Goal: Task Accomplishment & Management: Use online tool/utility

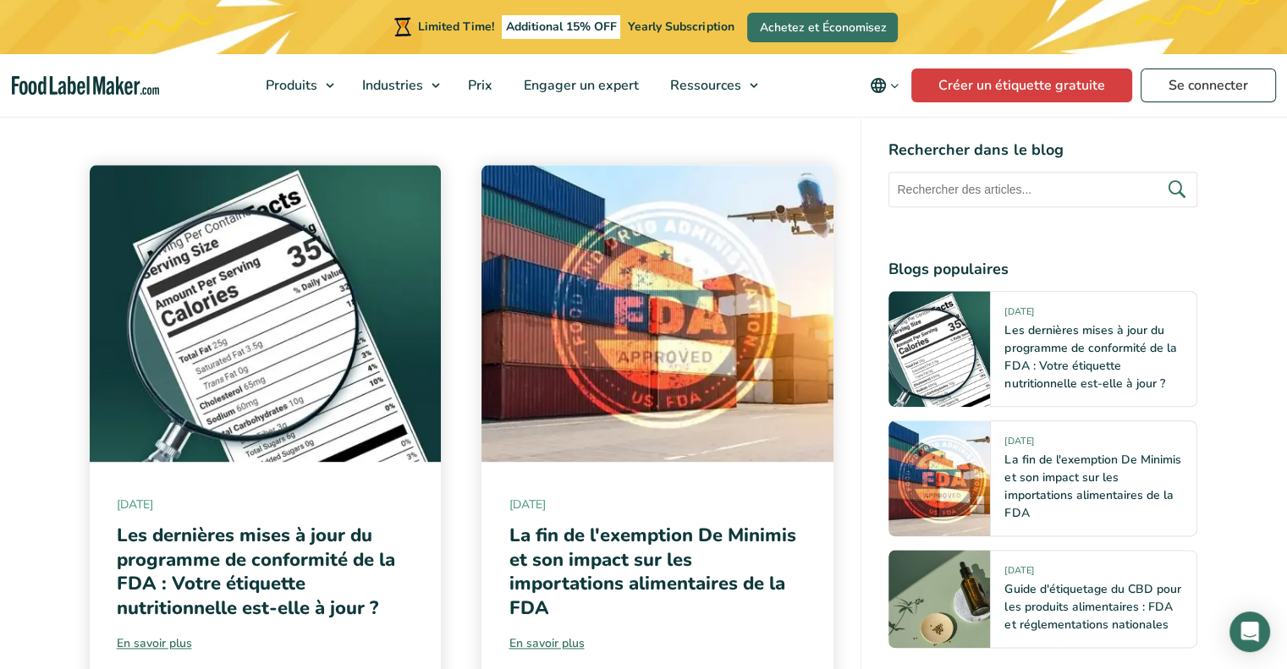
scroll to position [8461, 0]
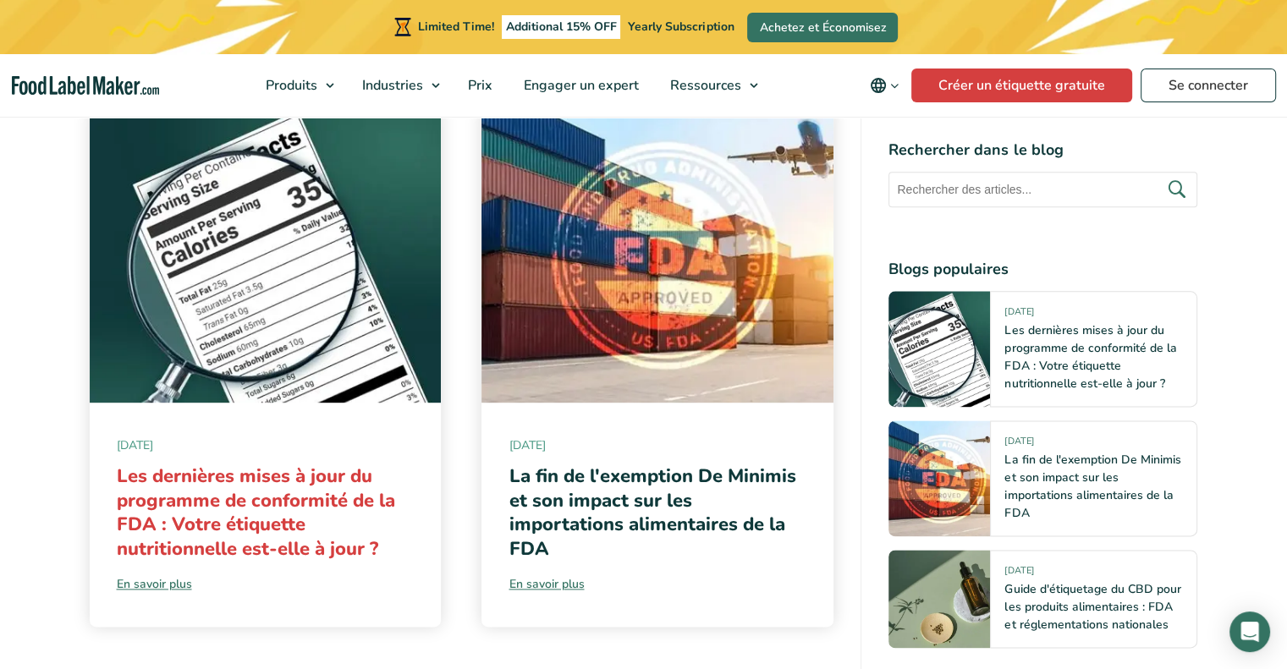
click at [276, 539] on link "Les dernières mises à jour du programme de conformité de la FDA : Votre étiquet…" at bounding box center [256, 513] width 278 height 98
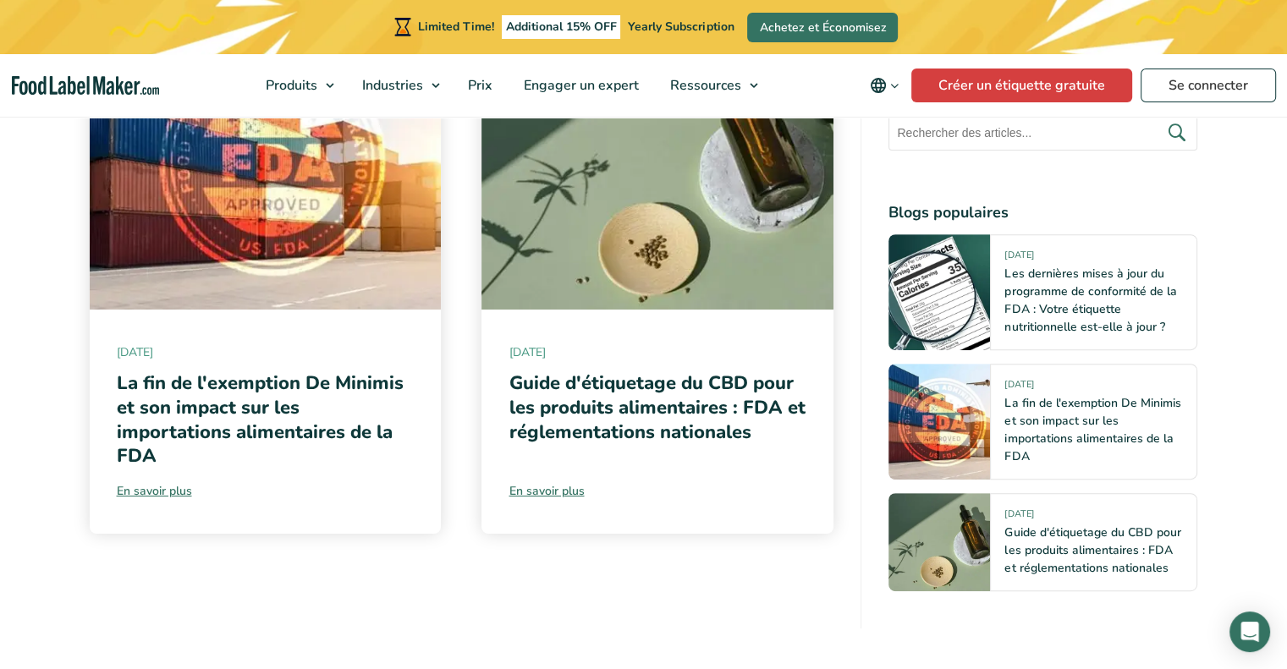
scroll to position [7361, 0]
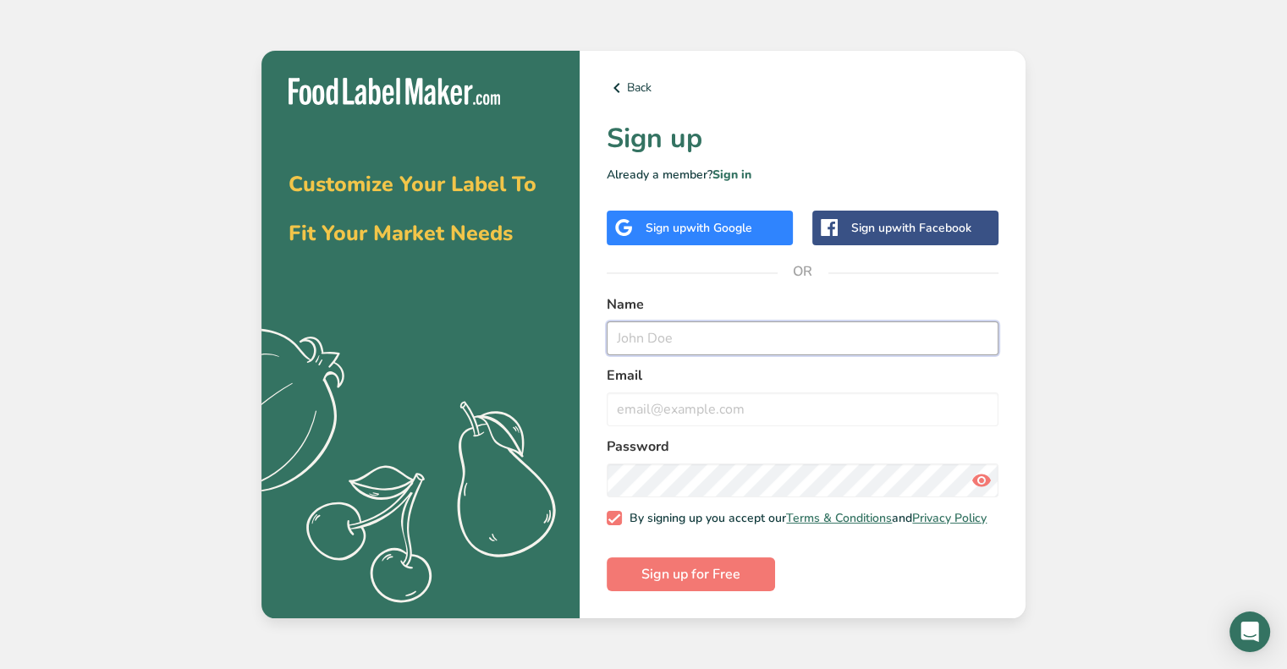
click at [663, 338] on input "text" at bounding box center [803, 339] width 392 height 34
type input "laville"
click at [658, 404] on input "email" at bounding box center [803, 410] width 392 height 34
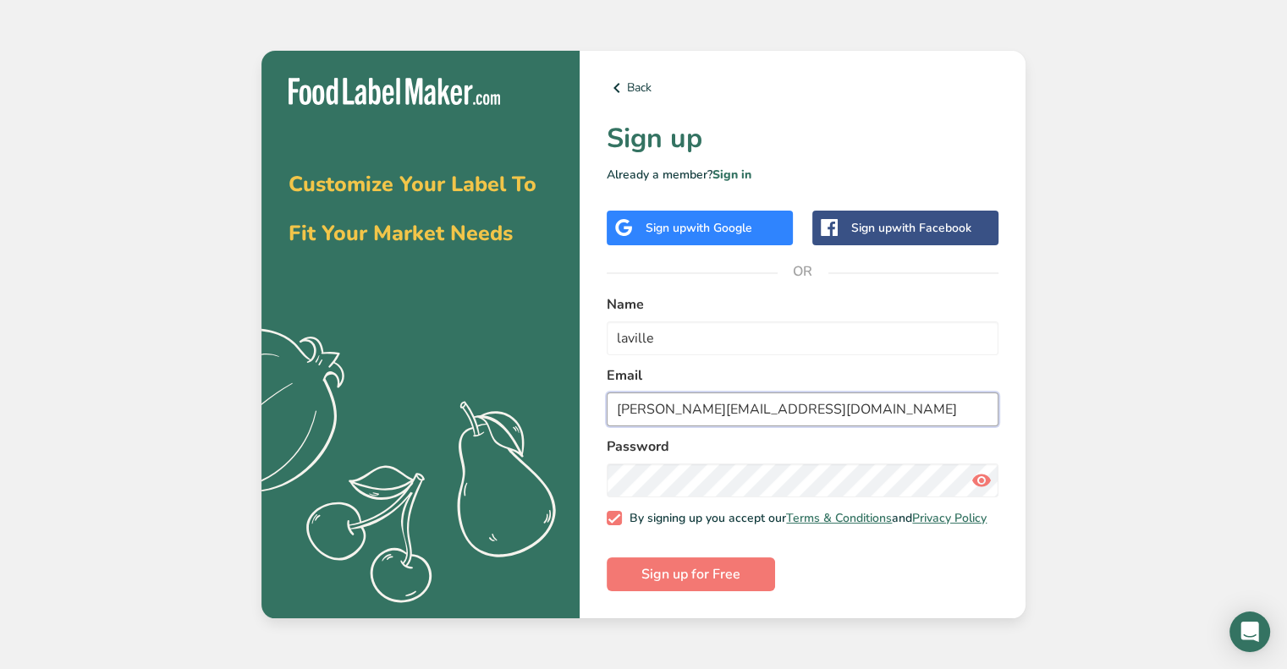
type input "[PERSON_NAME][EMAIL_ADDRESS][DOMAIN_NAME]"
click at [983, 476] on icon at bounding box center [981, 480] width 20 height 30
click at [692, 578] on span "Sign up for Free" at bounding box center [690, 574] width 99 height 20
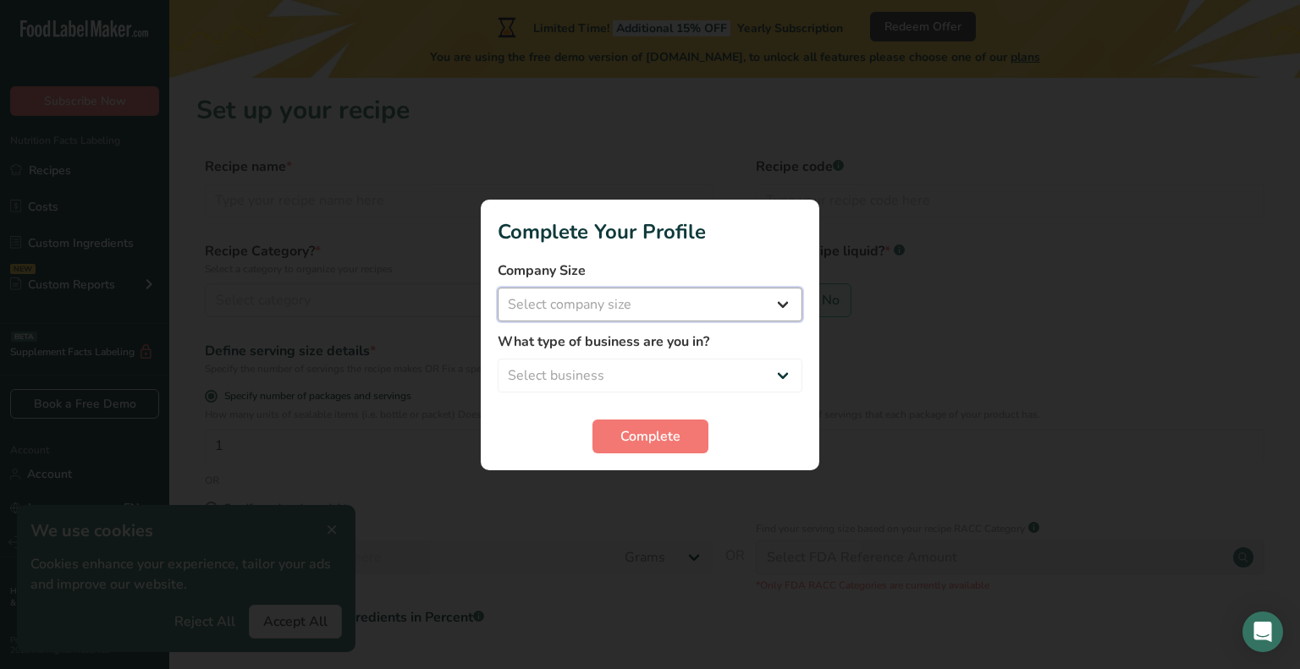
click at [782, 305] on select "Select company size Fewer than 10 Employees 10 to 50 Employees 51 to 500 Employ…" at bounding box center [649, 305] width 305 height 34
select select "3"
click at [497, 288] on select "Select company size Fewer than 10 Employees 10 to 50 Employees 51 to 500 Employ…" at bounding box center [649, 305] width 305 height 34
click at [778, 371] on select "Select business Packaged Food Manufacturer Restaurant & Cafe Bakery Meal Plans …" at bounding box center [649, 376] width 305 height 34
select select "8"
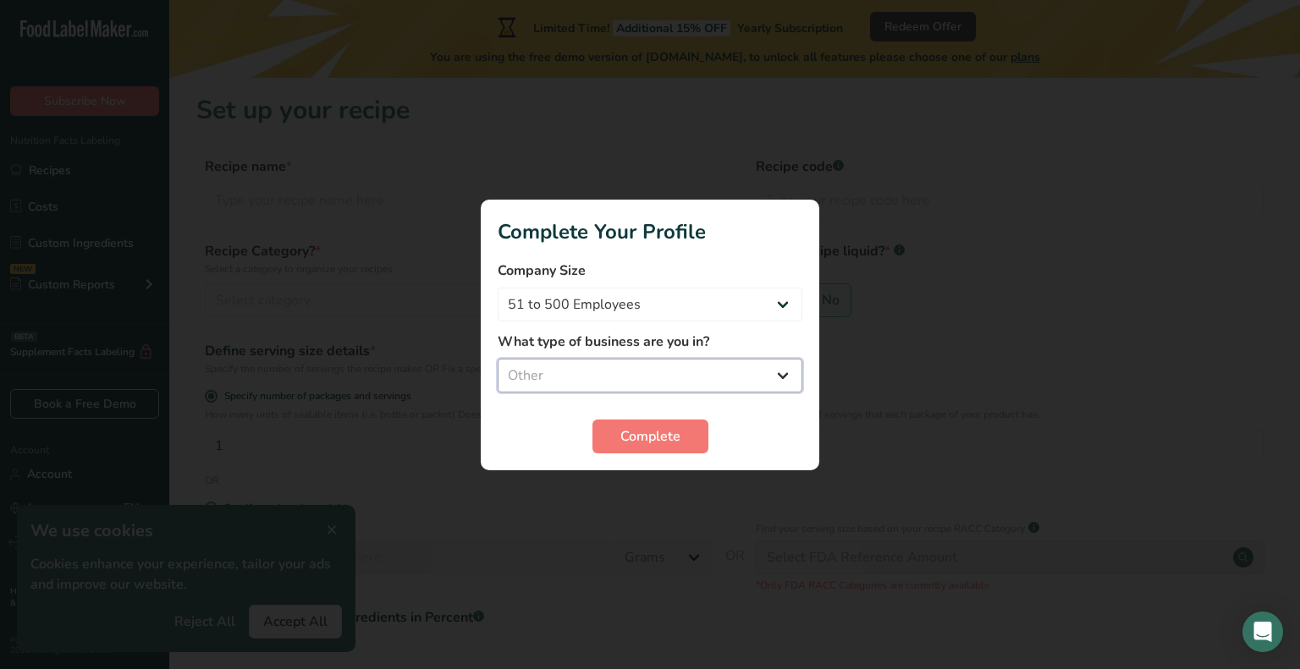
click at [497, 359] on select "Select business Packaged Food Manufacturer Restaurant & Cafe Bakery Meal Plans …" at bounding box center [649, 376] width 305 height 34
click at [647, 432] on span "Complete" at bounding box center [650, 436] width 60 height 20
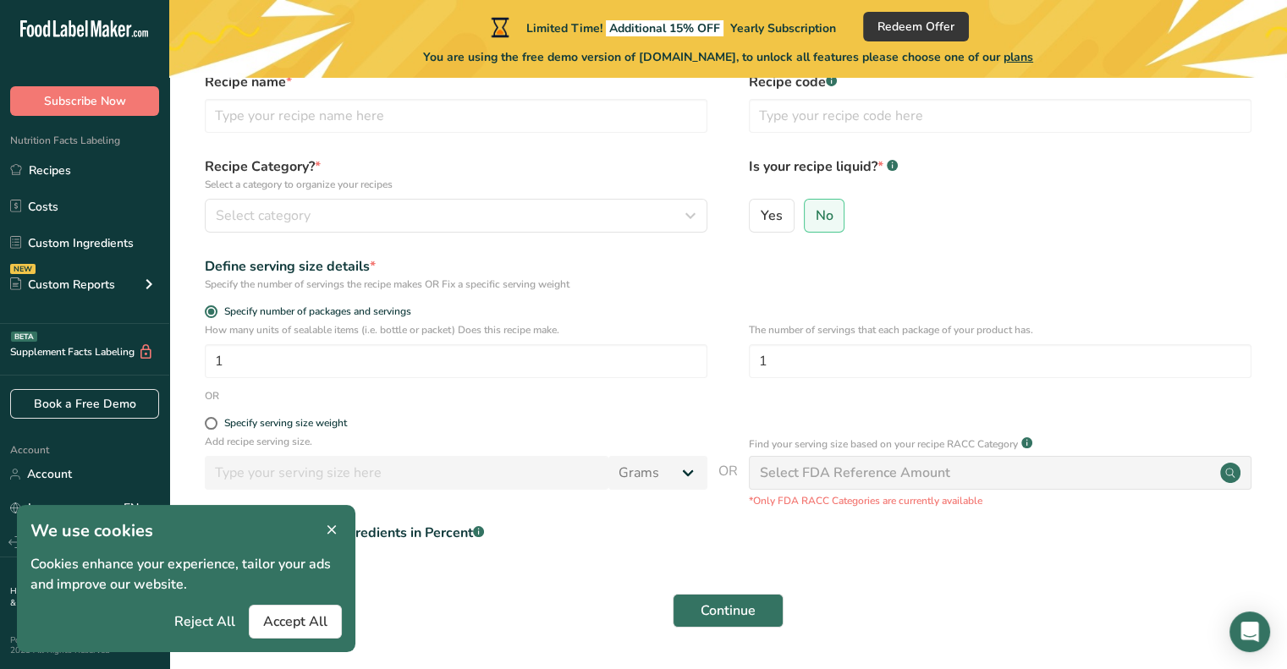
scroll to position [135, 0]
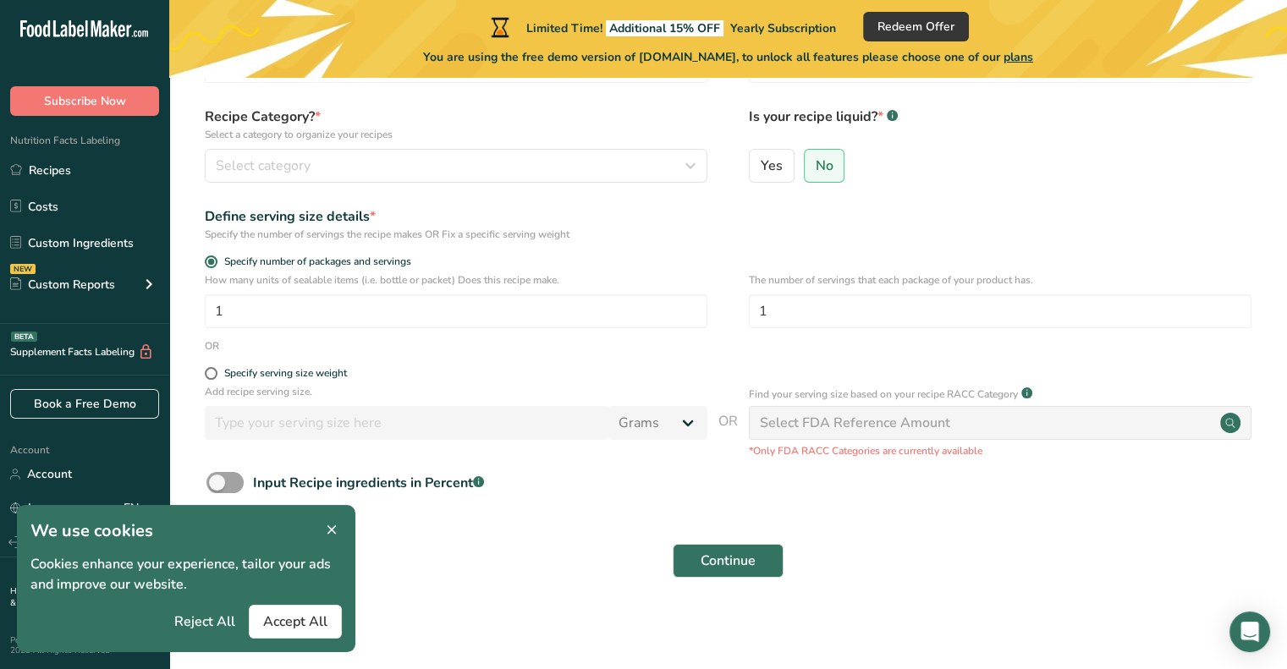
click at [333, 527] on icon at bounding box center [331, 531] width 15 height 24
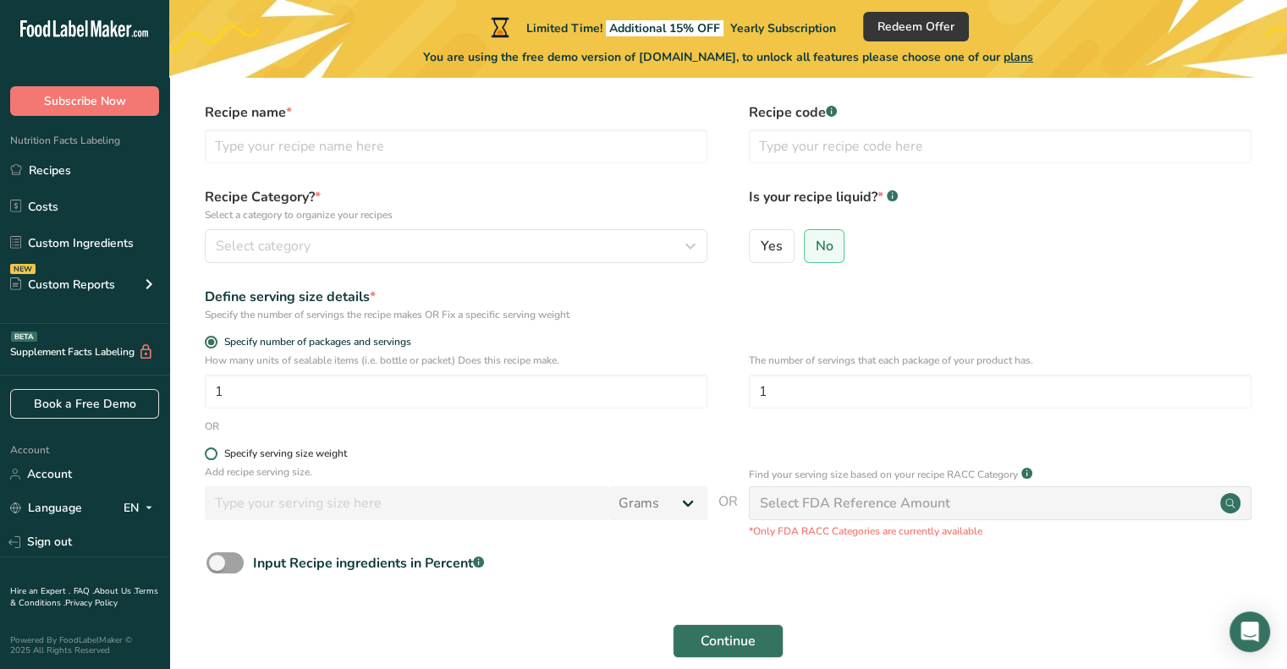
scroll to position [0, 0]
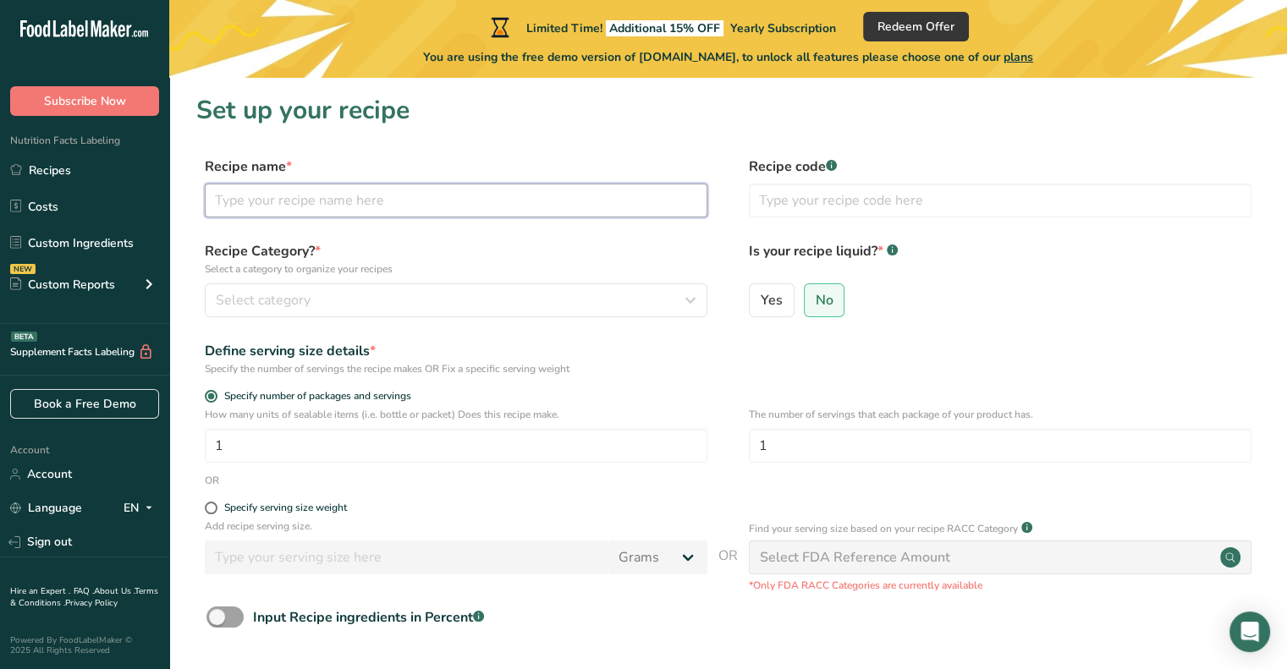
click at [302, 197] on input "text" at bounding box center [456, 201] width 503 height 34
paste input "Soft candy, sugar coated, strawberry flavour 4g - old 13690"
type input "Soft candy, sugar coated, strawberry flavour 4g - old 13690"
click at [786, 202] on input "text" at bounding box center [1000, 201] width 503 height 34
type input "13690"
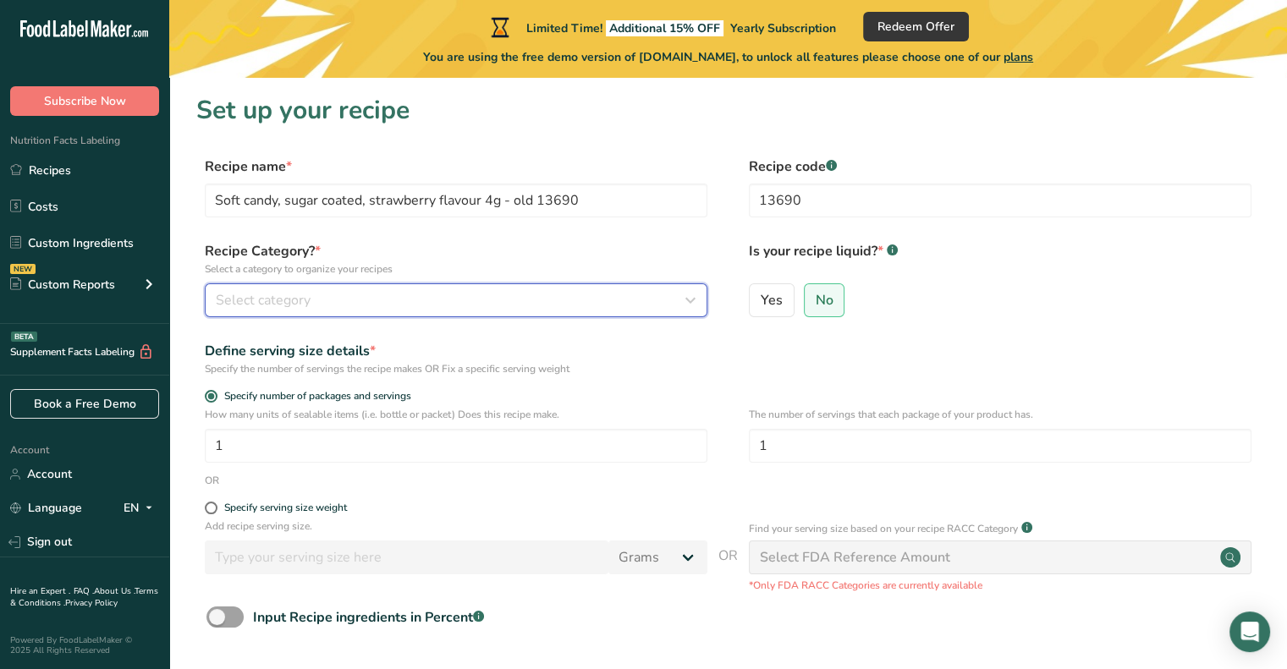
click at [346, 297] on div "Select category" at bounding box center [451, 300] width 470 height 20
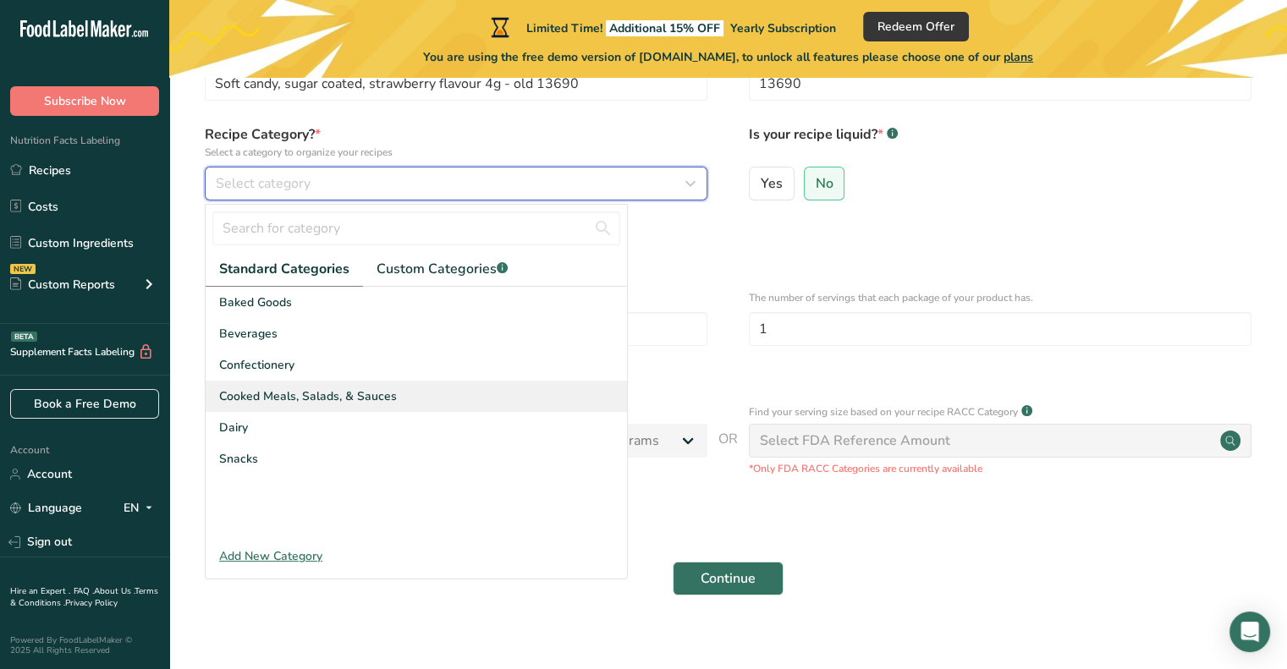
scroll to position [135, 0]
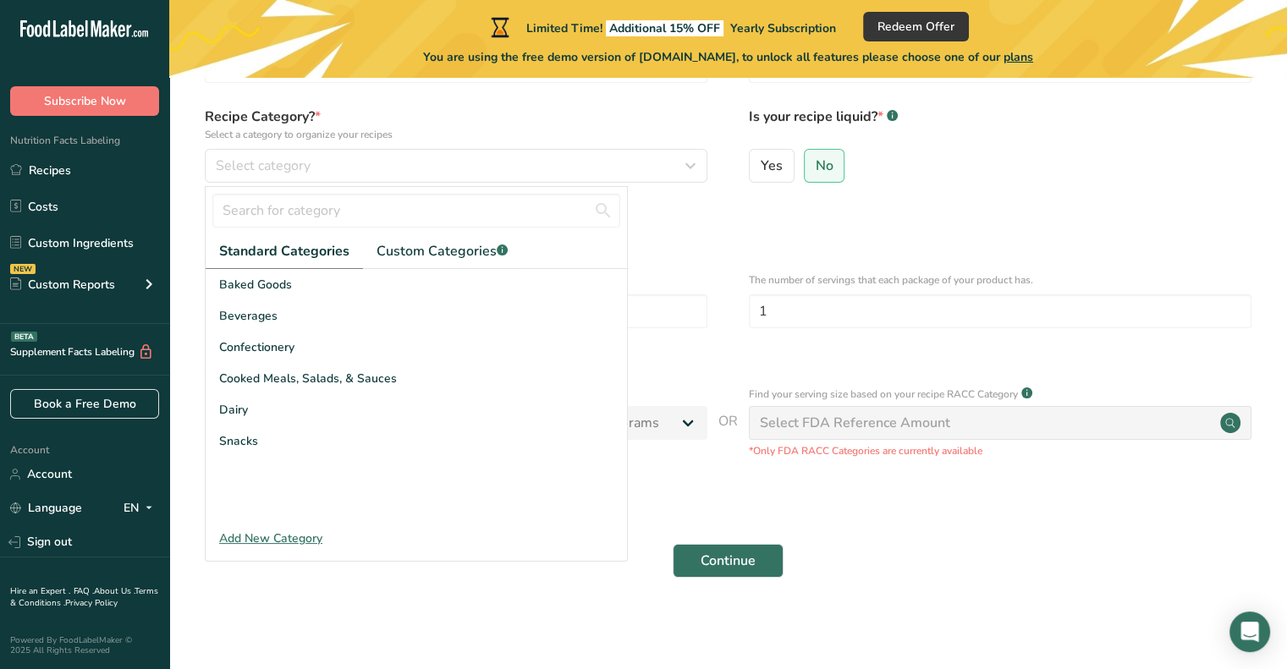
click at [283, 535] on div "Add New Category" at bounding box center [416, 539] width 421 height 18
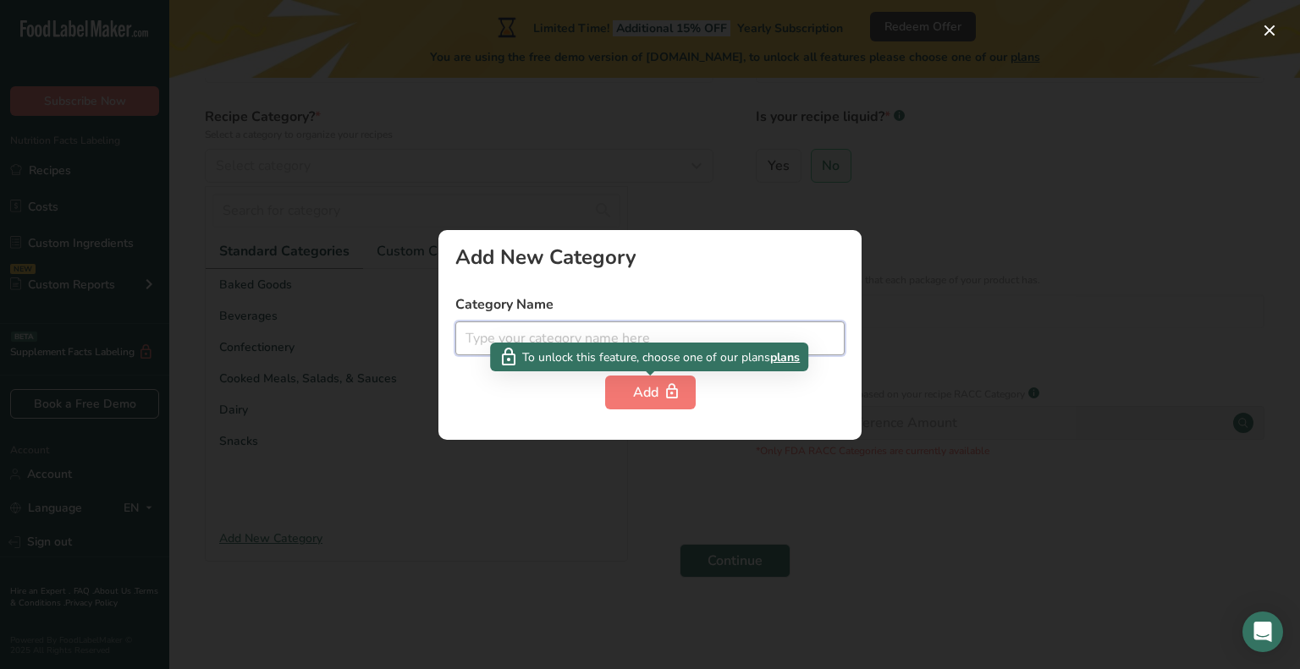
click at [538, 334] on input "text" at bounding box center [649, 339] width 389 height 34
type input "sweets"
click at [658, 387] on div "Add" at bounding box center [650, 392] width 35 height 20
click at [594, 337] on input "sweets" at bounding box center [649, 339] width 389 height 34
click at [645, 395] on div "Add" at bounding box center [650, 392] width 35 height 20
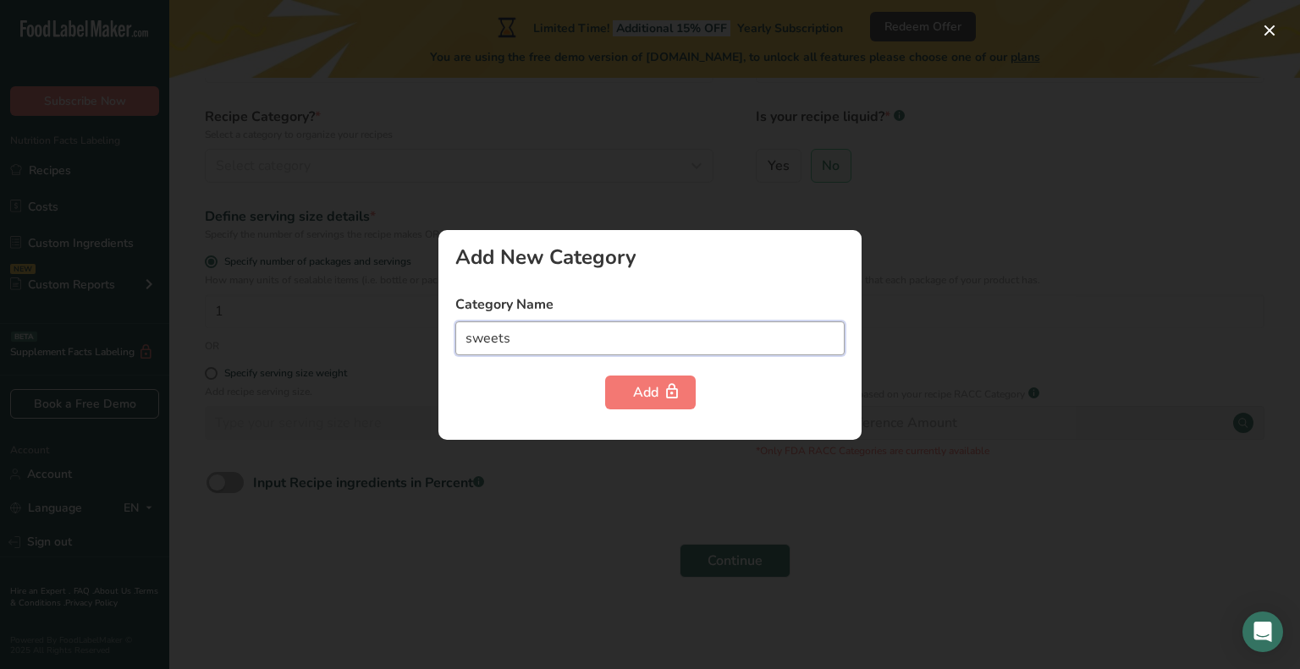
click at [713, 344] on input "sweets" at bounding box center [649, 339] width 389 height 34
click at [1272, 30] on button "button" at bounding box center [1269, 30] width 27 height 27
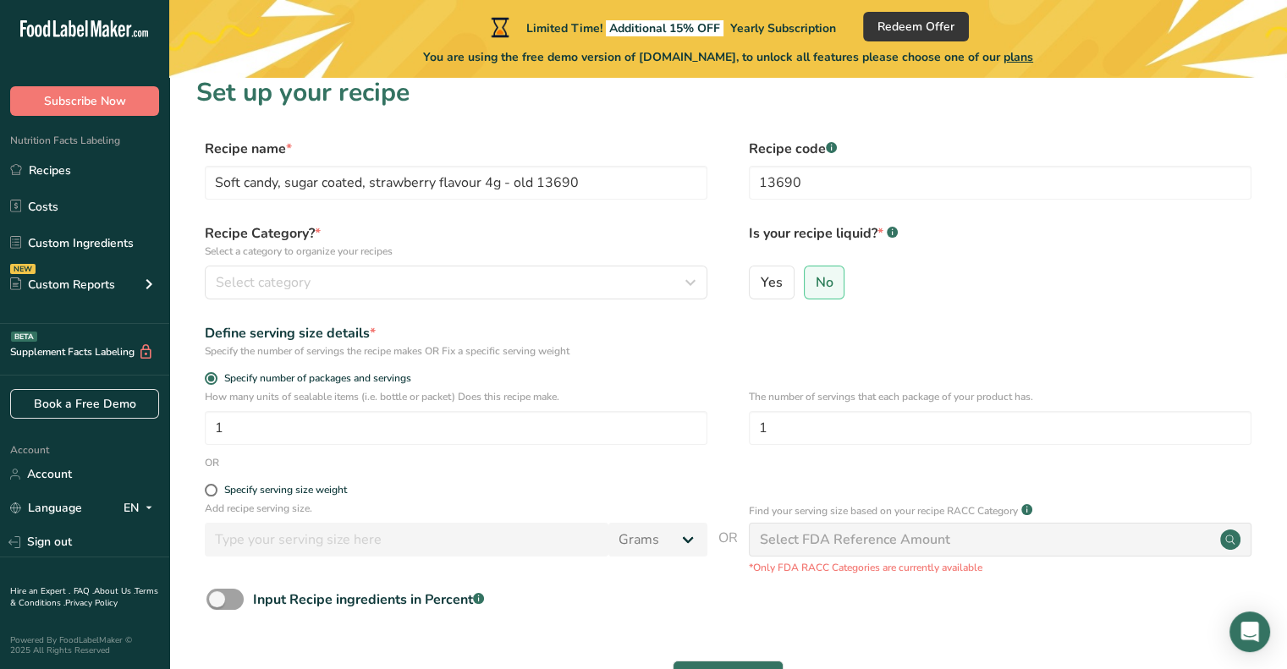
scroll to position [0, 0]
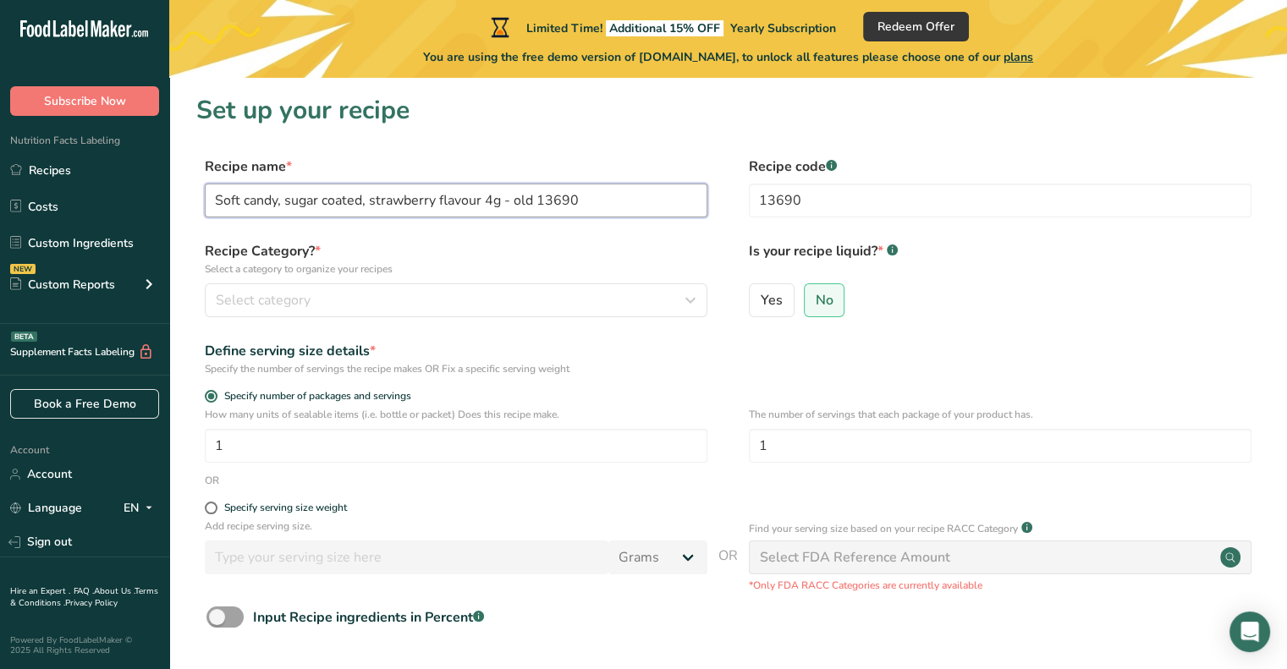
drag, startPoint x: 589, startPoint y: 198, endPoint x: 504, endPoint y: 199, distance: 84.6
click at [504, 199] on input "Soft candy, sugar coated, strawberry flavour 4g - old 13690" at bounding box center [456, 201] width 503 height 34
type input "Soft candy, sugar coated, strawberry flavour 4g"
click at [452, 299] on div "Select category" at bounding box center [451, 300] width 470 height 20
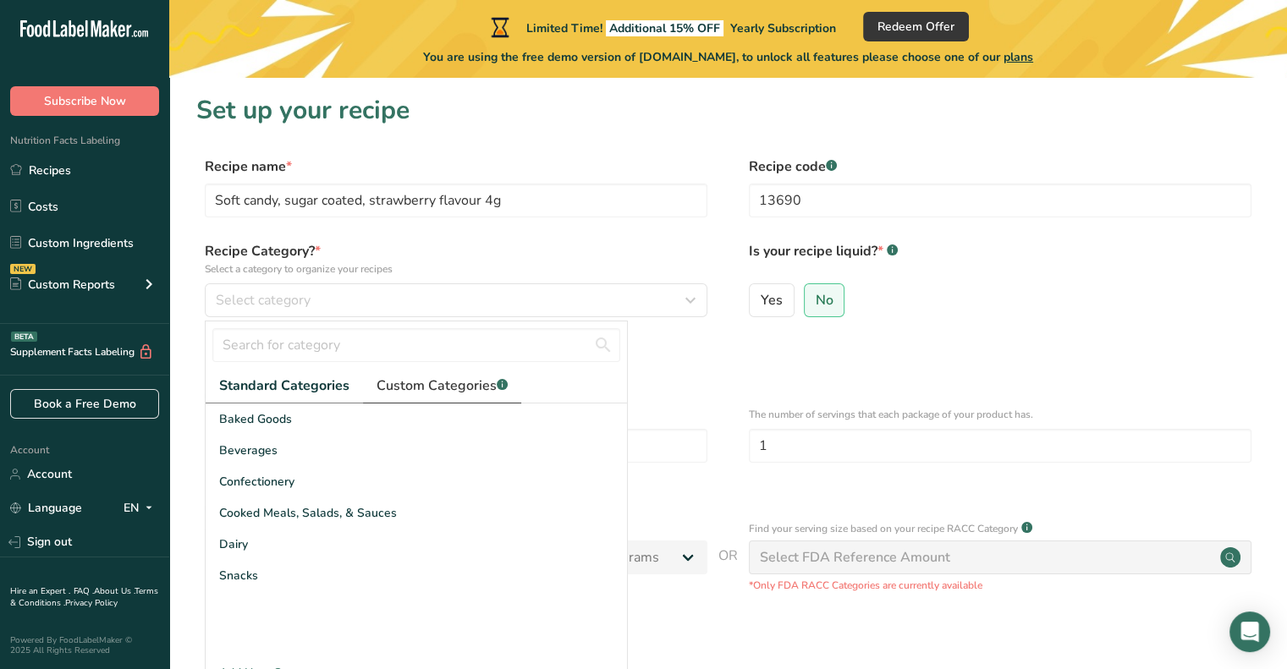
click at [435, 387] on span "Custom Categories .a-a{fill:#347362;}.b-a{fill:#fff;}" at bounding box center [441, 386] width 131 height 20
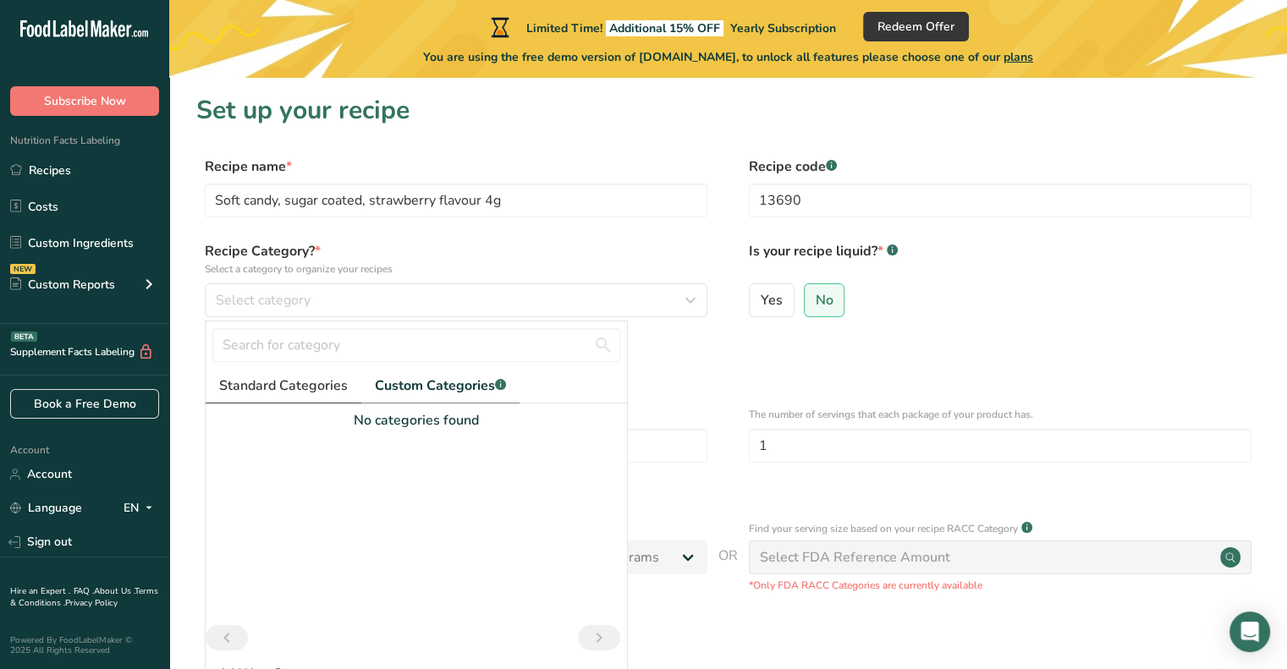
click at [291, 385] on span "Standard Categories" at bounding box center [283, 386] width 129 height 20
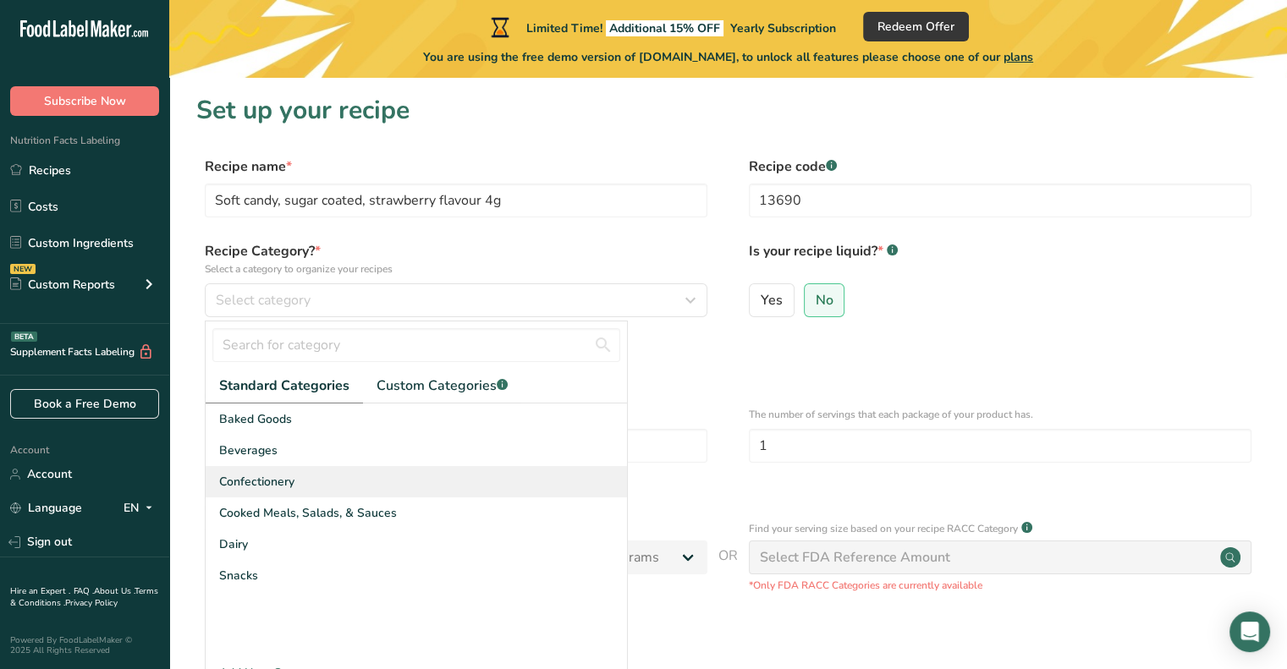
click at [274, 479] on span "Confectionery" at bounding box center [256, 482] width 75 height 18
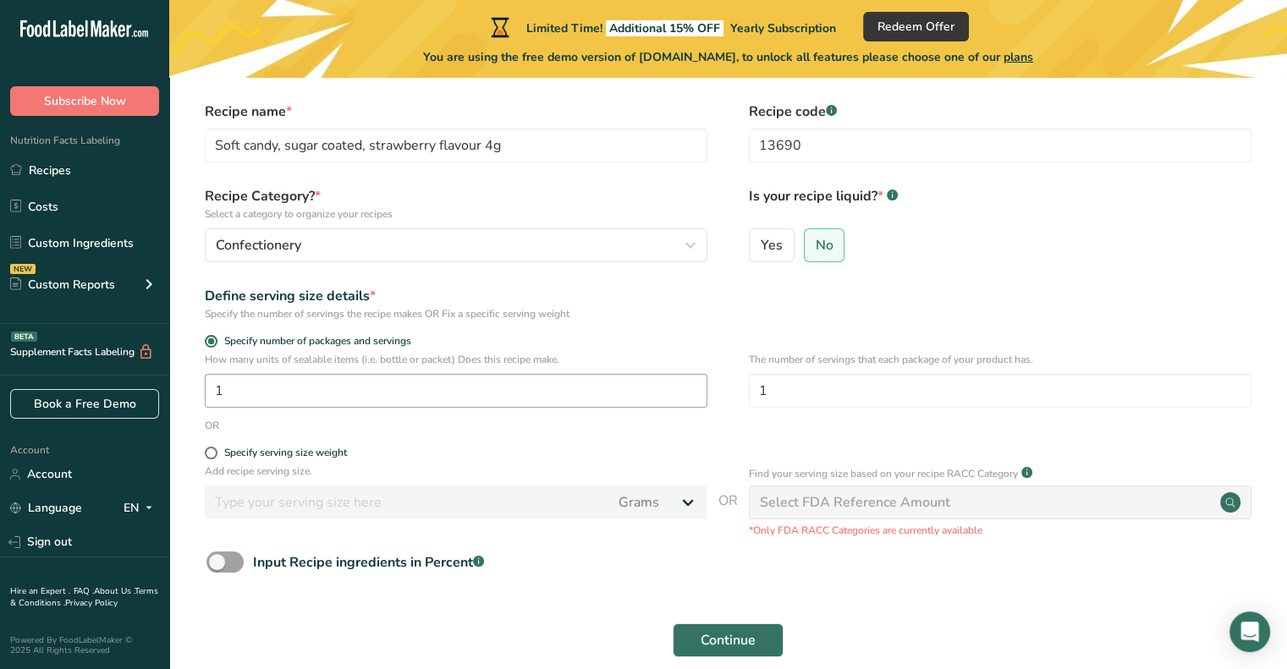
scroll to position [85, 0]
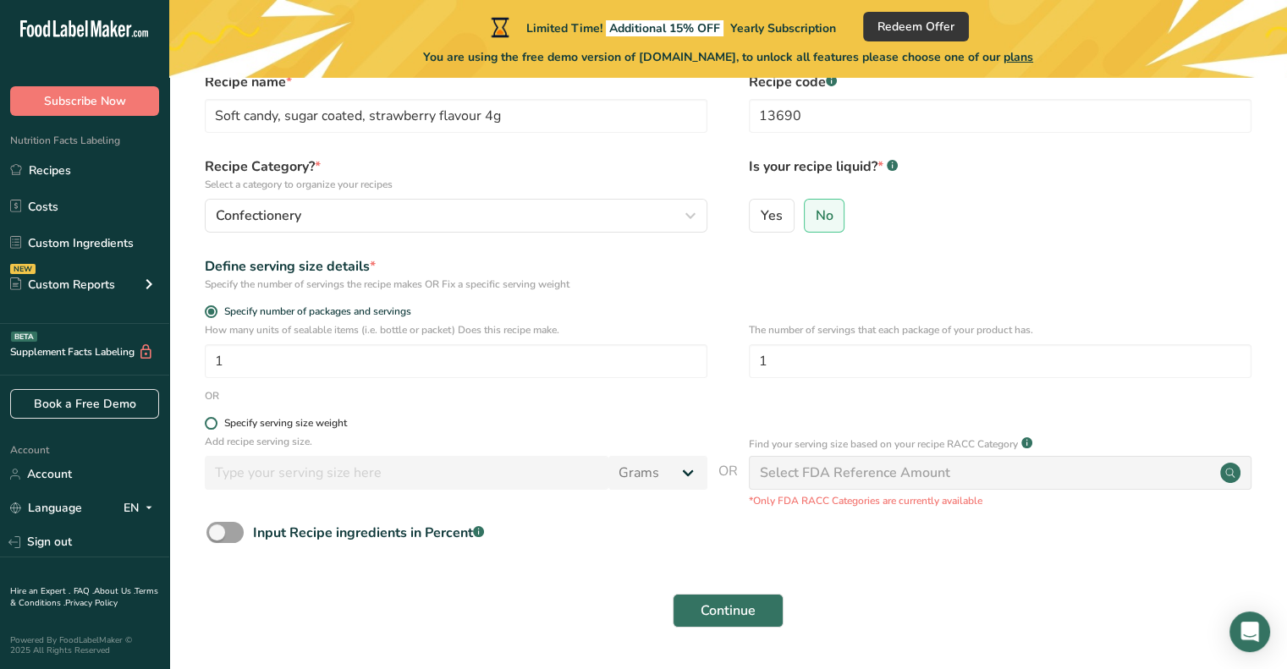
click at [208, 425] on span at bounding box center [211, 423] width 13 height 13
click at [208, 425] on input "Specify serving size weight" at bounding box center [210, 423] width 11 height 11
radio input "true"
radio input "false"
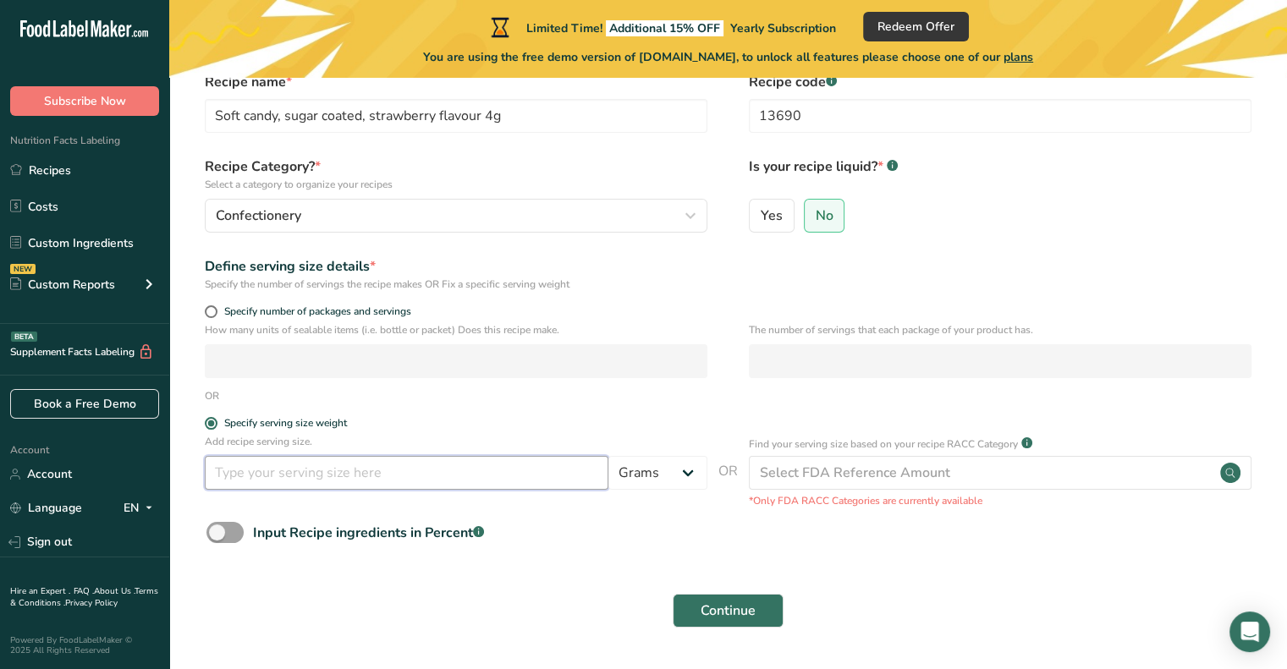
click at [362, 474] on input "number" at bounding box center [407, 473] width 404 height 34
type input "28"
click at [602, 533] on div "Input Recipe ingredients in Percent .a-a{fill:#347362;}.b-a{fill:#fff;}" at bounding box center [727, 539] width 1063 height 35
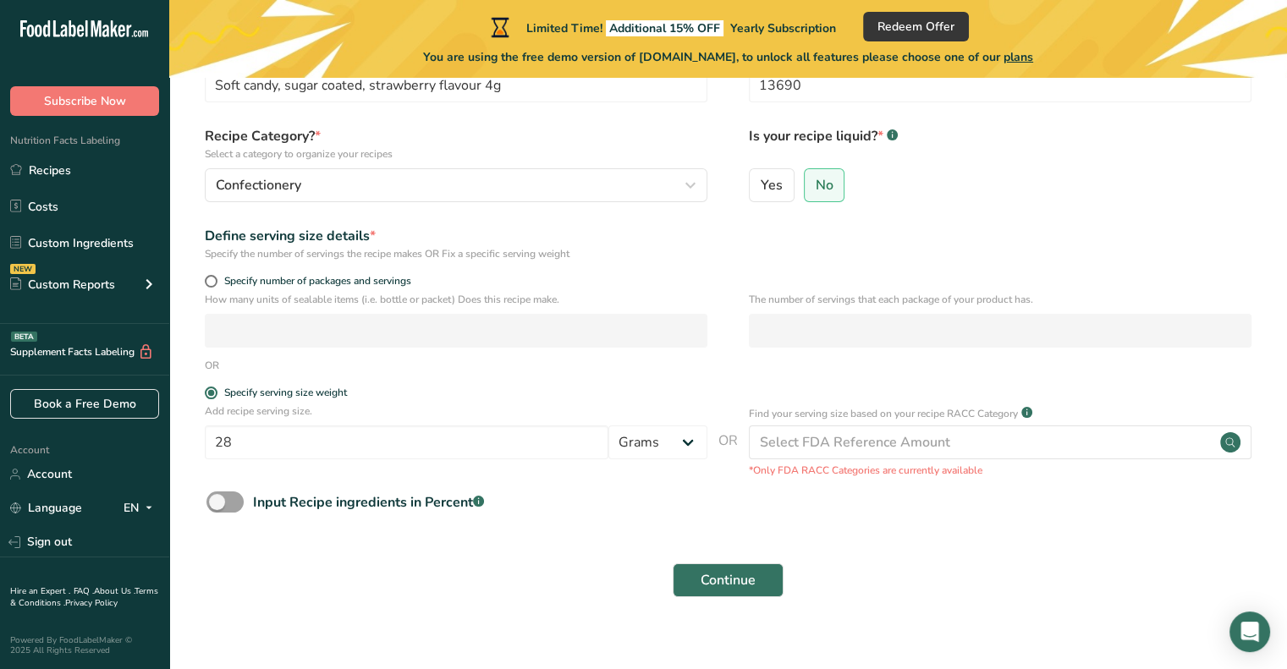
scroll to position [135, 0]
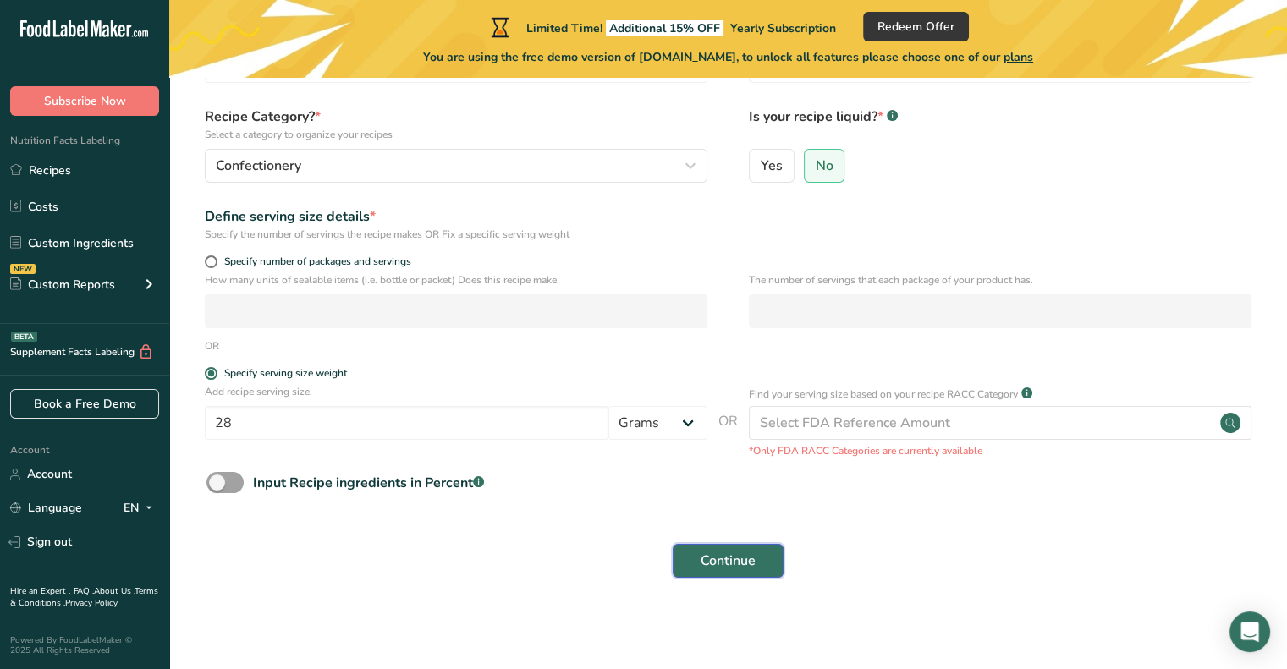
click at [738, 563] on span "Continue" at bounding box center [728, 561] width 55 height 20
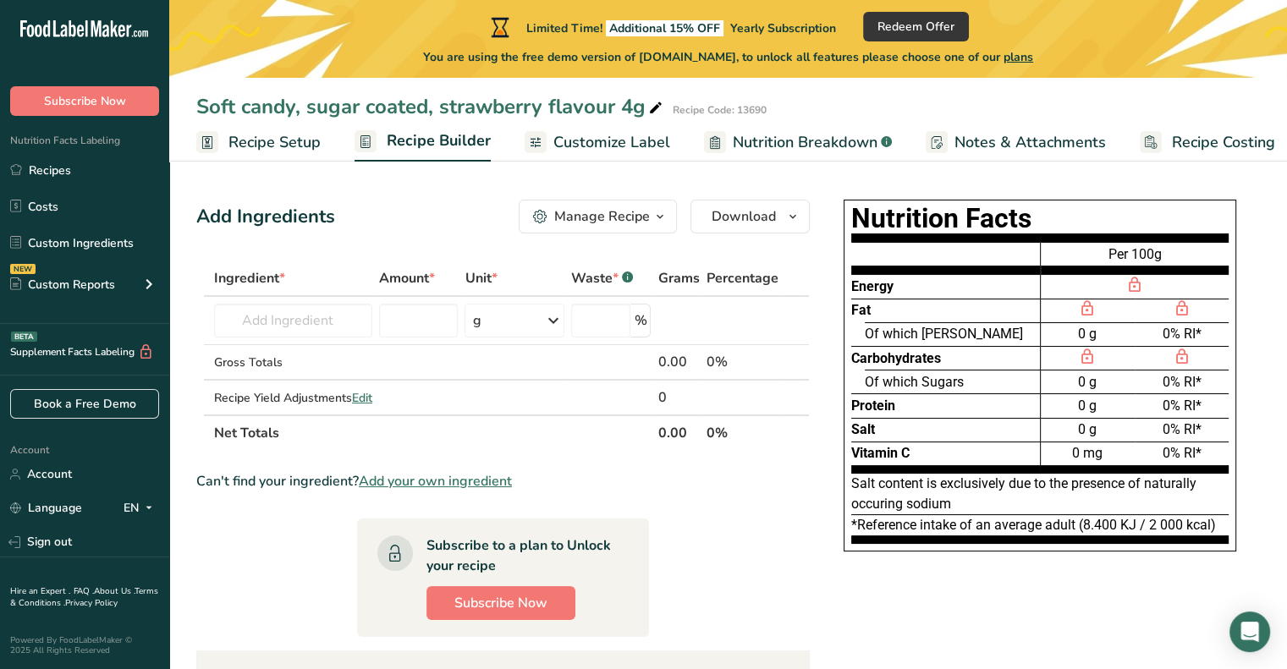
click at [1063, 314] on div at bounding box center [1088, 311] width 94 height 24
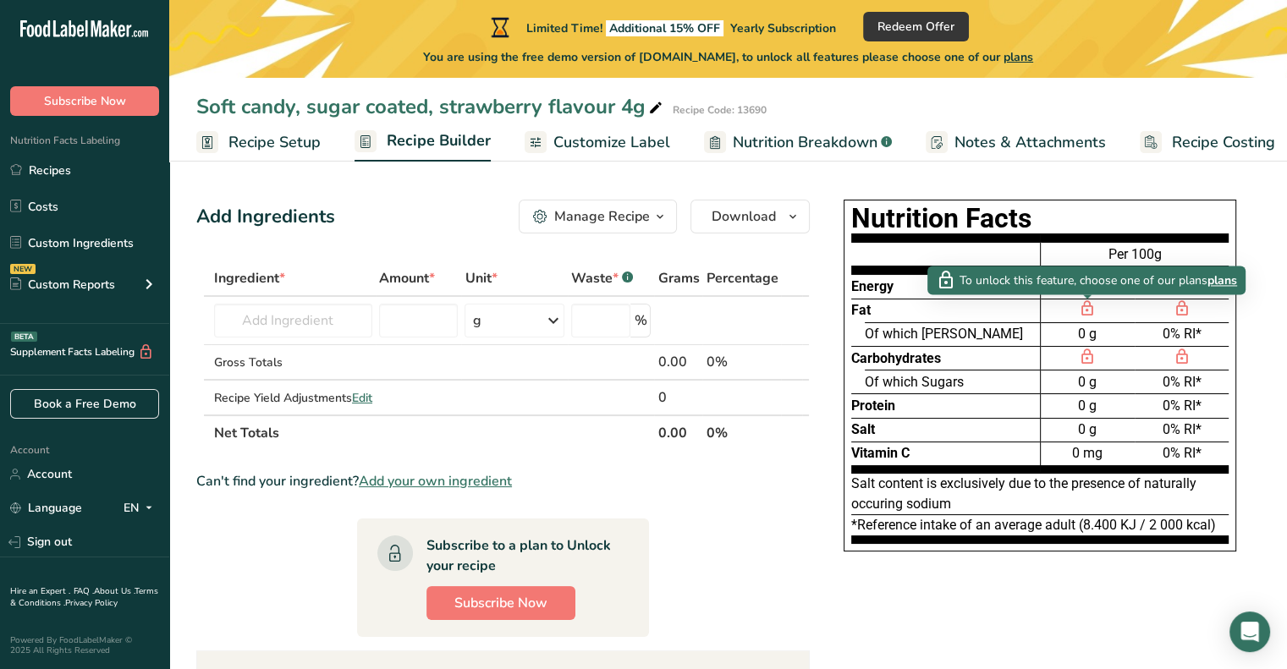
click at [1079, 311] on icon at bounding box center [1087, 309] width 17 height 20
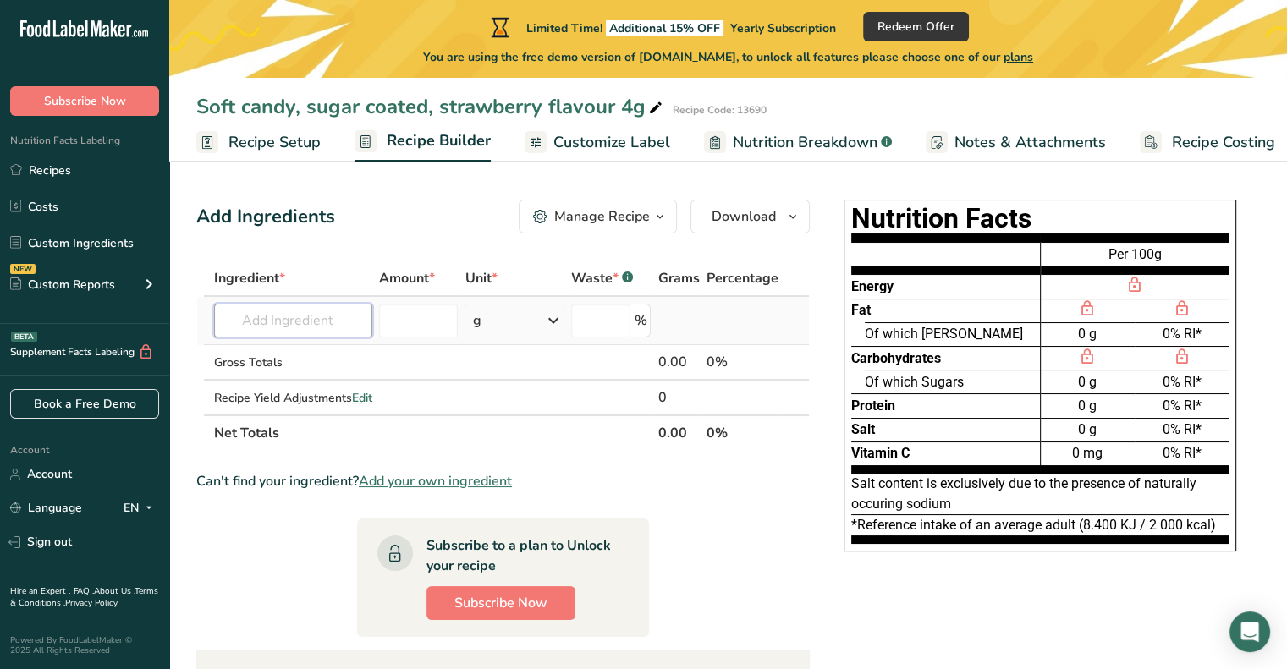
click at [305, 321] on input "text" at bounding box center [293, 321] width 158 height 34
click at [768, 144] on span "Nutrition Breakdown" at bounding box center [805, 142] width 145 height 23
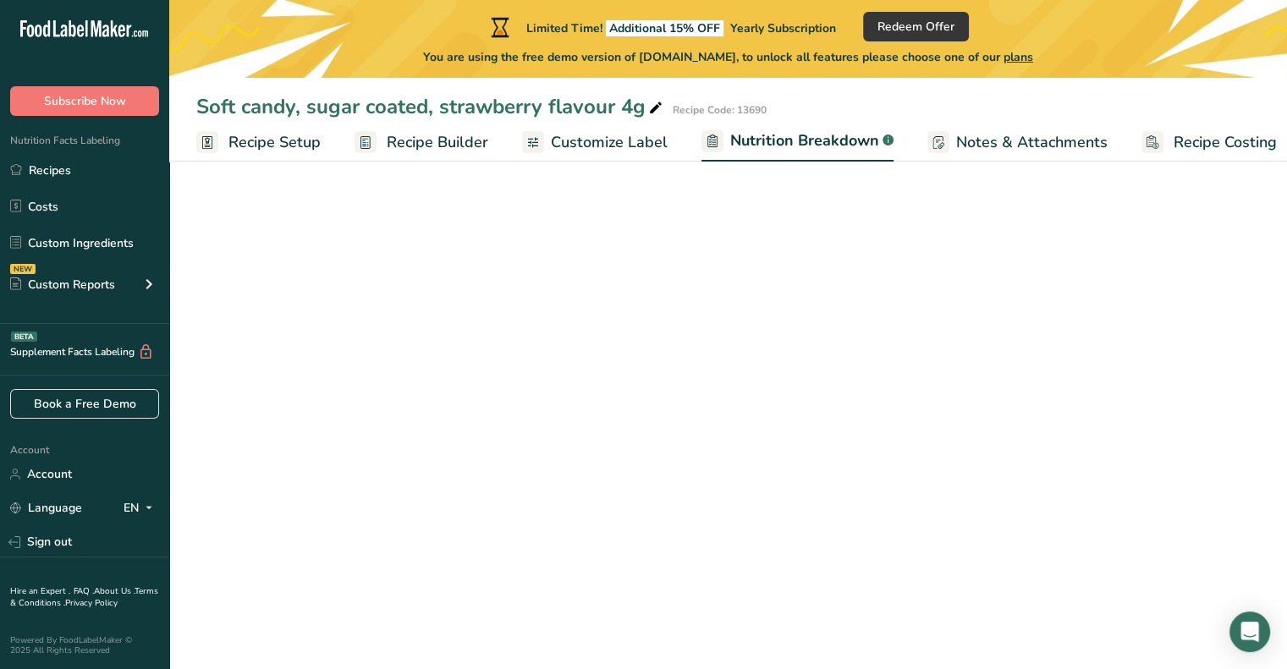
scroll to position [0, 16]
select select "Calories"
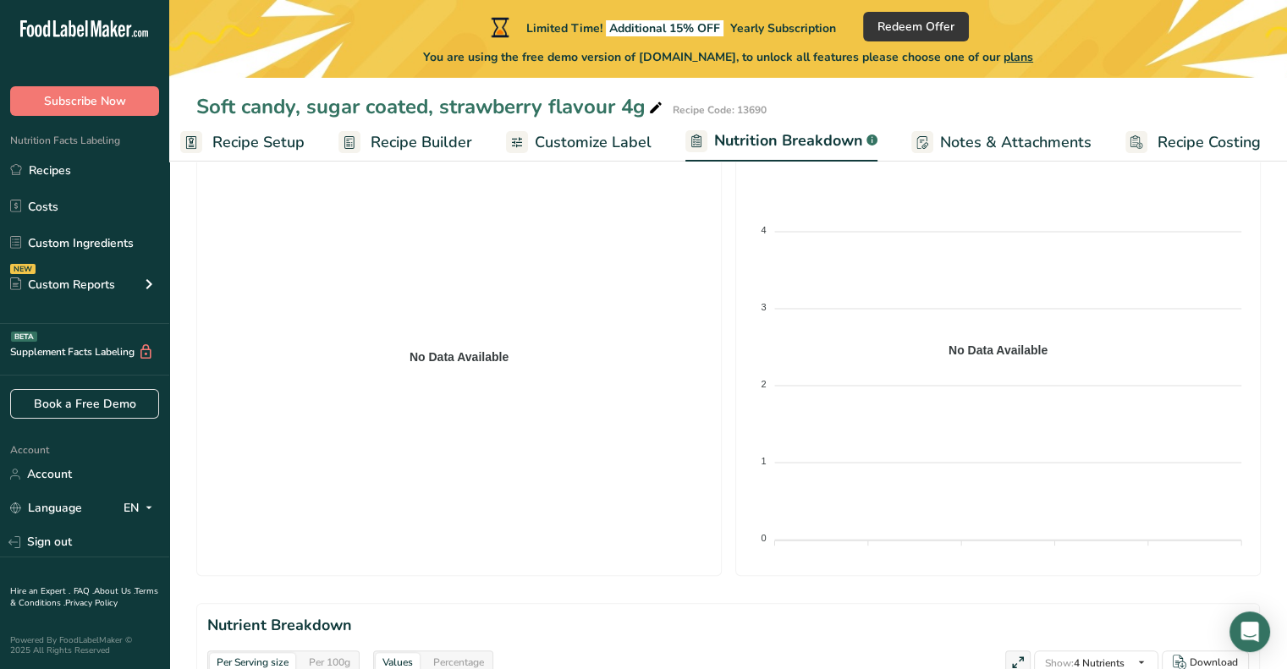
scroll to position [0, 0]
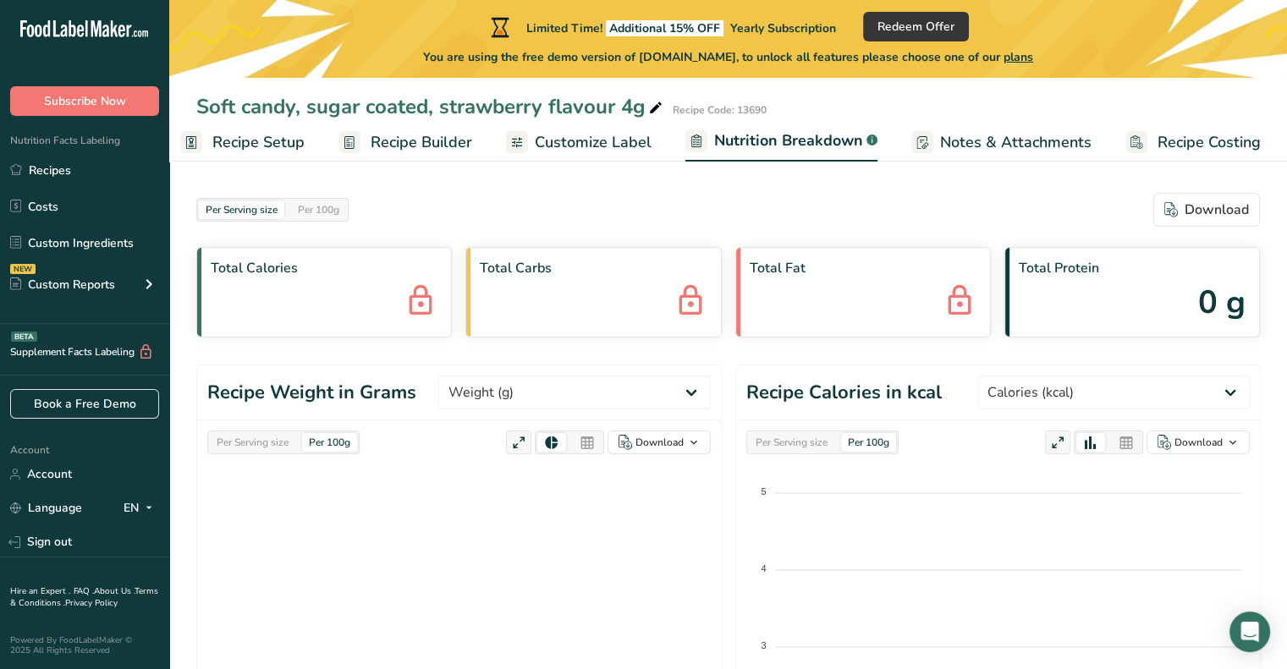
click at [400, 137] on span "Recipe Builder" at bounding box center [422, 142] width 102 height 23
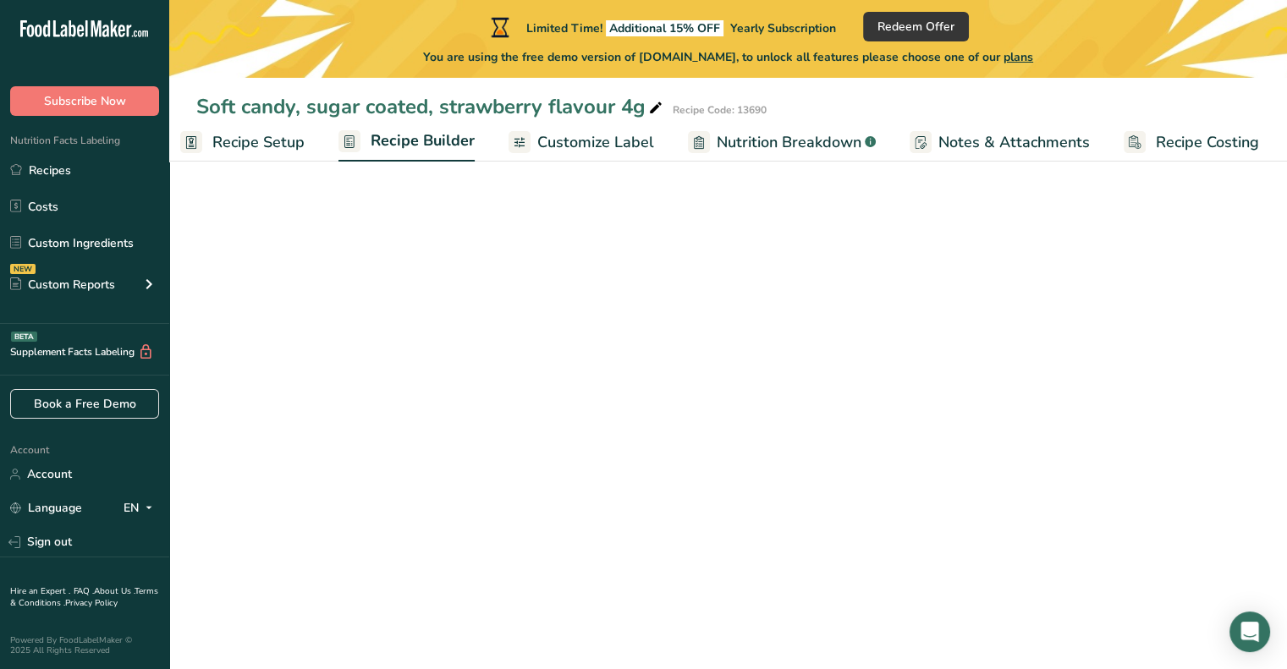
scroll to position [0, 14]
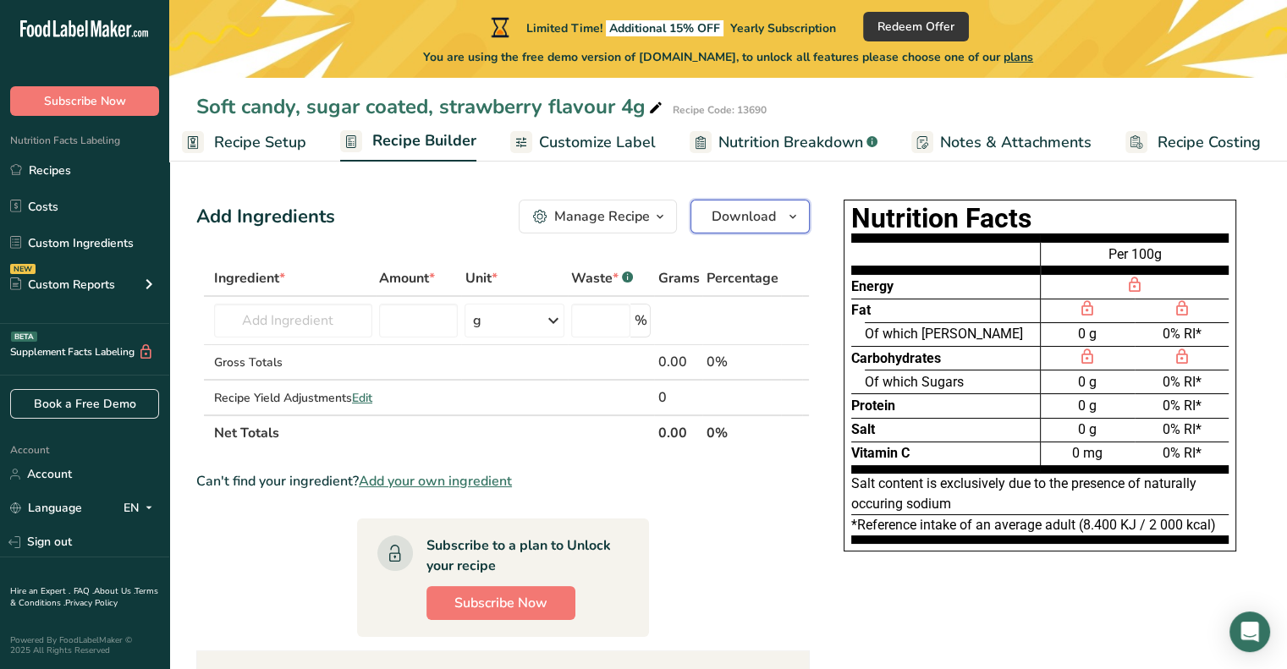
click at [731, 226] on span "Download" at bounding box center [744, 216] width 64 height 20
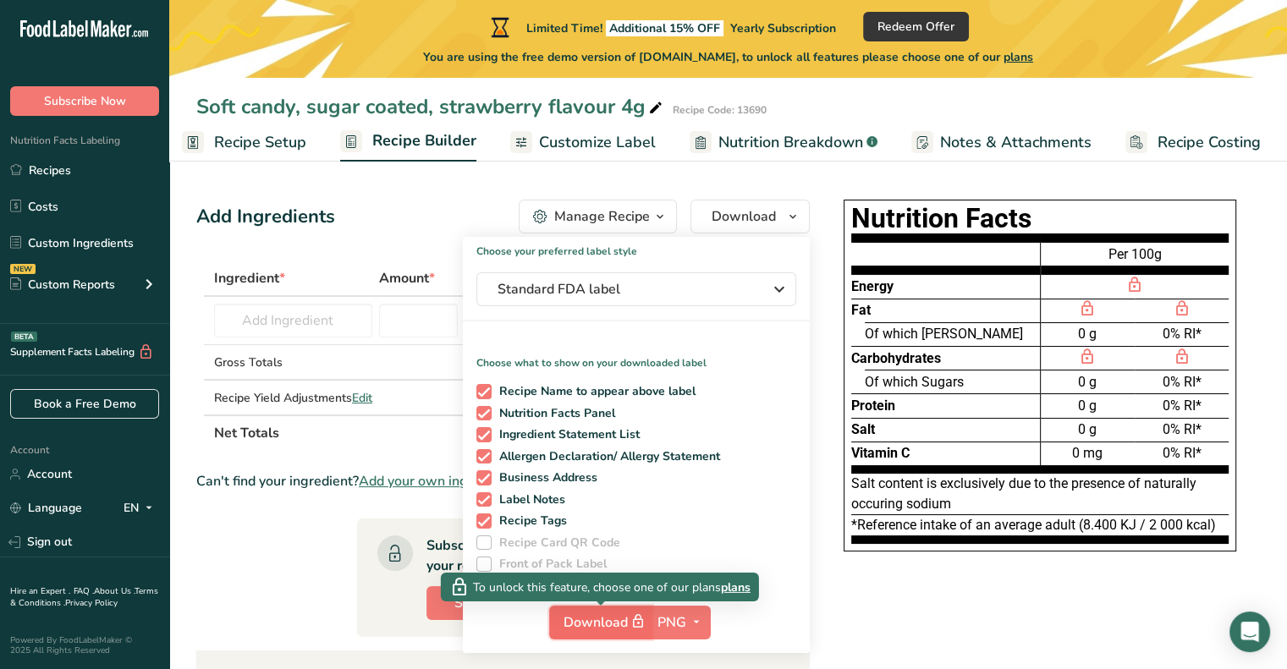
click at [607, 618] on span "Download" at bounding box center [605, 622] width 85 height 21
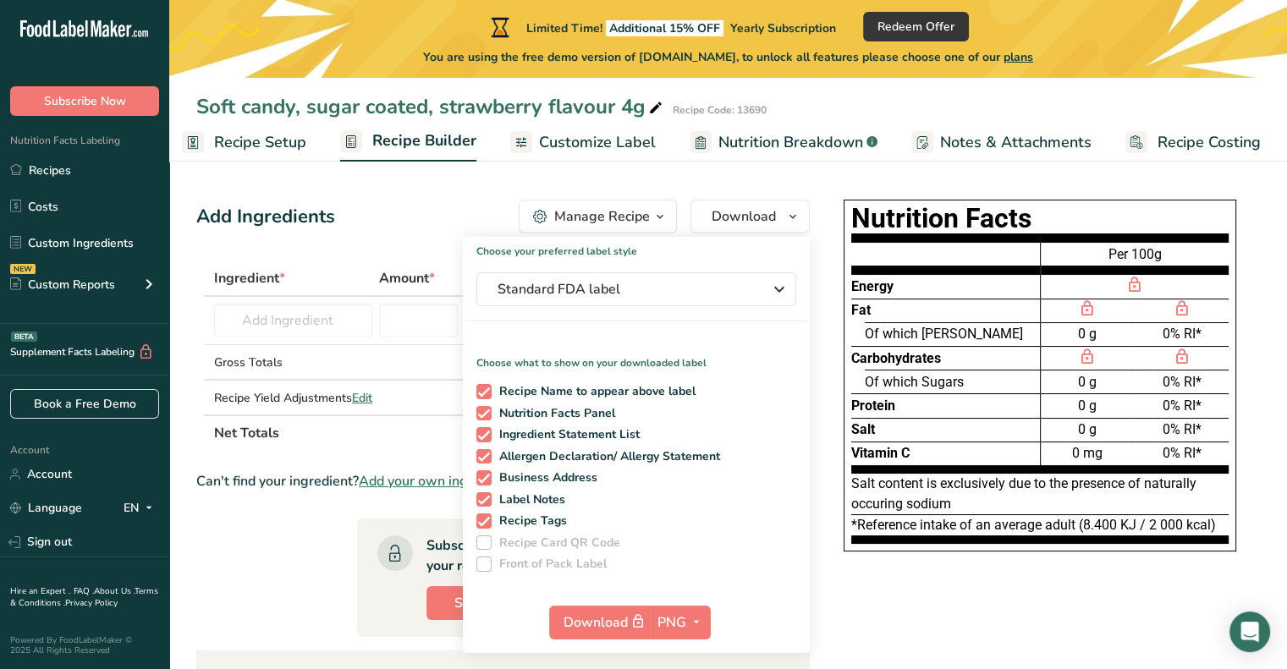
click at [937, 564] on div "Nutrition Facts Energy Fat Of which Saturates Carbohydrates Of which Sugars Pro…" at bounding box center [1040, 384] width 440 height 382
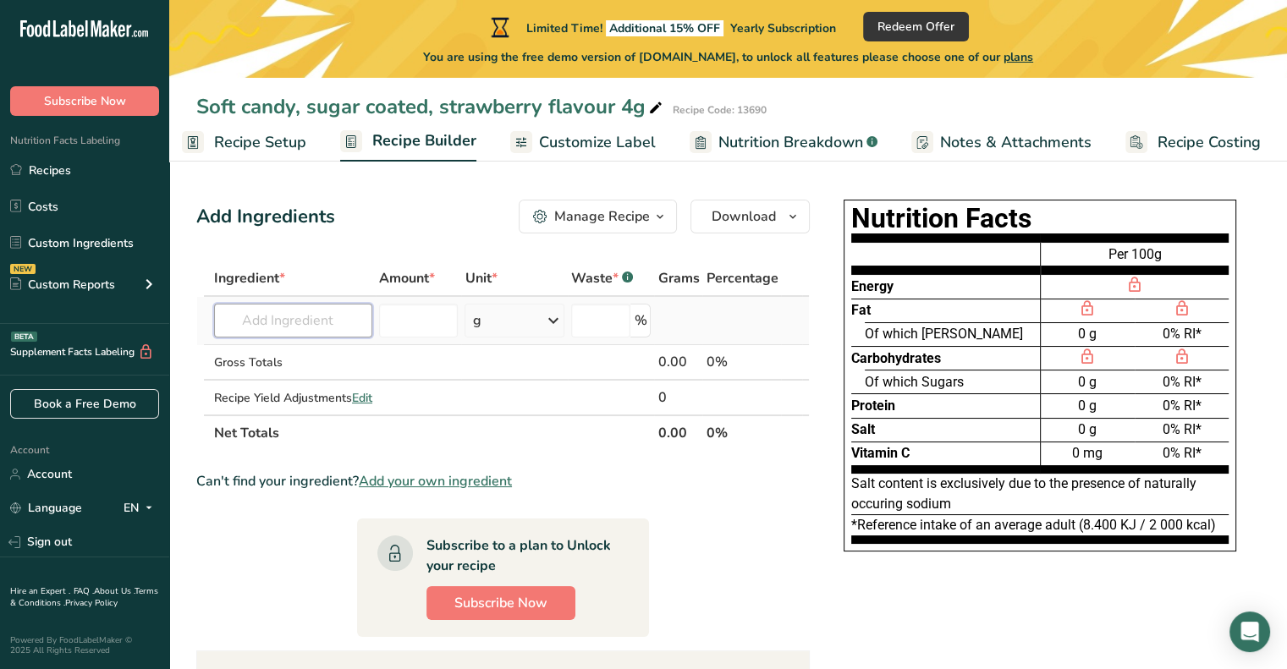
click at [322, 327] on input "text" at bounding box center [293, 321] width 158 height 34
click at [272, 321] on input "text" at bounding box center [293, 321] width 158 height 34
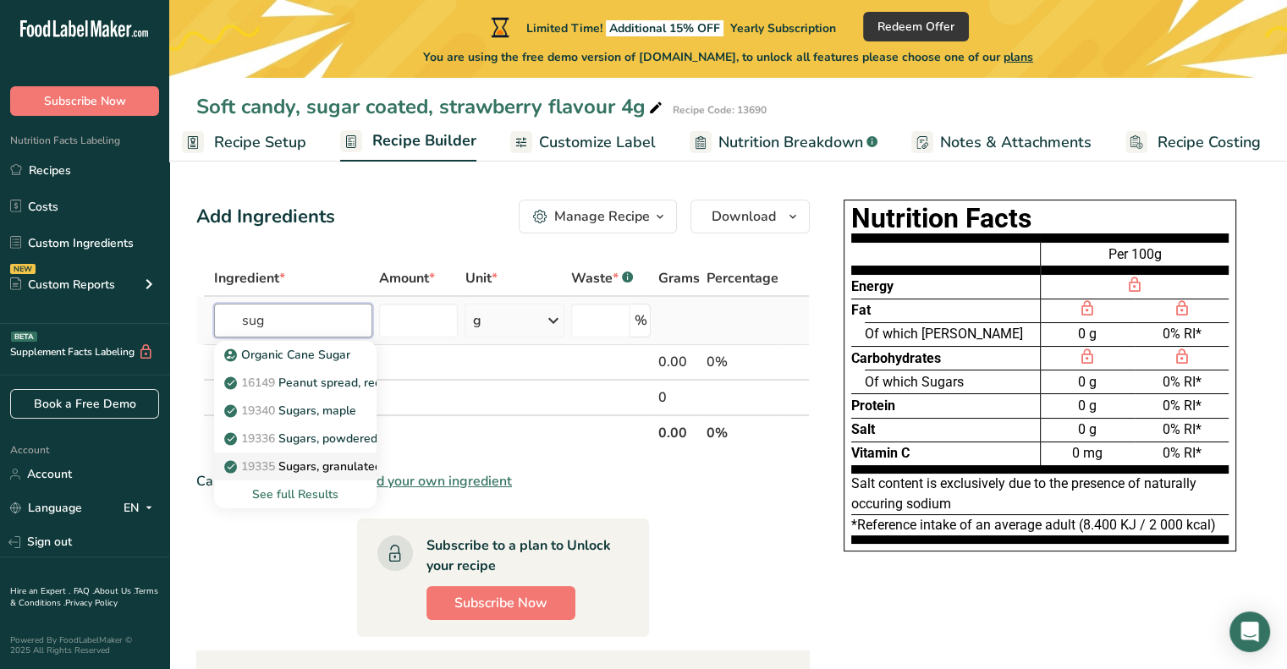
type input "sug"
click at [322, 465] on p "19335 Sugars, granulated" at bounding box center [305, 467] width 154 height 18
type input "Sugars, granulated"
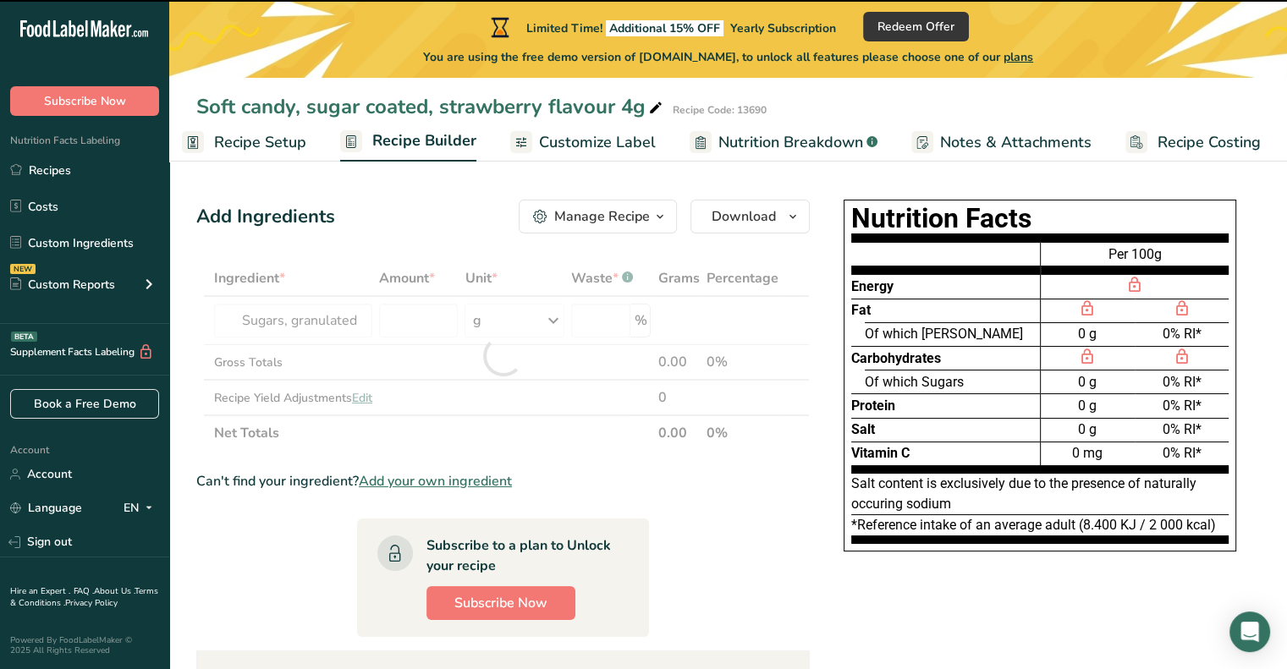
type input "0"
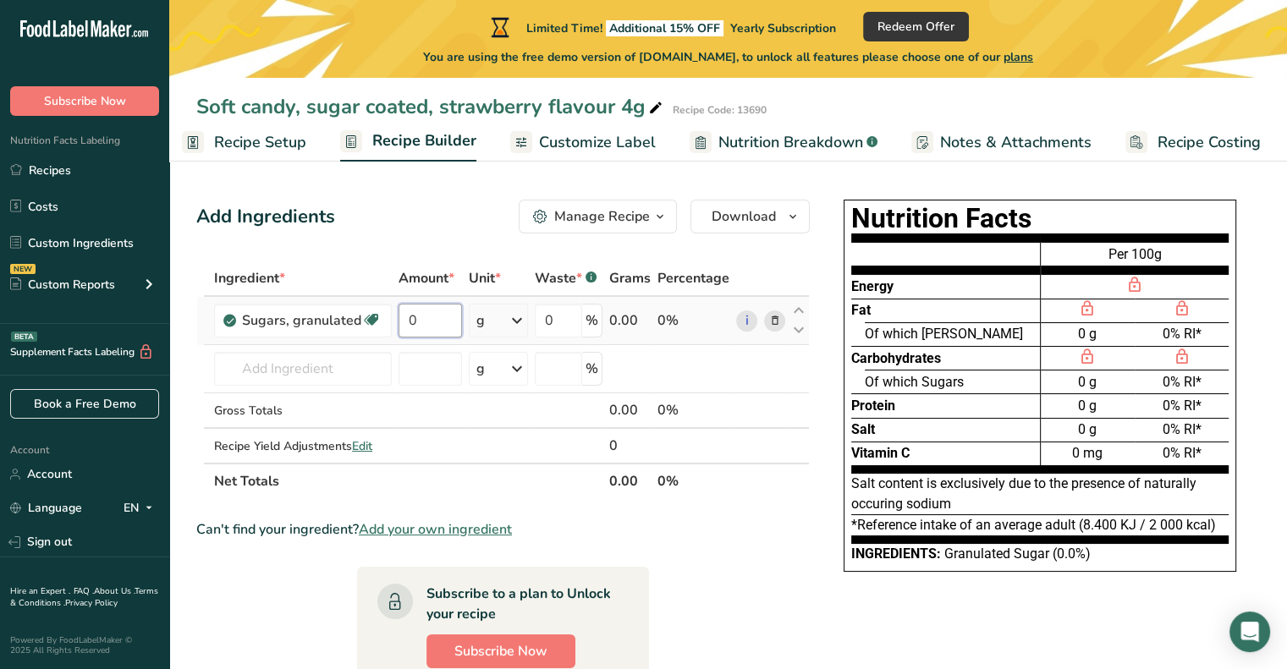
click at [416, 317] on input "0" at bounding box center [429, 321] width 63 height 34
type input "50"
type input "50.95"
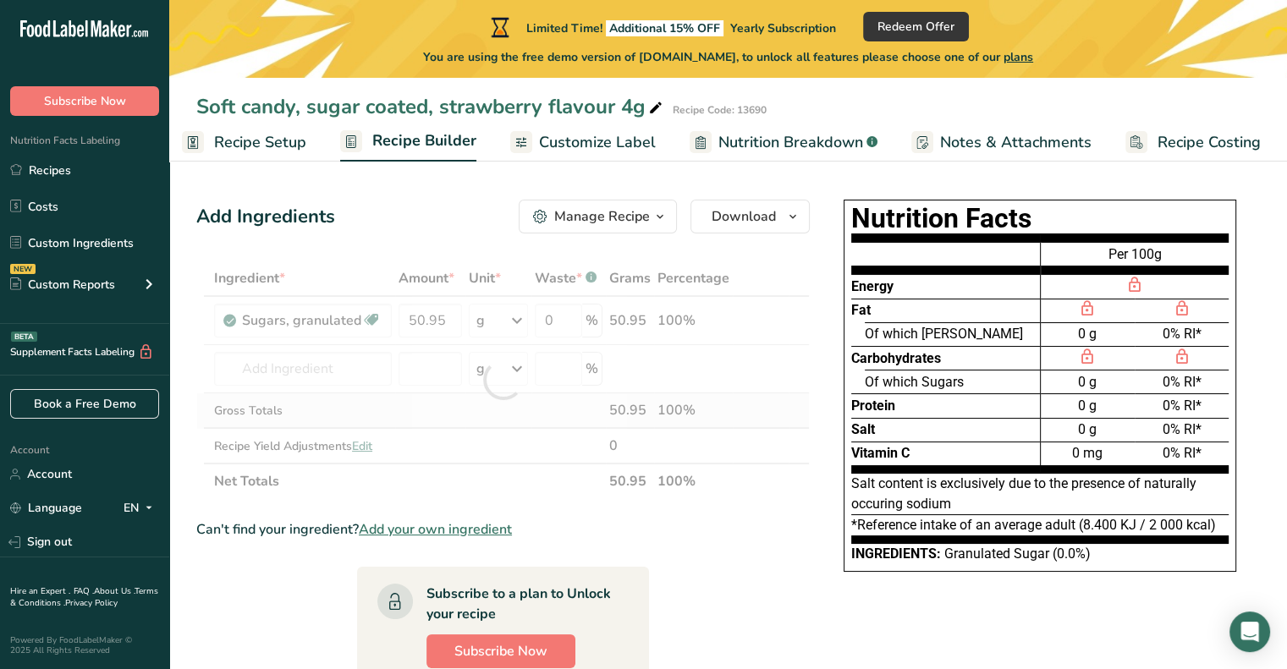
click at [568, 401] on div "Ingredient * Amount * Unit * Waste * .a-a{fill:#347362;}.b-a{fill:#fff;} Grams …" at bounding box center [502, 380] width 613 height 239
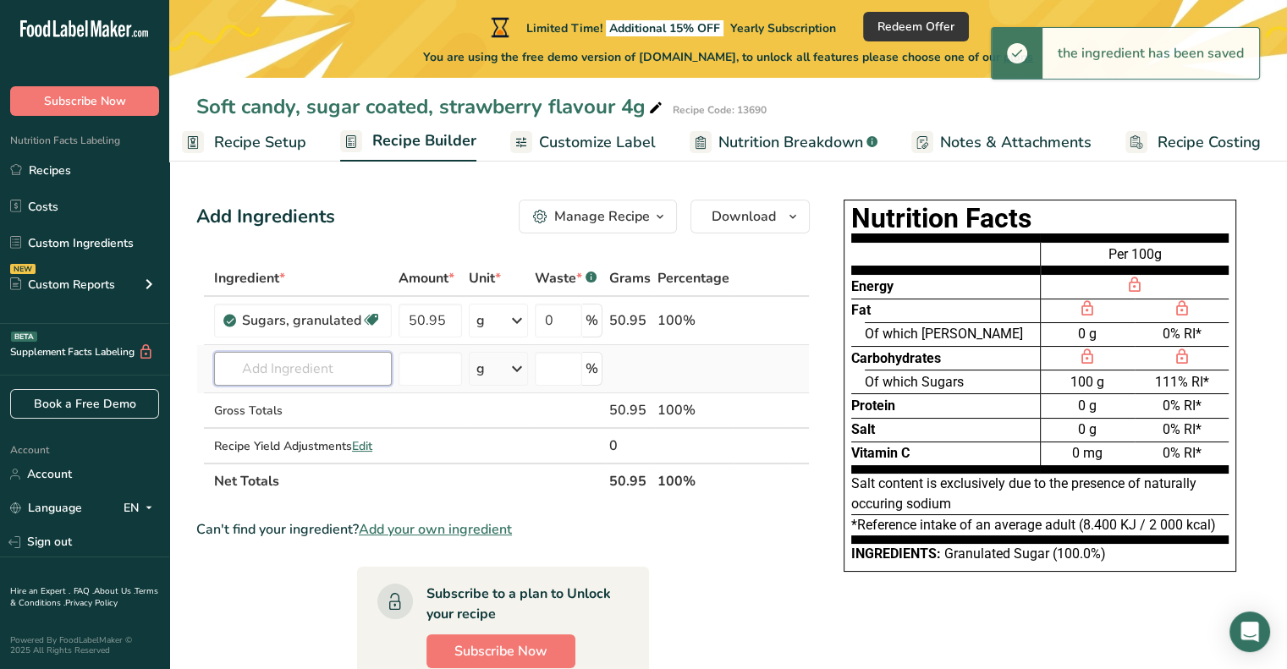
click at [293, 371] on input "text" at bounding box center [303, 369] width 178 height 34
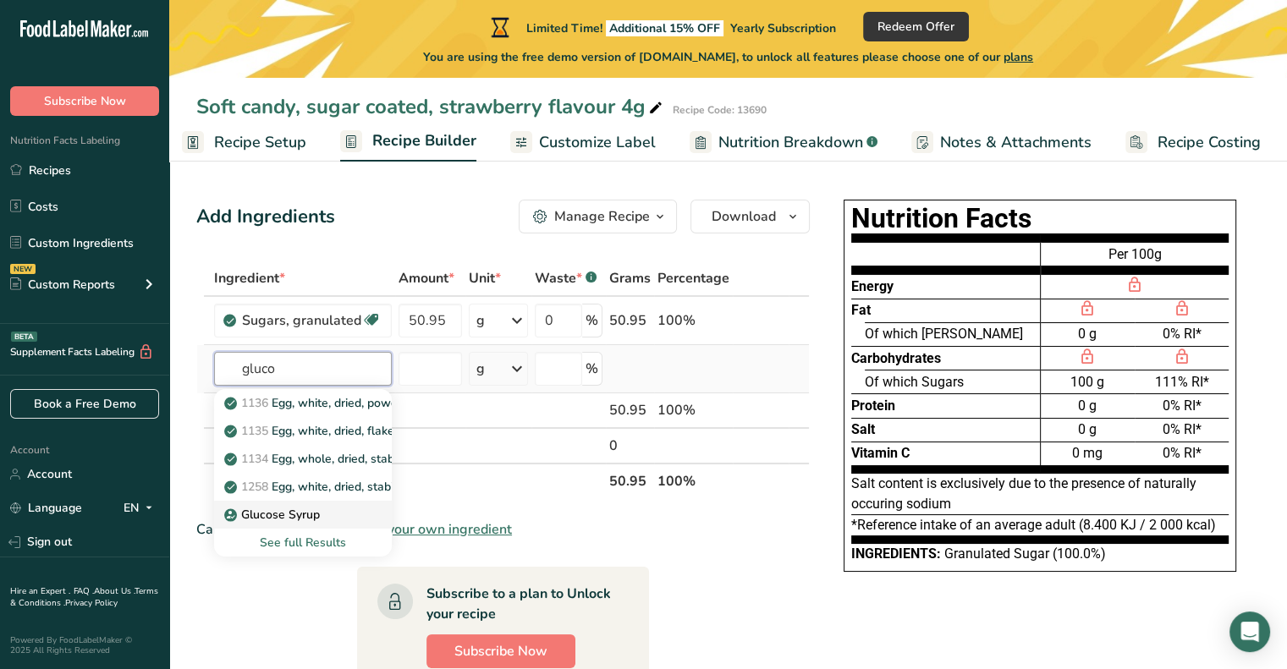
type input "gluco"
click at [322, 513] on div "Glucose Syrup" at bounding box center [290, 515] width 124 height 18
type input "Glucose Syrup"
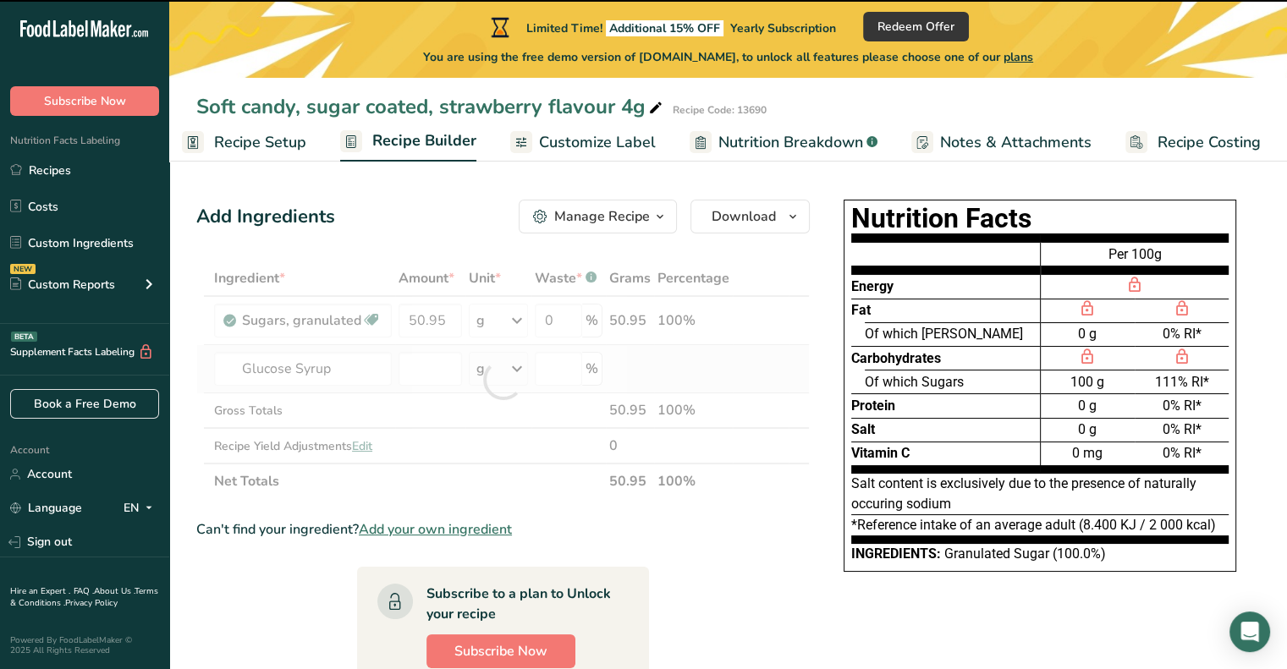
type input "0"
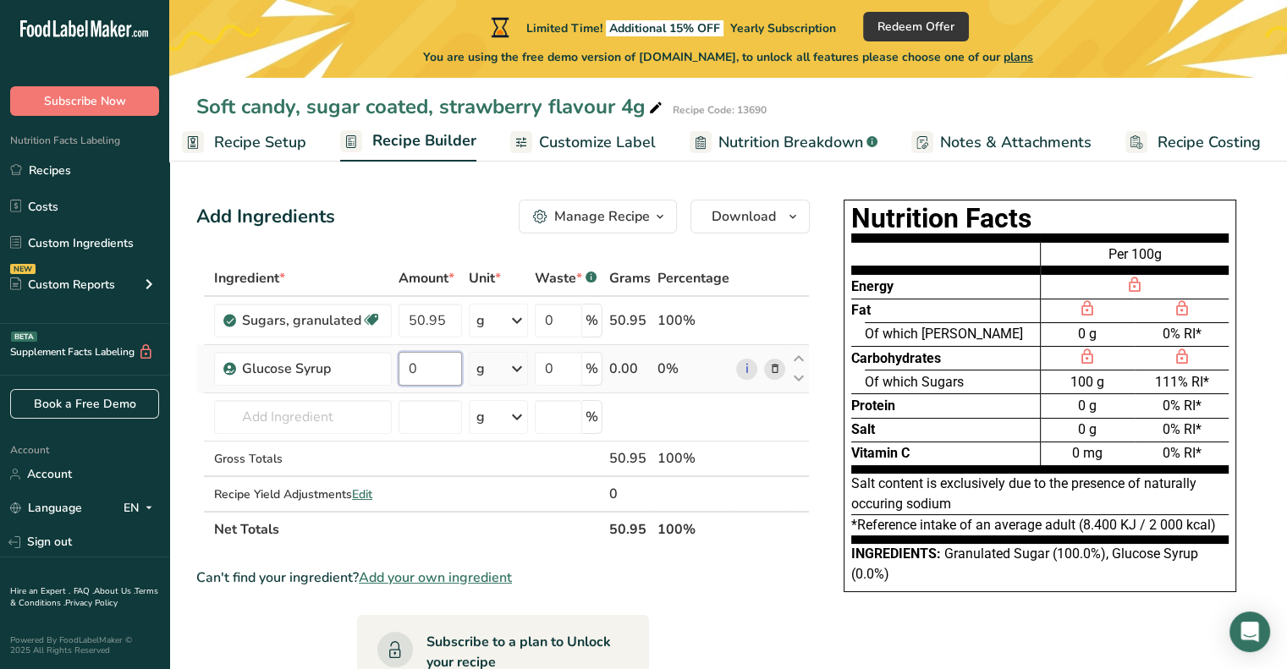
click at [442, 368] on input "0" at bounding box center [429, 369] width 63 height 34
type input "35"
type input "35.19"
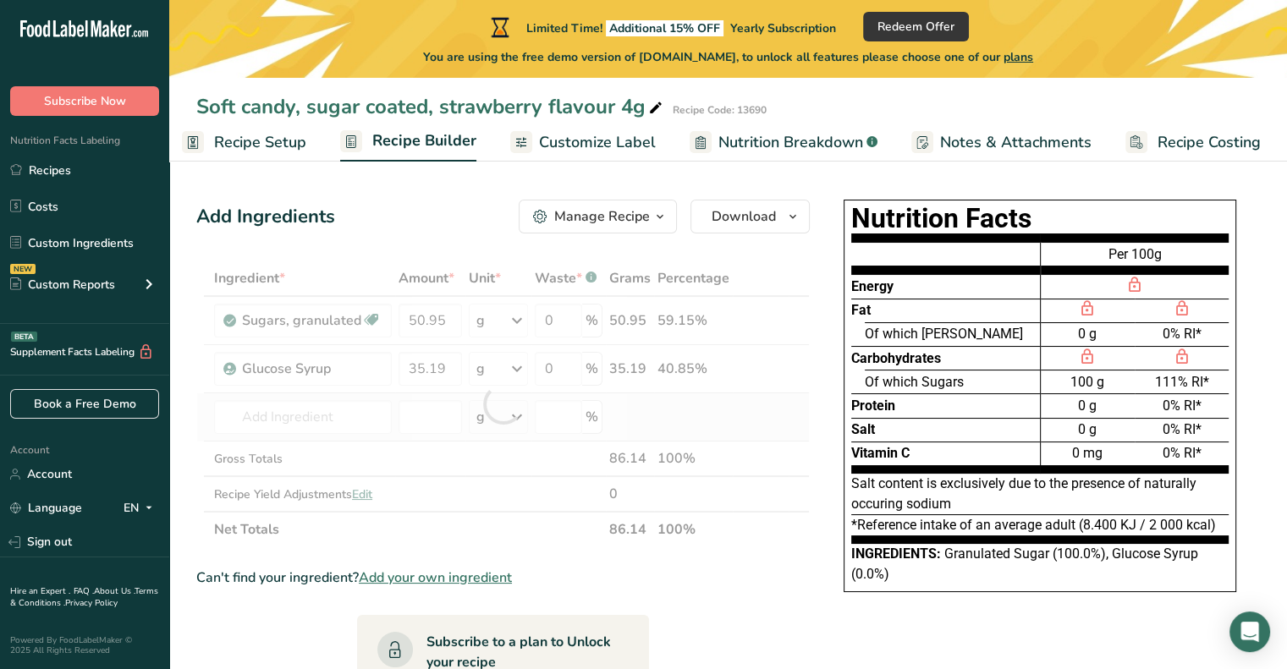
click at [609, 398] on div "Ingredient * Amount * Unit * Waste * .a-a{fill:#347362;}.b-a{fill:#fff;} Grams …" at bounding box center [502, 404] width 613 height 287
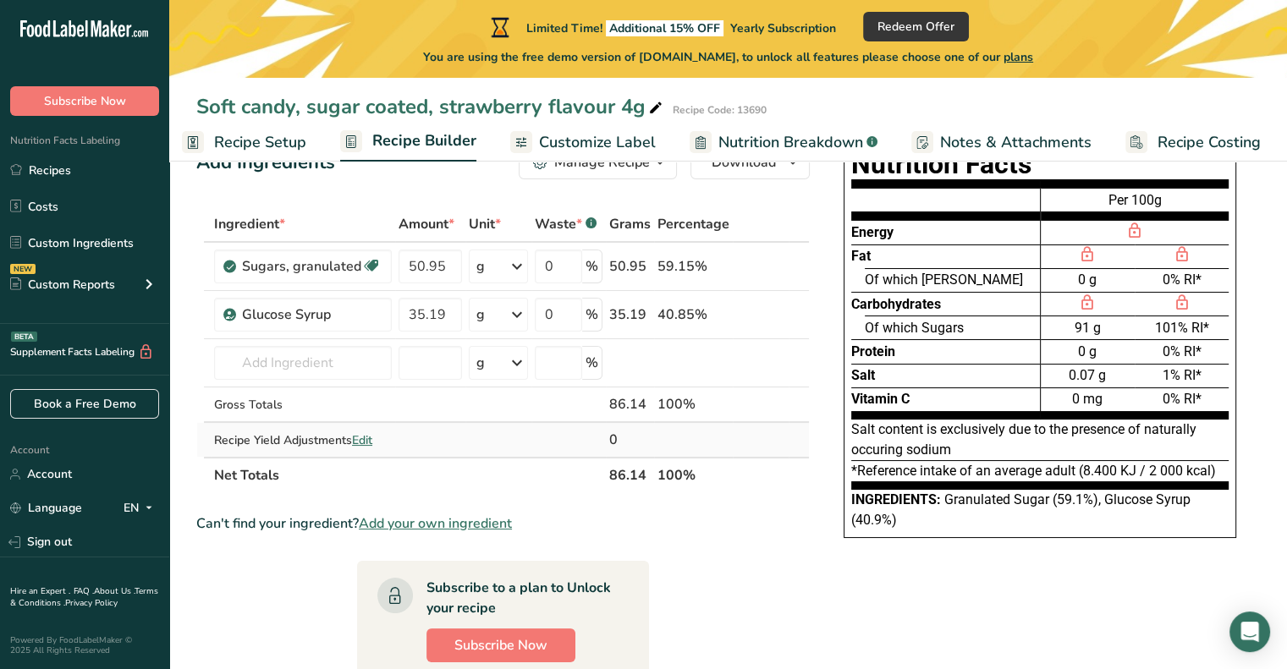
scroll to position [85, 0]
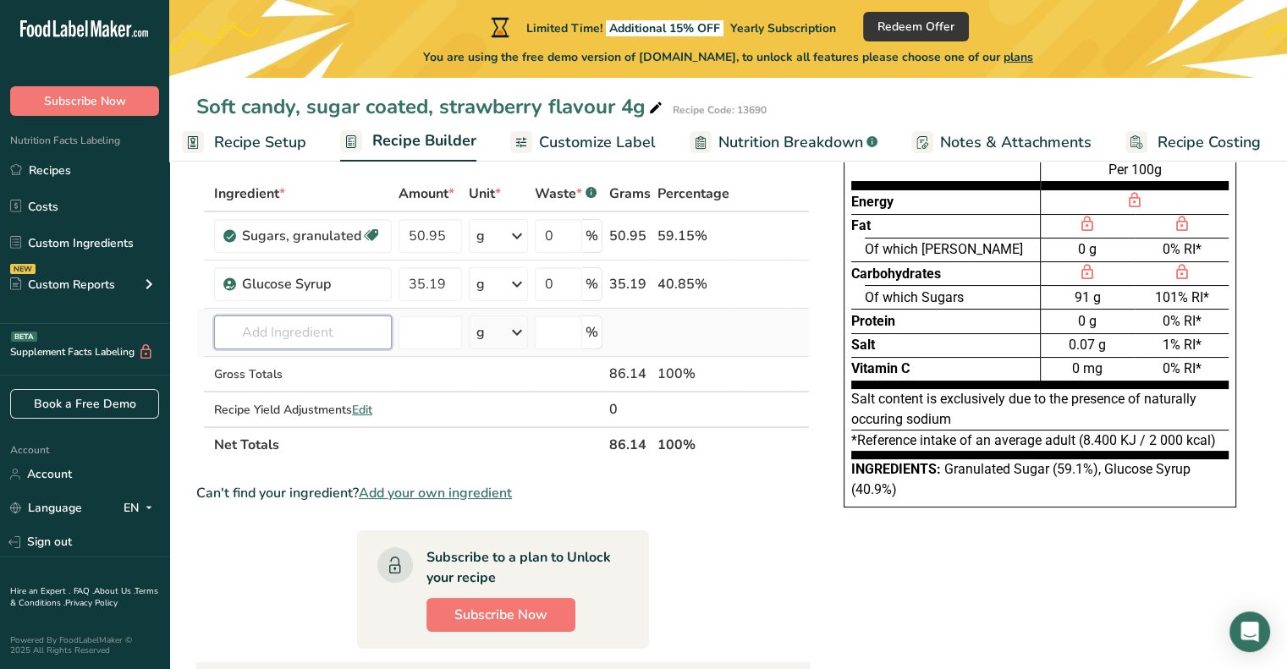
click at [268, 332] on input "text" at bounding box center [303, 333] width 178 height 34
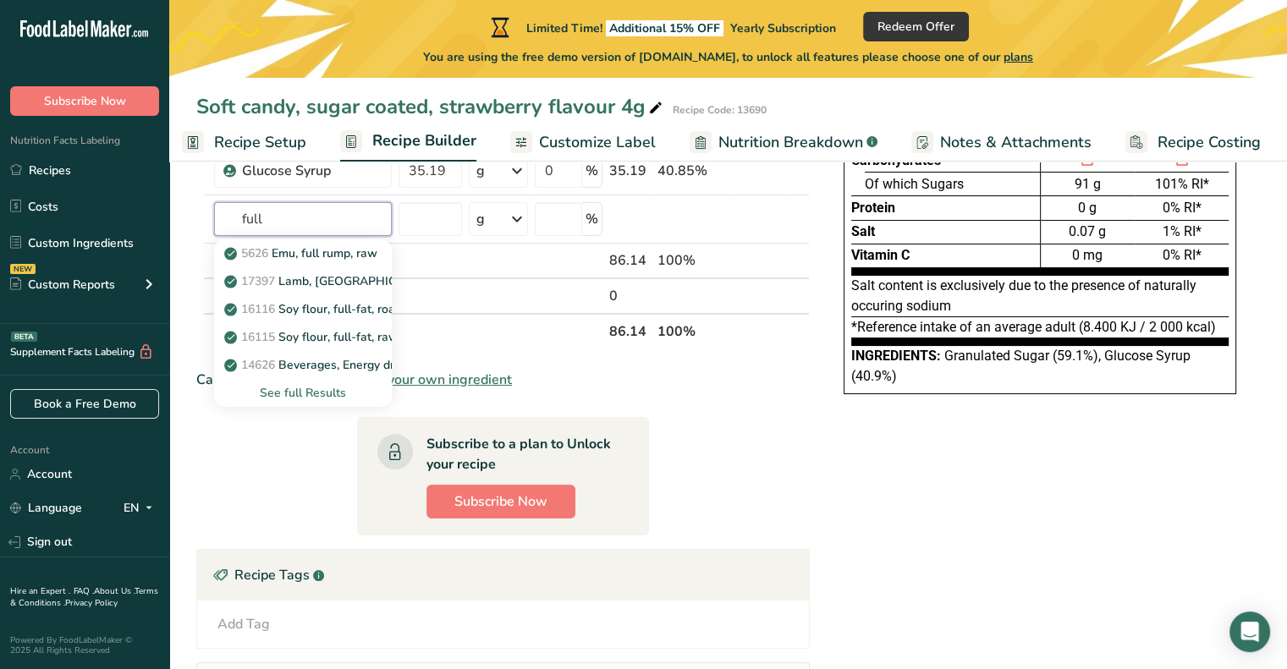
scroll to position [169, 0]
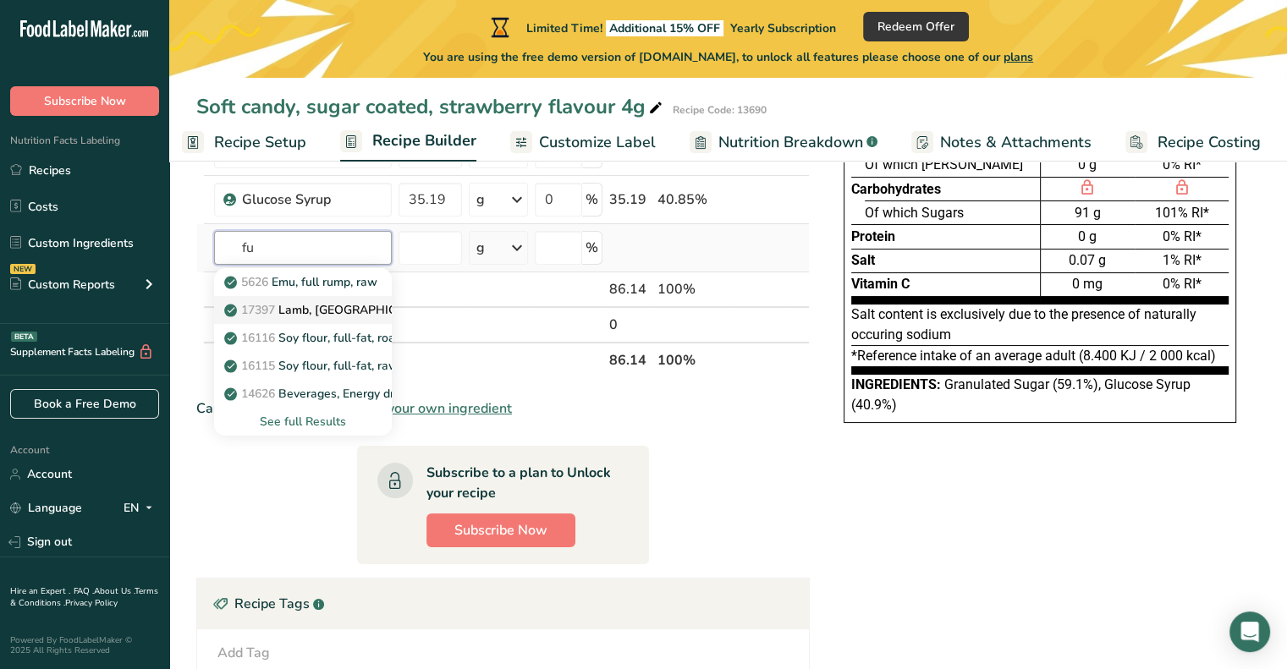
type input "f"
type input "fat"
click at [301, 422] on div "See full Results" at bounding box center [303, 422] width 151 height 18
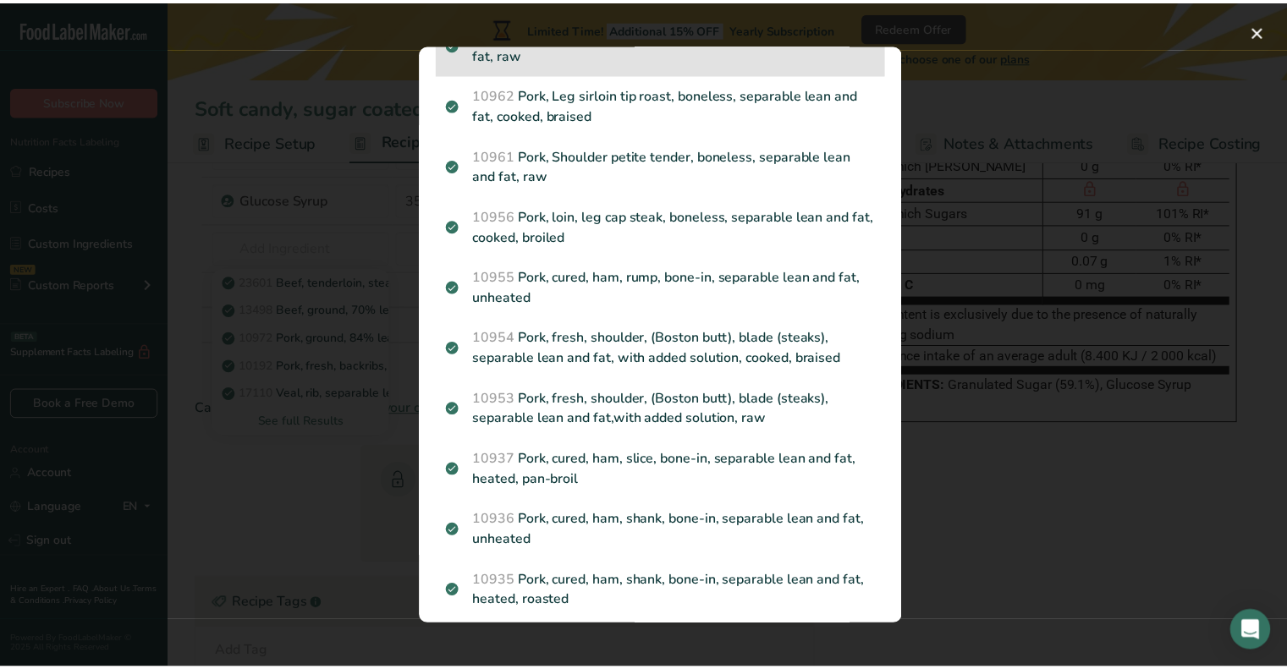
scroll to position [1932, 0]
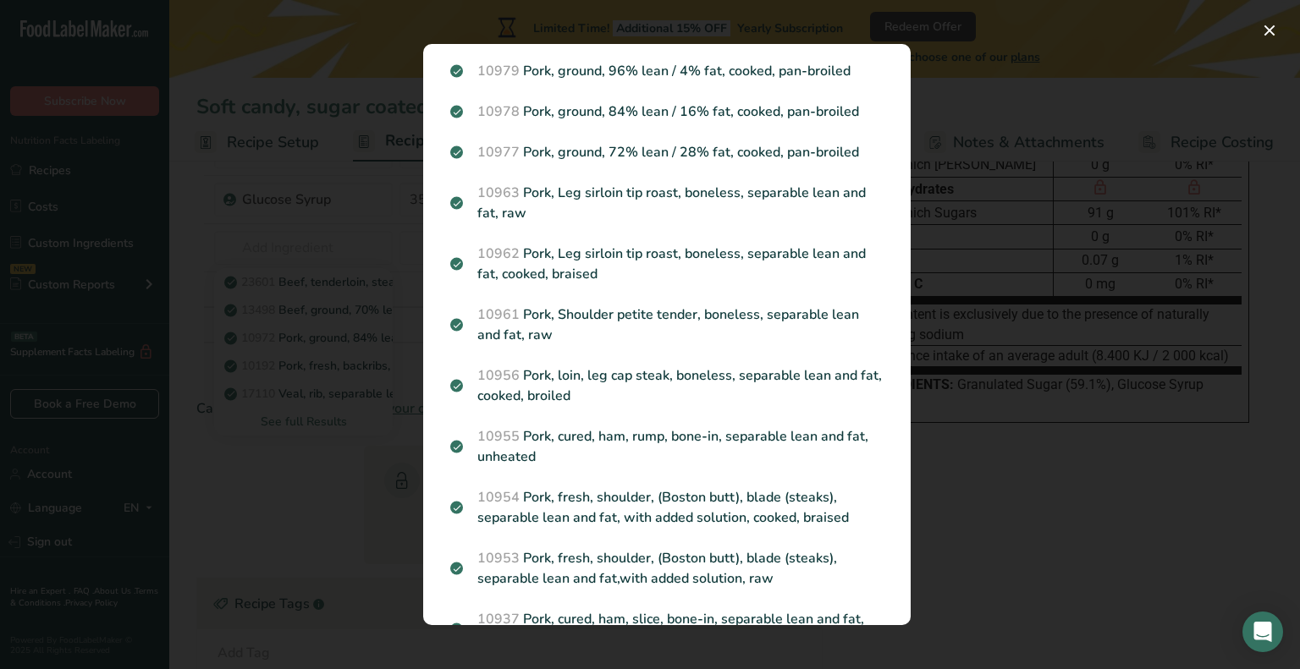
drag, startPoint x: 1022, startPoint y: 511, endPoint x: 968, endPoint y: 476, distance: 64.3
click at [1012, 501] on div "Search results modal" at bounding box center [650, 334] width 1300 height 669
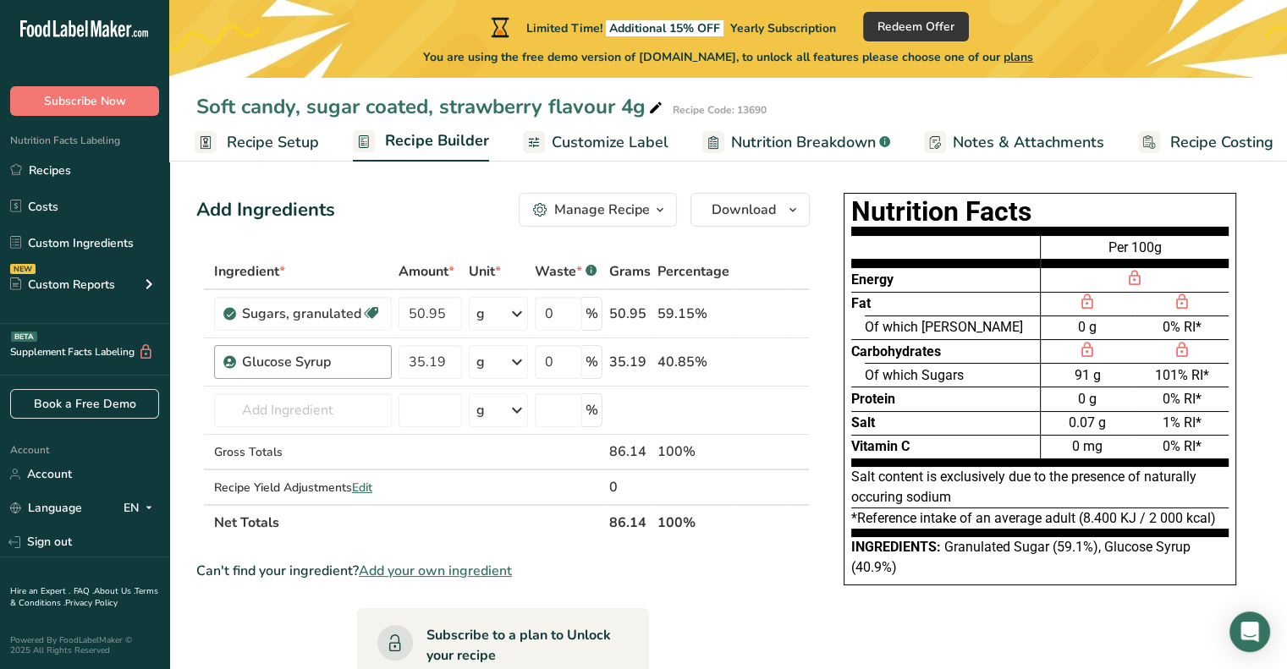
scroll to position [0, 0]
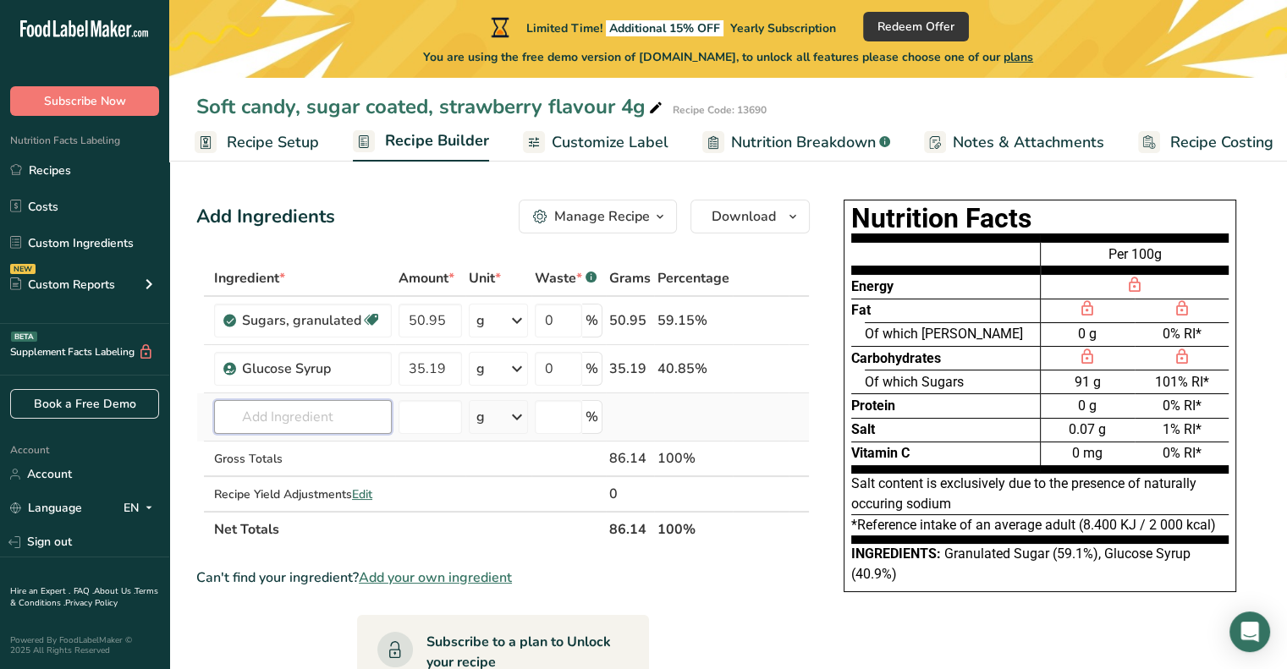
click at [291, 422] on input "text" at bounding box center [303, 417] width 178 height 34
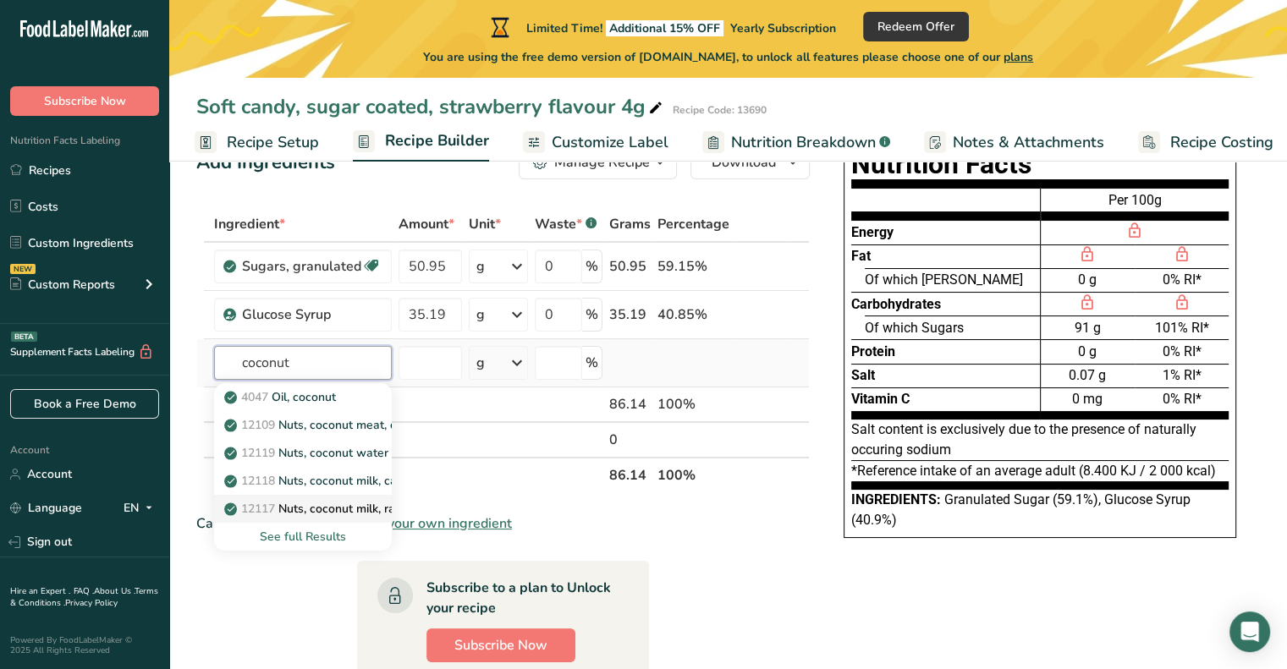
scroll to position [85, 0]
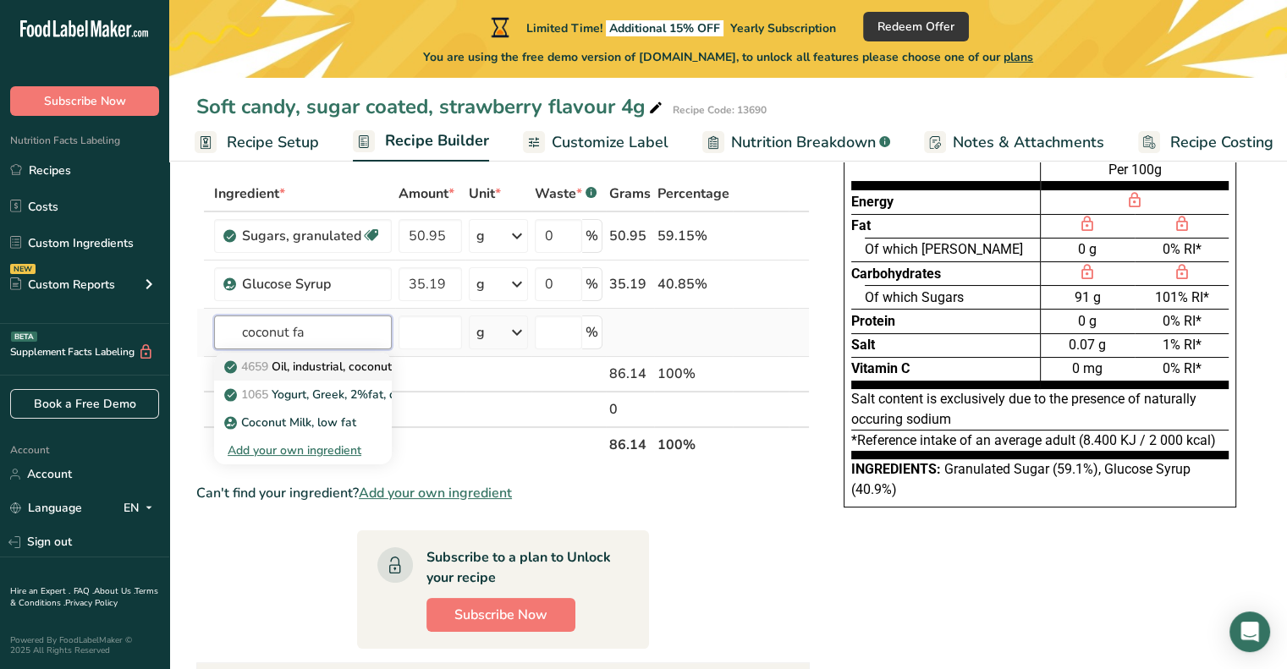
type input "coconut fa"
click at [338, 369] on p "4659 Oil, industrial, coconut, confection fat, typical basis for ice cream coat…" at bounding box center [449, 367] width 442 height 18
type input "Oil, industrial, coconut, confection fat, typical basis for ice cream coatings"
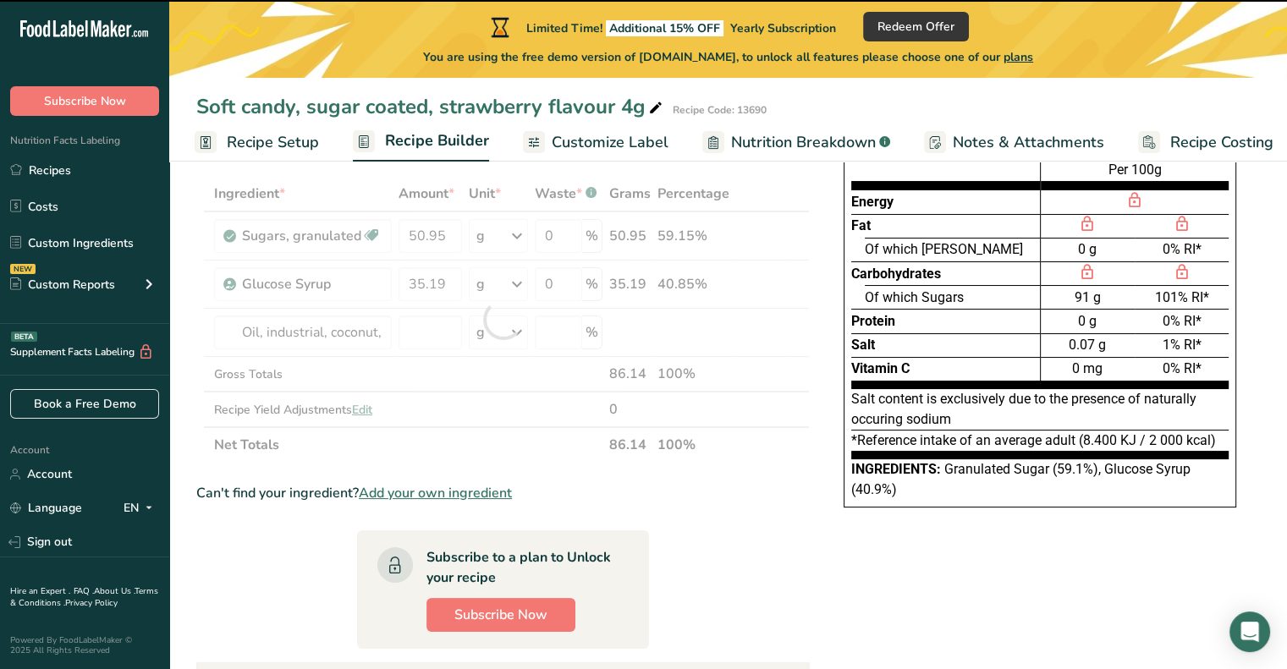
type input "0"
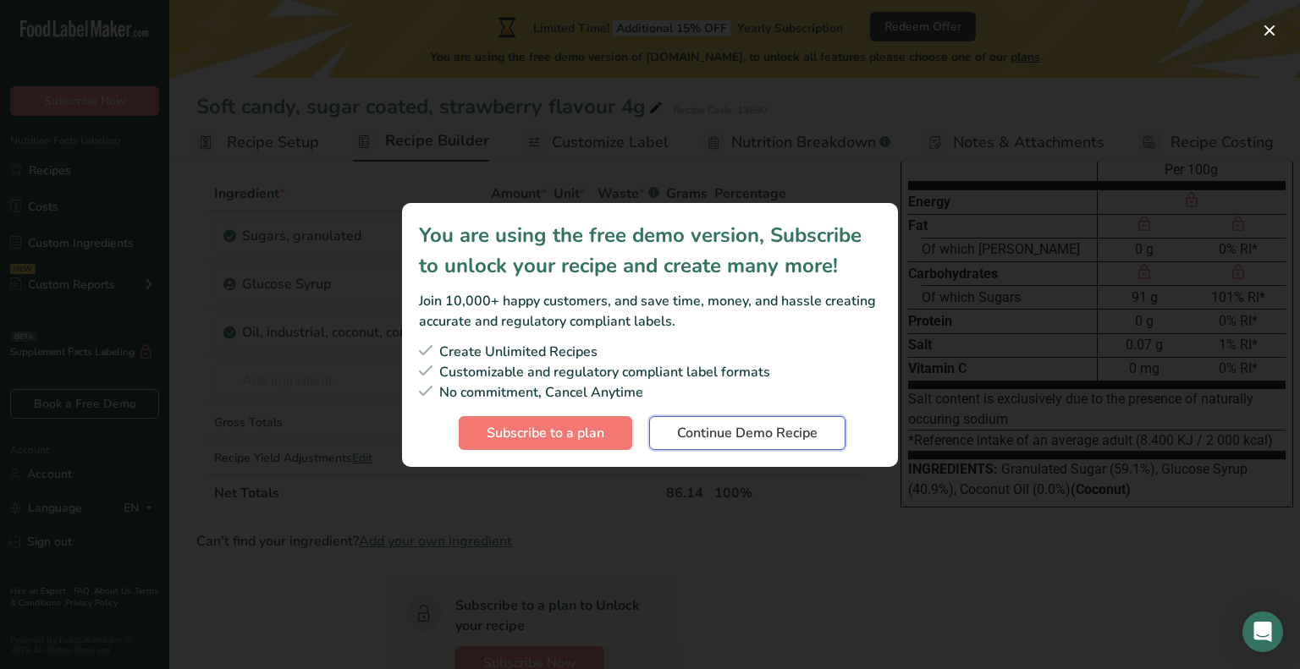
click at [739, 439] on span "Continue Demo Recipe" at bounding box center [747, 433] width 140 height 20
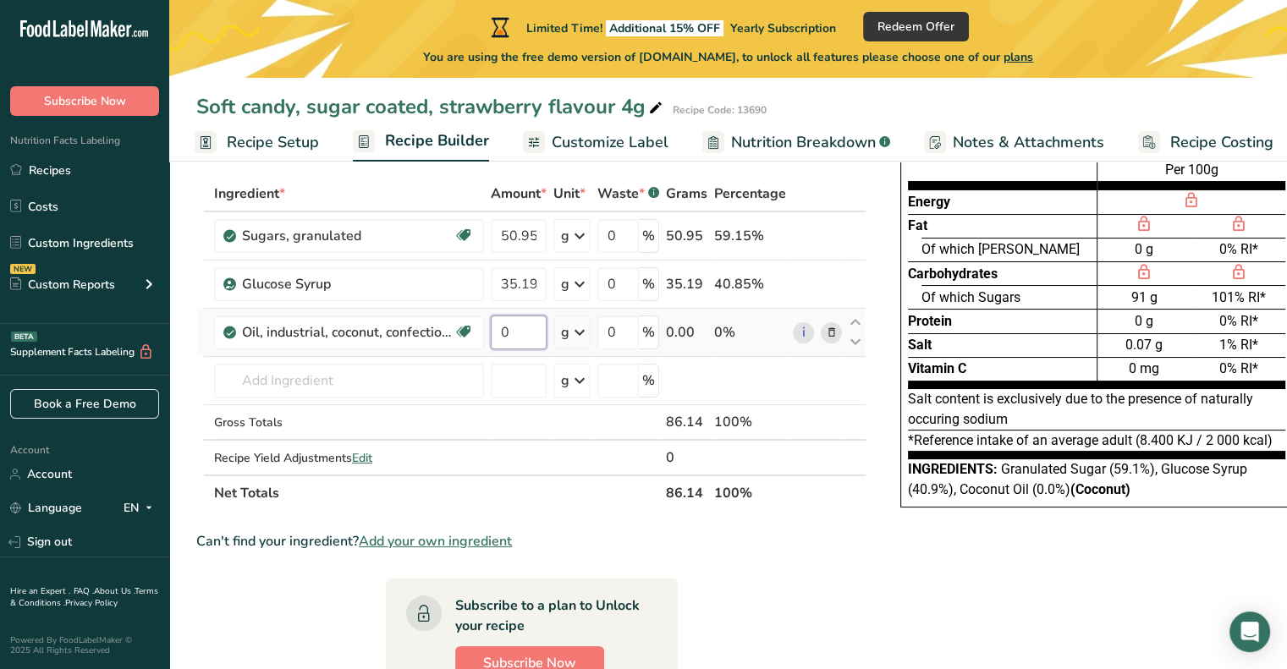
click at [508, 335] on input "0" at bounding box center [519, 333] width 56 height 34
type input "5"
type input "5.21"
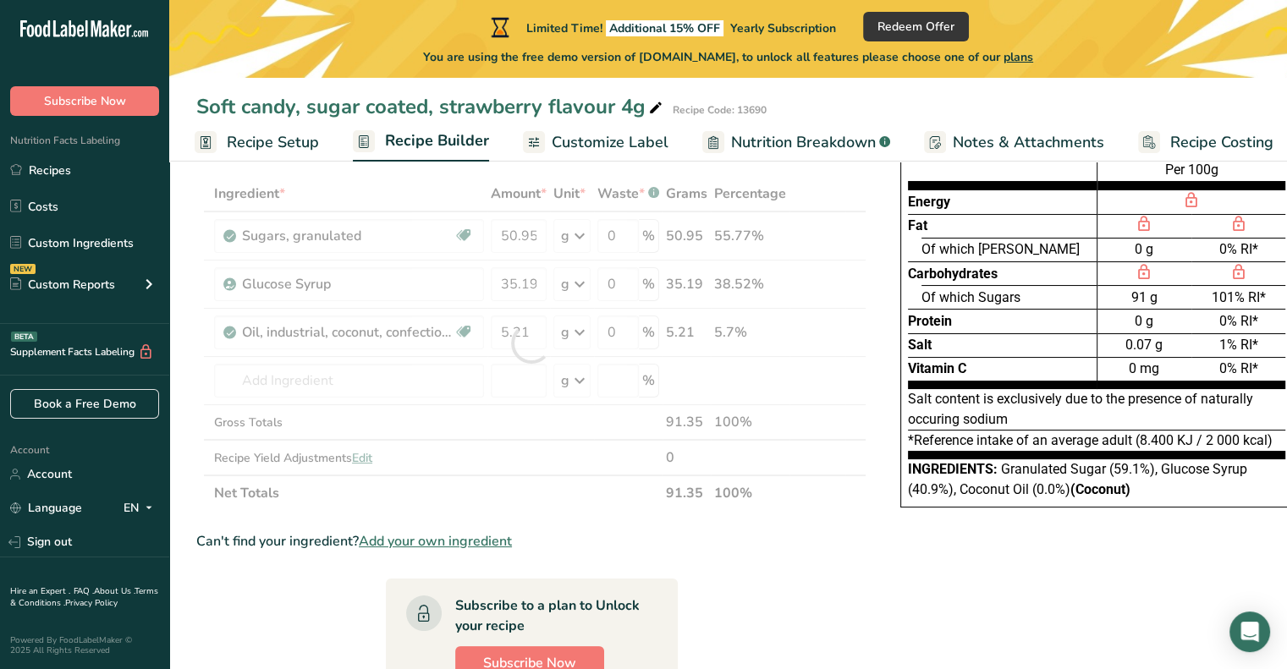
click at [535, 398] on div "Ingredient * Amount * Unit * Waste * .a-a{fill:#347362;}.b-a{fill:#fff;} Grams …" at bounding box center [531, 343] width 670 height 335
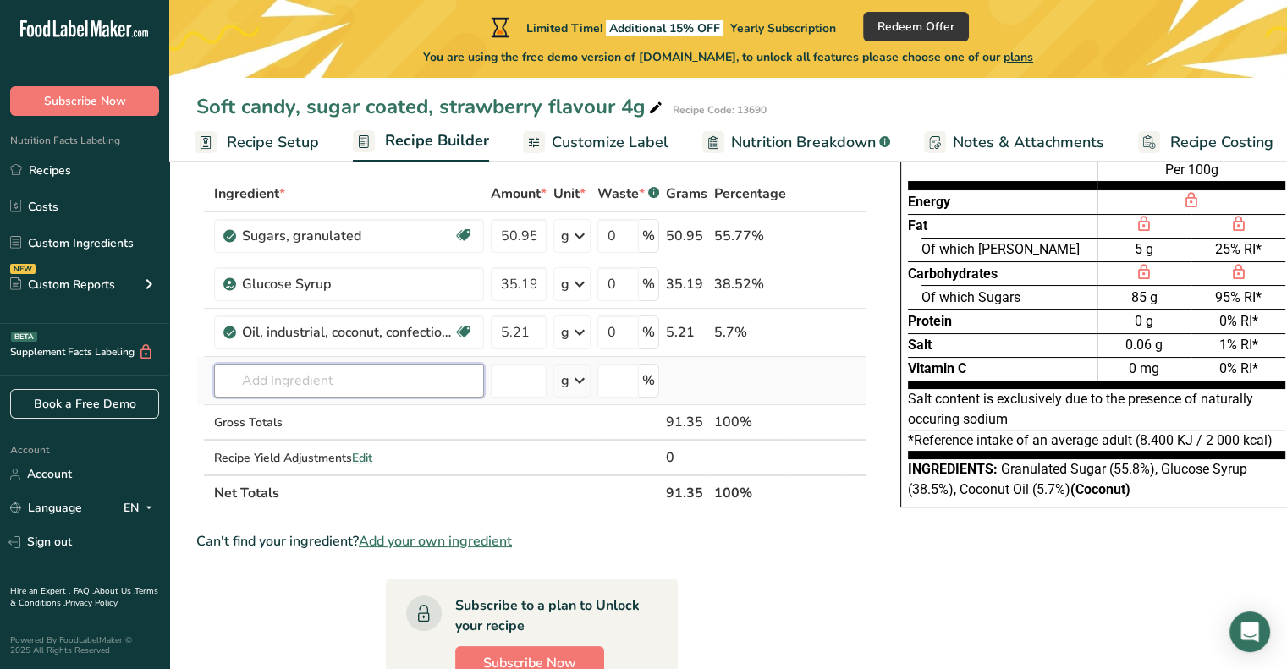
click at [315, 377] on input "text" at bounding box center [349, 381] width 270 height 34
click at [369, 388] on input "dextrose" at bounding box center [349, 381] width 270 height 34
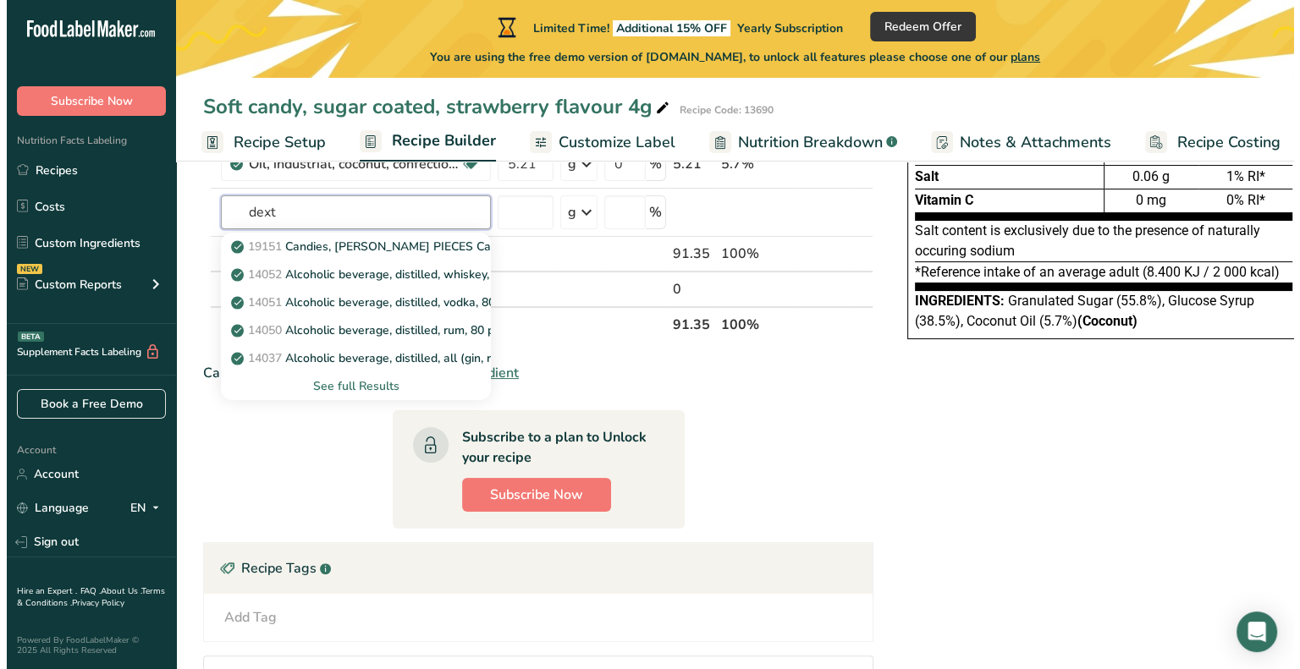
scroll to position [254, 0]
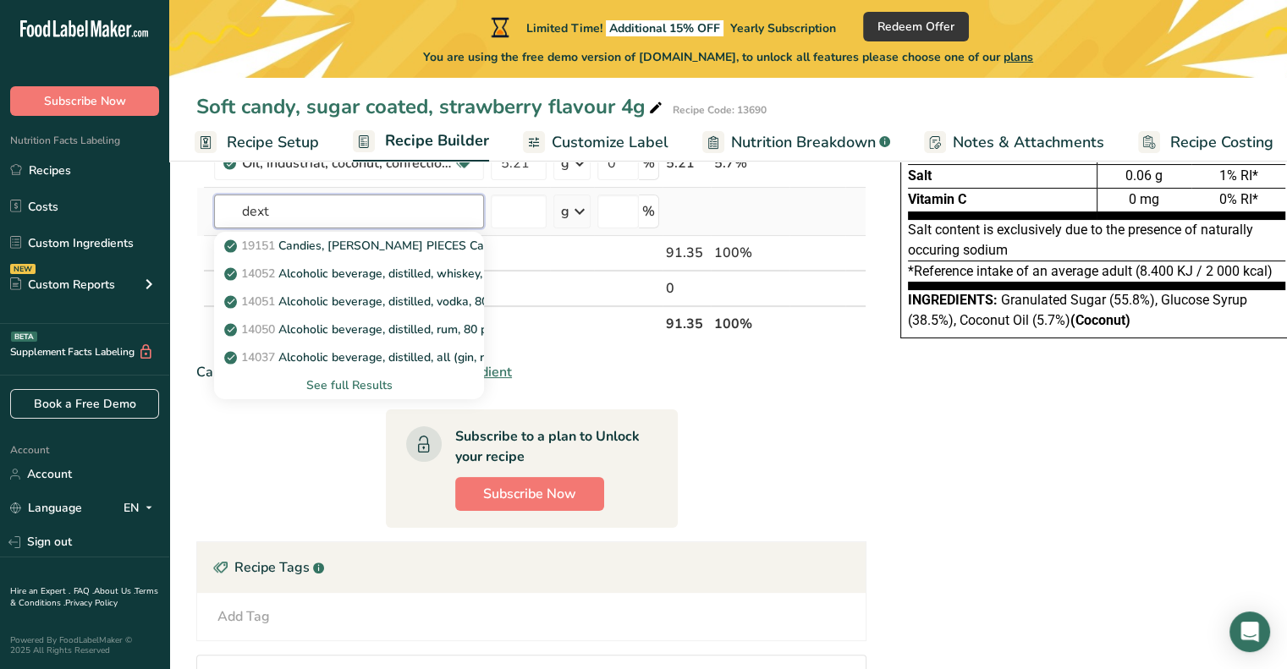
type input "dext"
click at [354, 387] on div "See full Results" at bounding box center [349, 385] width 243 height 18
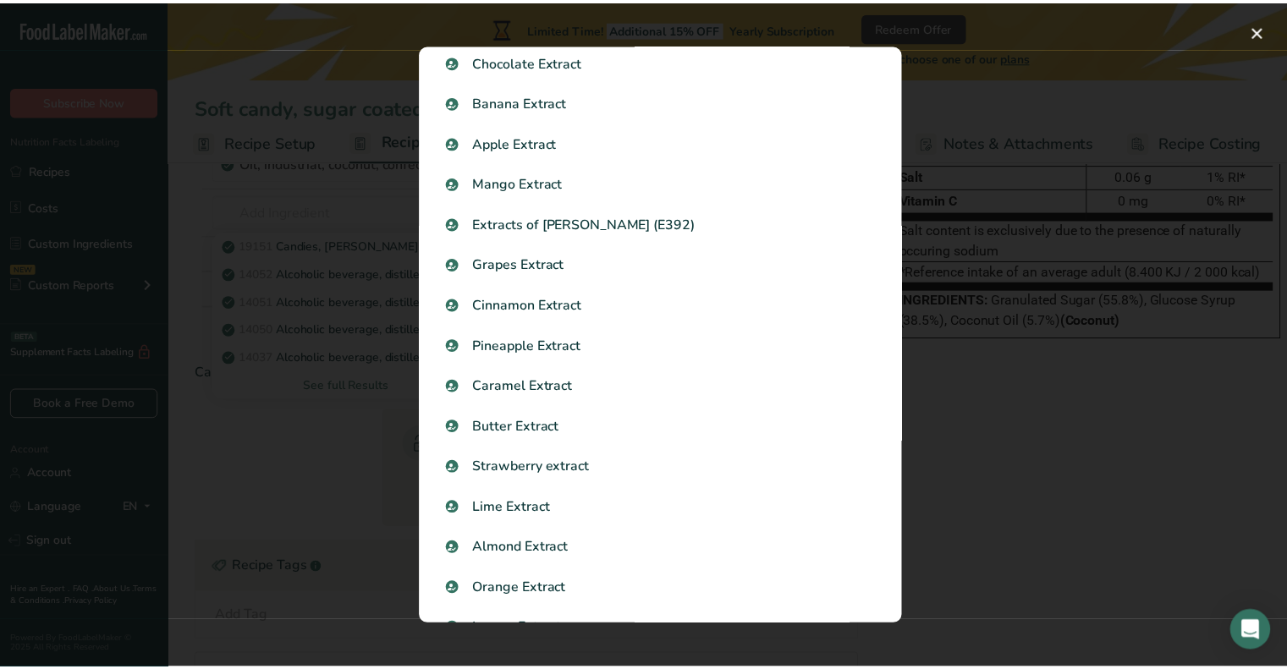
scroll to position [1658, 0]
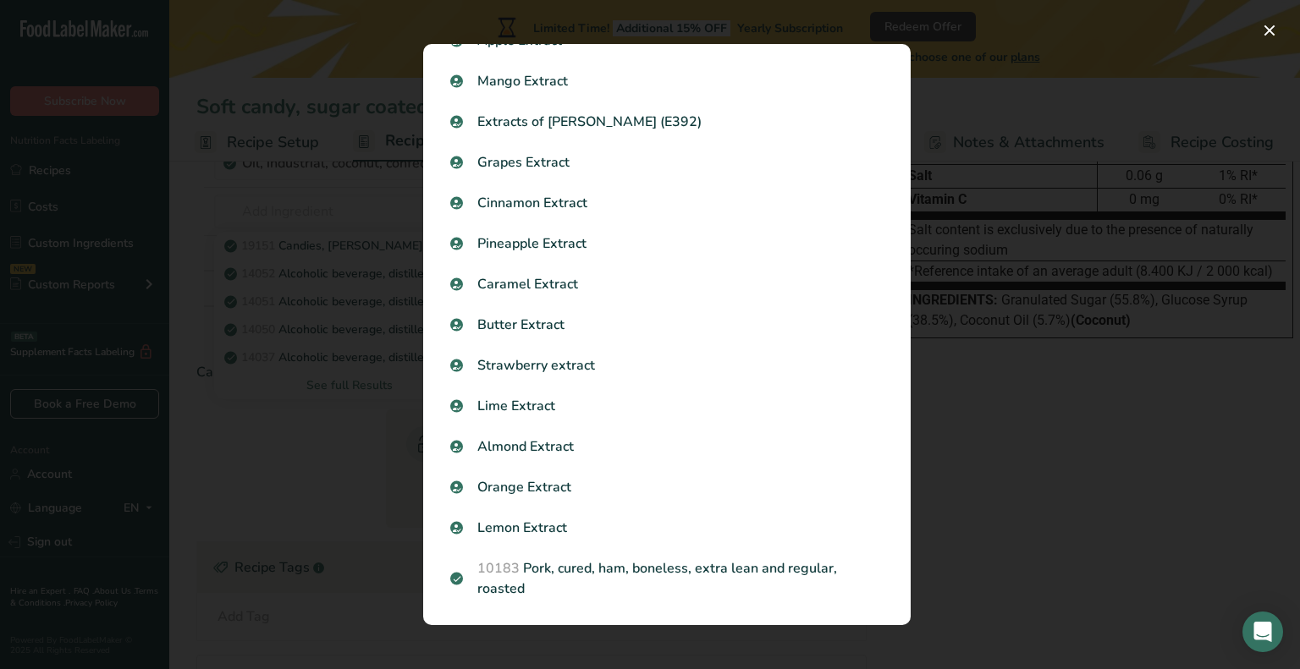
click at [1001, 530] on div "Search results modal" at bounding box center [650, 334] width 1300 height 669
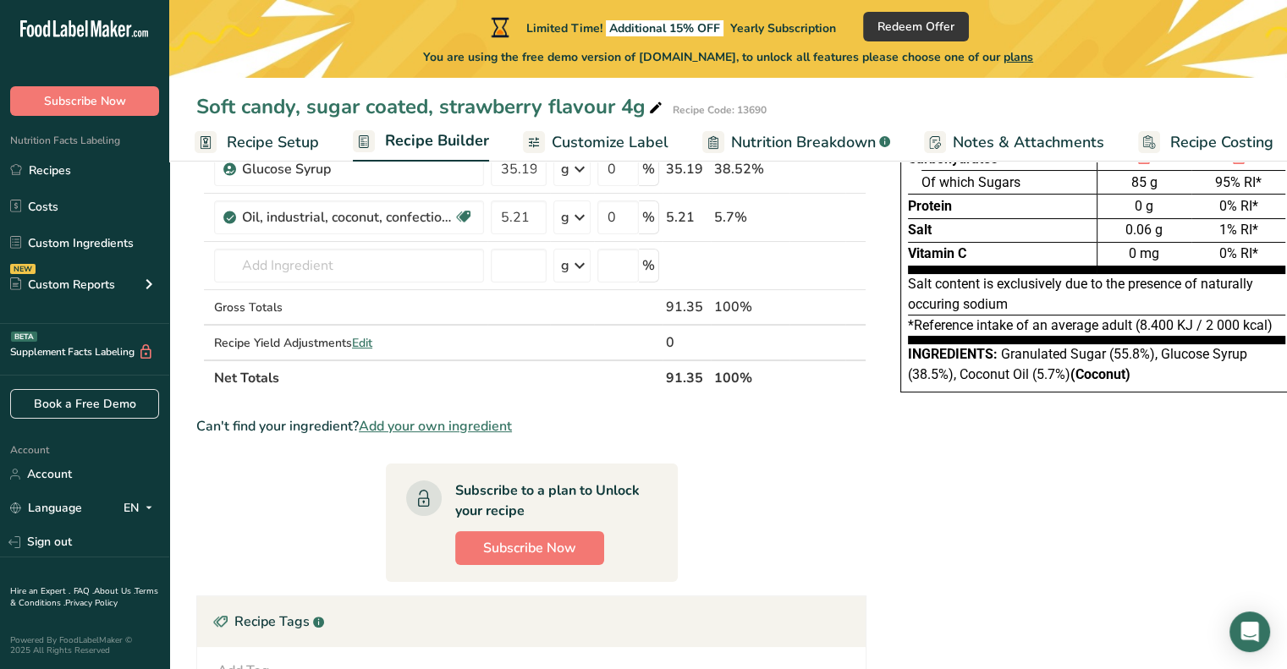
scroll to position [85, 0]
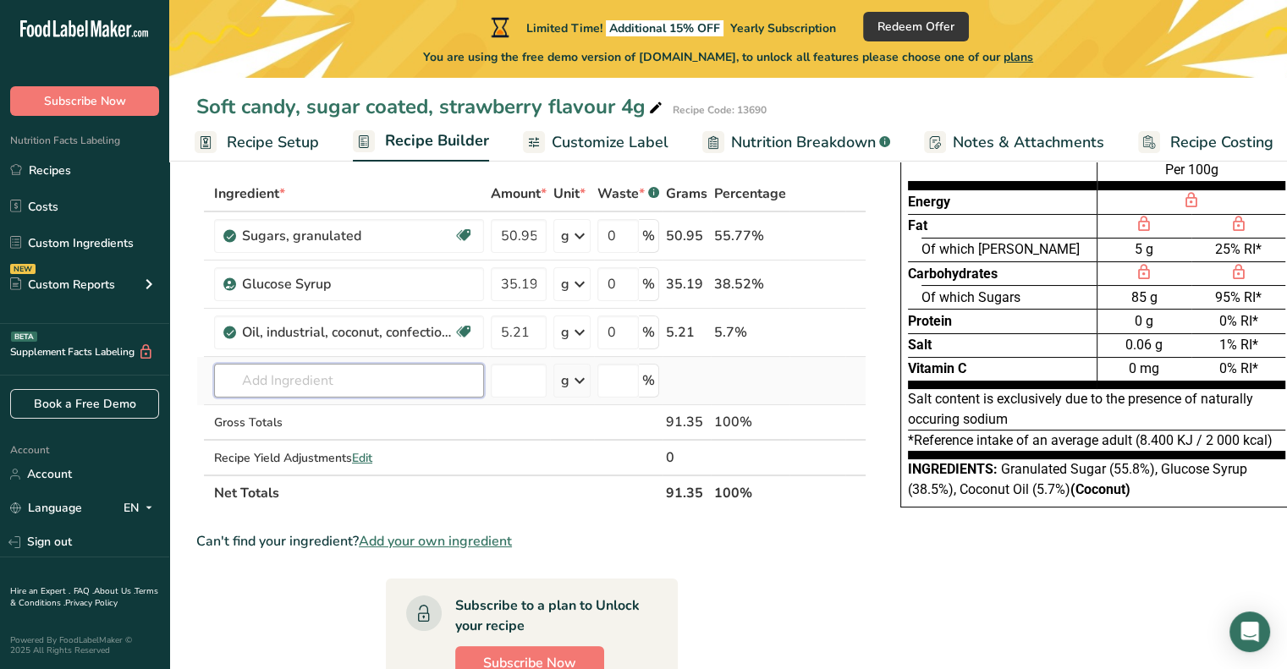
click at [321, 383] on input "text" at bounding box center [349, 381] width 270 height 34
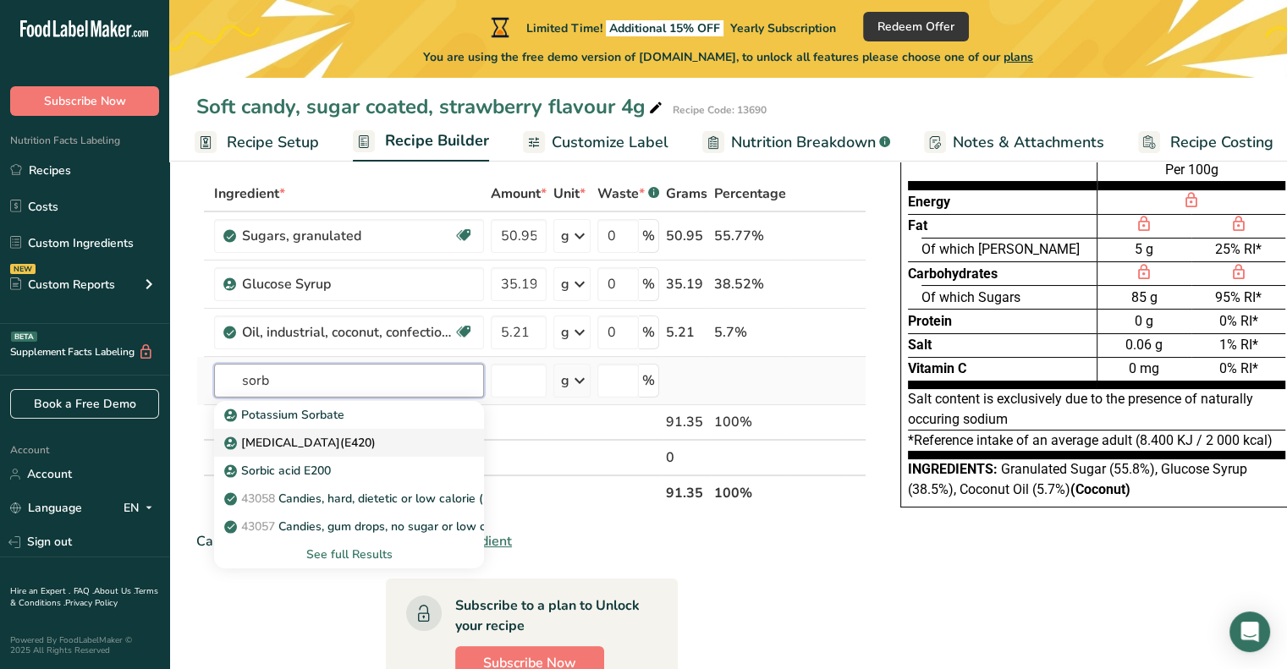
type input "sorb"
click at [305, 443] on p "Sorbitol(E420)" at bounding box center [302, 443] width 148 height 18
type input "Sorbitol(E420)"
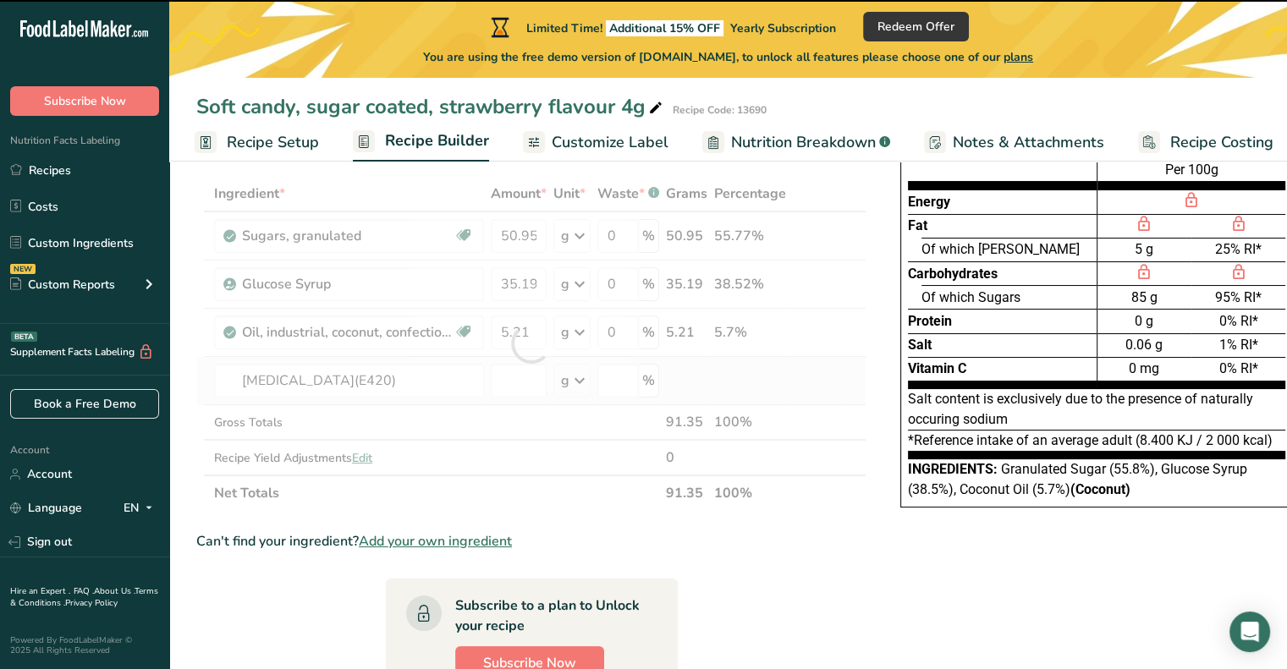
type input "0"
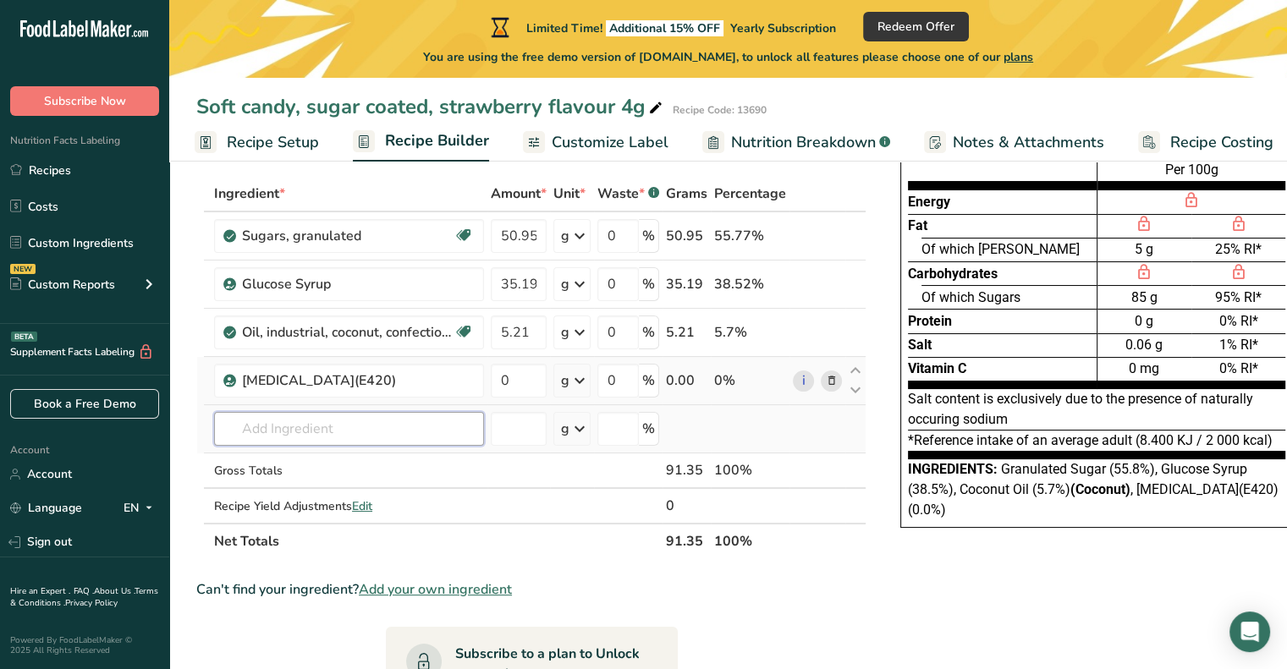
click at [305, 430] on input "text" at bounding box center [349, 429] width 270 height 34
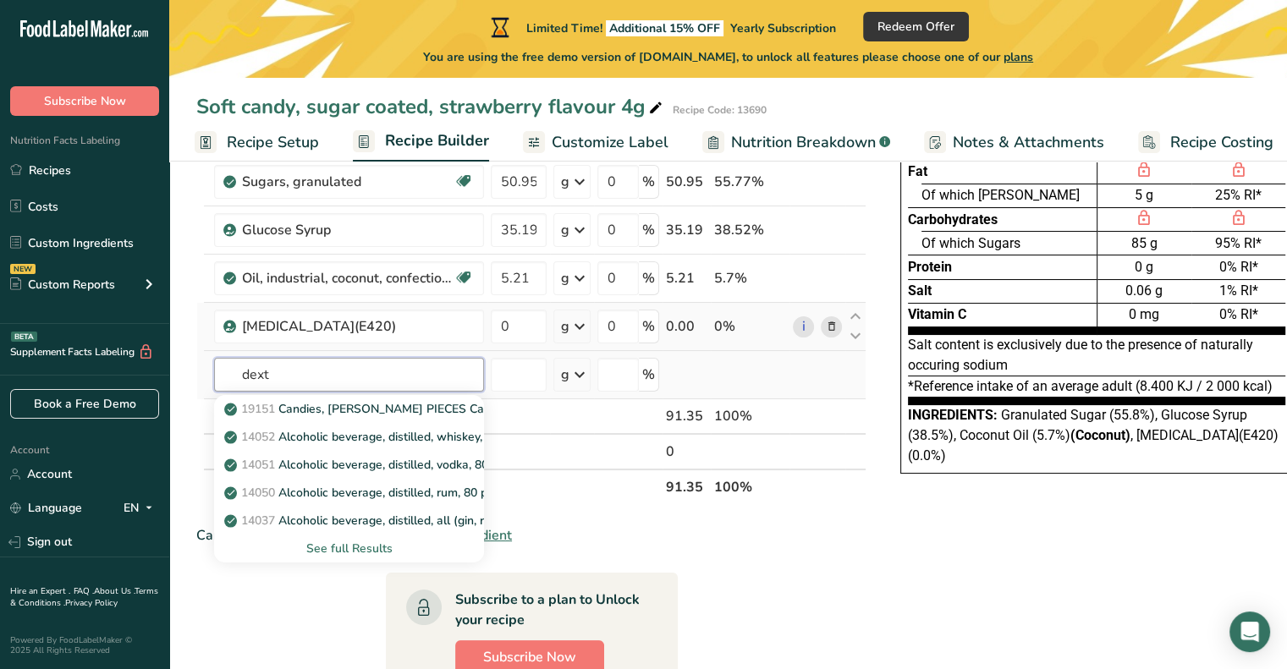
scroll to position [169, 0]
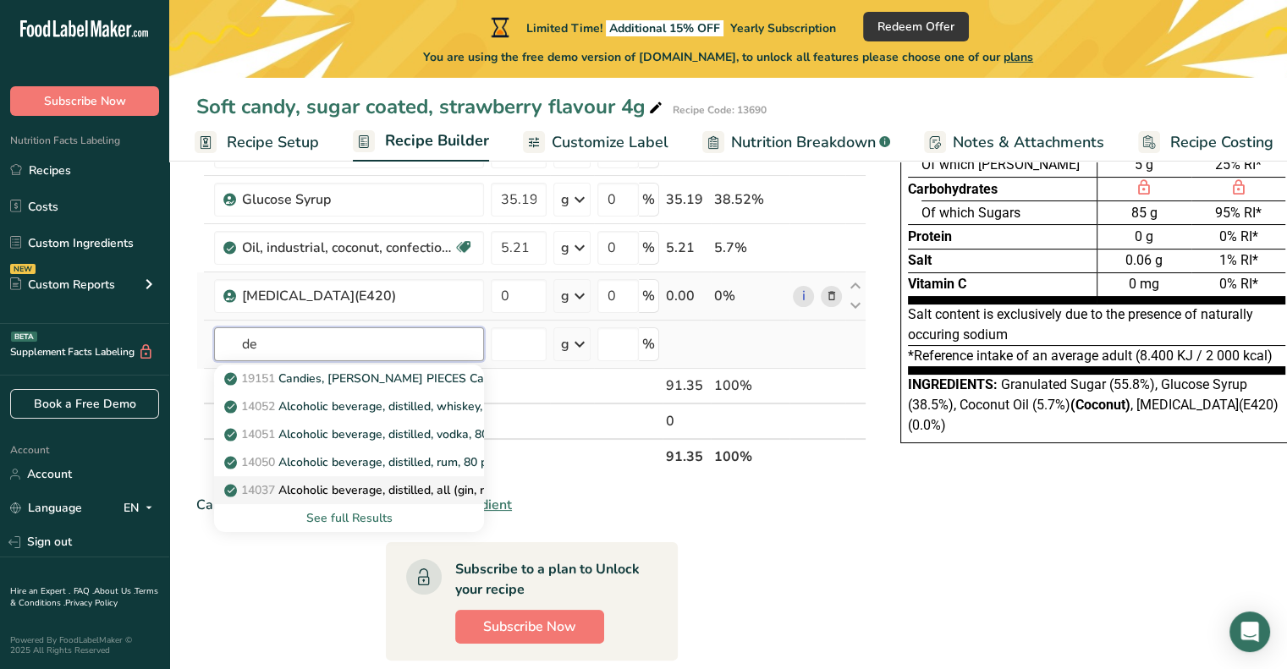
type input "d"
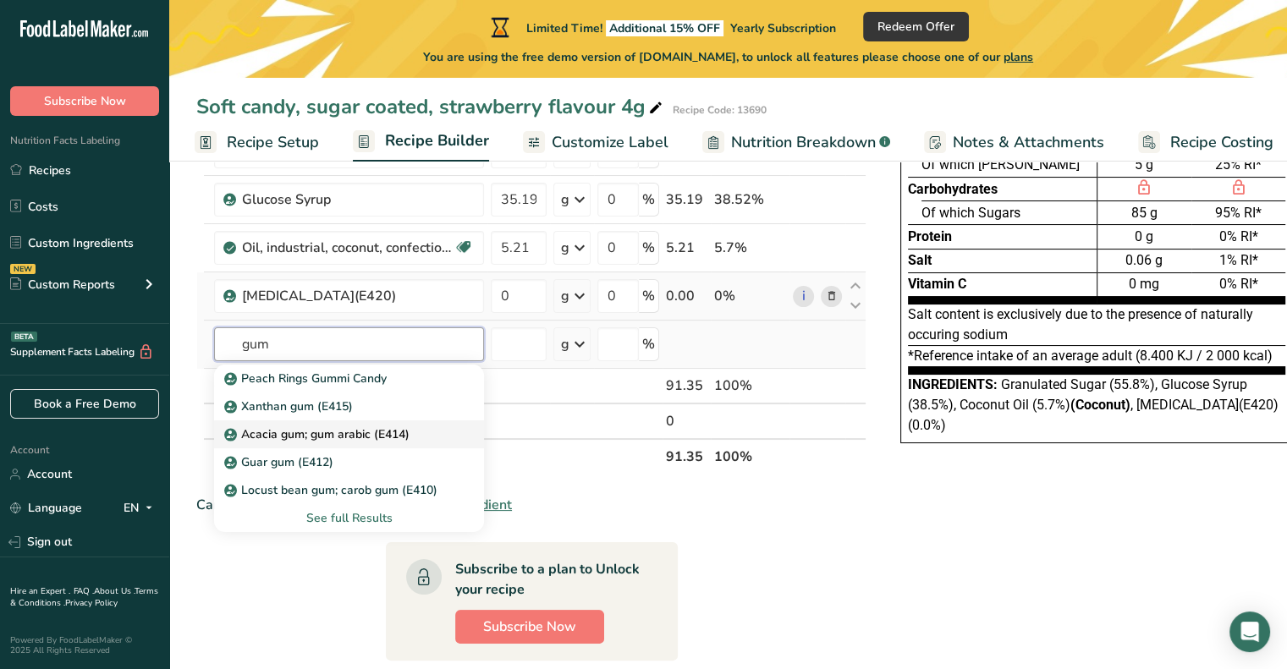
type input "gum"
click at [333, 429] on p "Acacia gum; gum arabic (E414)" at bounding box center [319, 435] width 182 height 18
type input "Acacia gum; gum arabic (E414)"
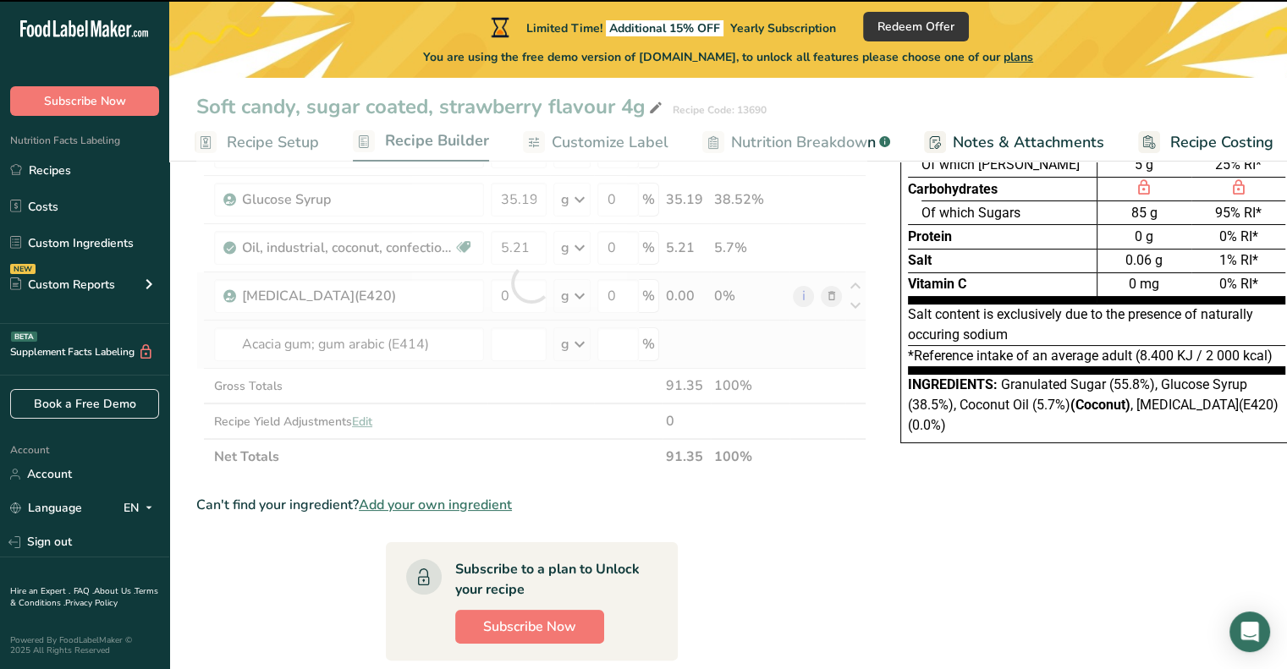
type input "0"
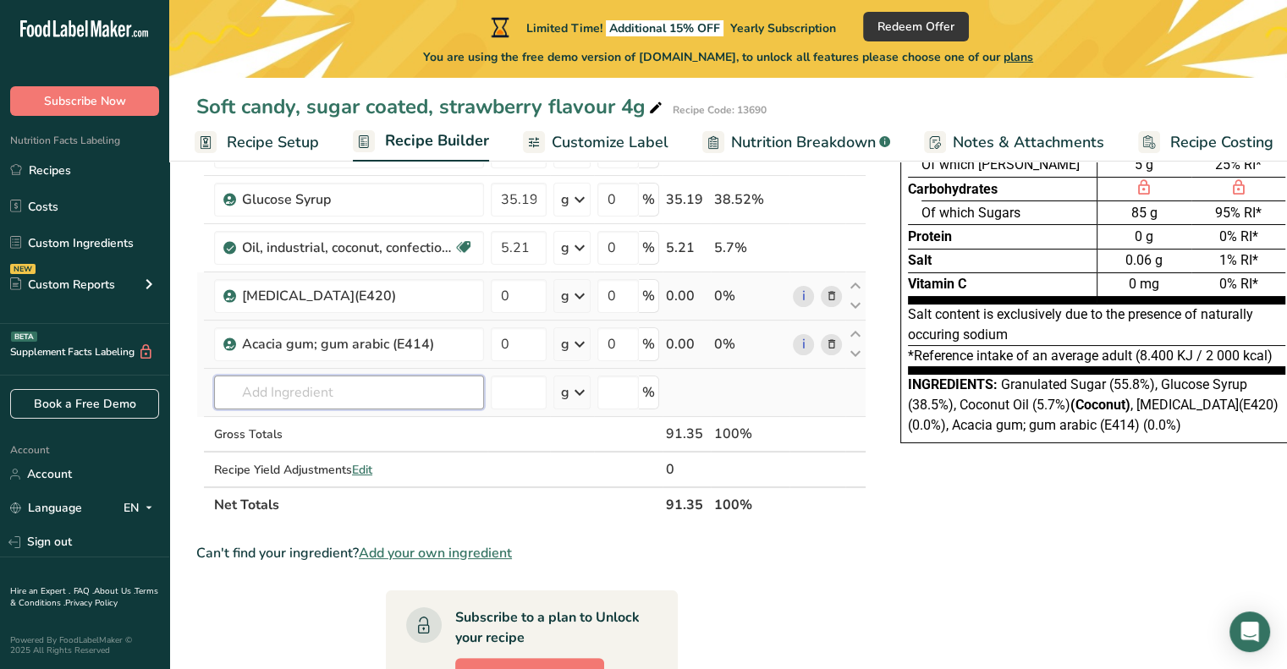
click at [294, 395] on input "text" at bounding box center [349, 393] width 270 height 34
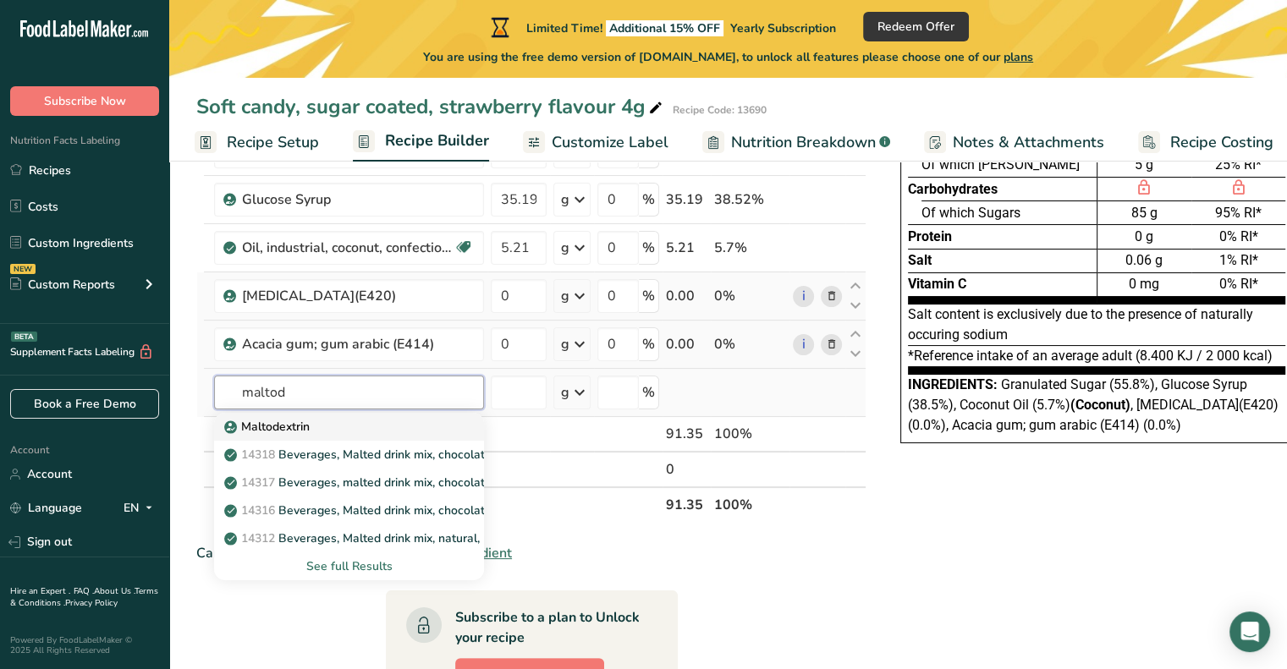
type input "maltod"
click at [296, 428] on p "Maltodextrin" at bounding box center [269, 427] width 82 height 18
type input "Maltodextrin"
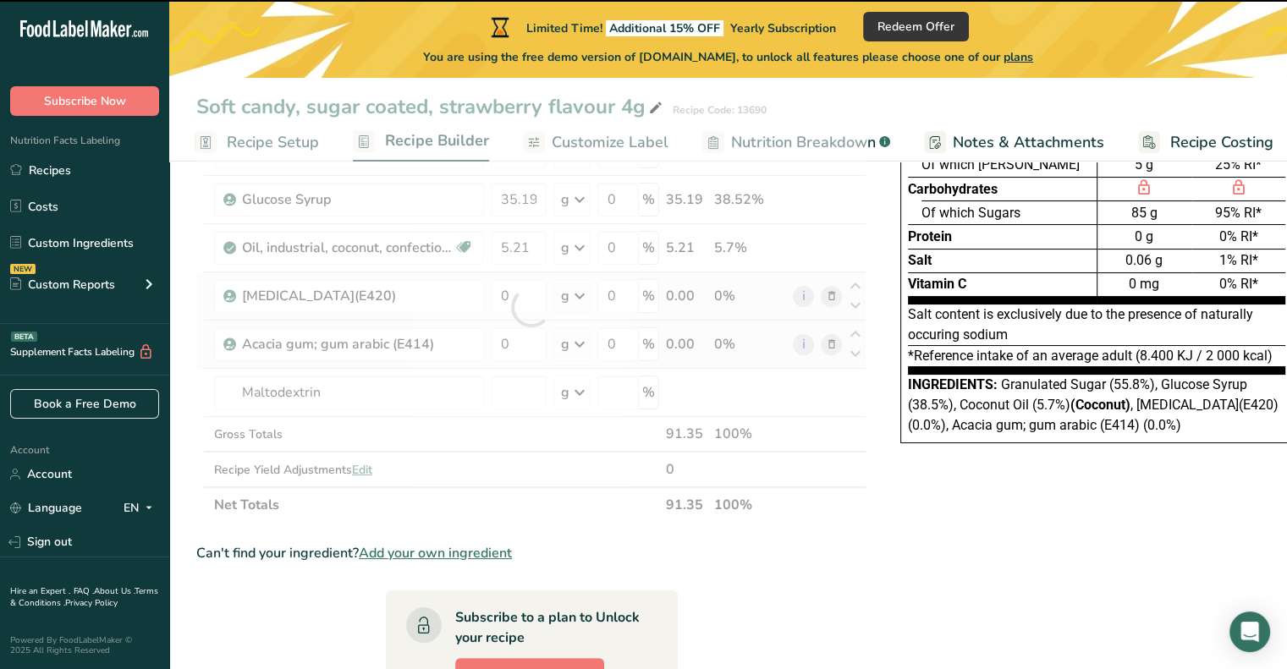
type input "0"
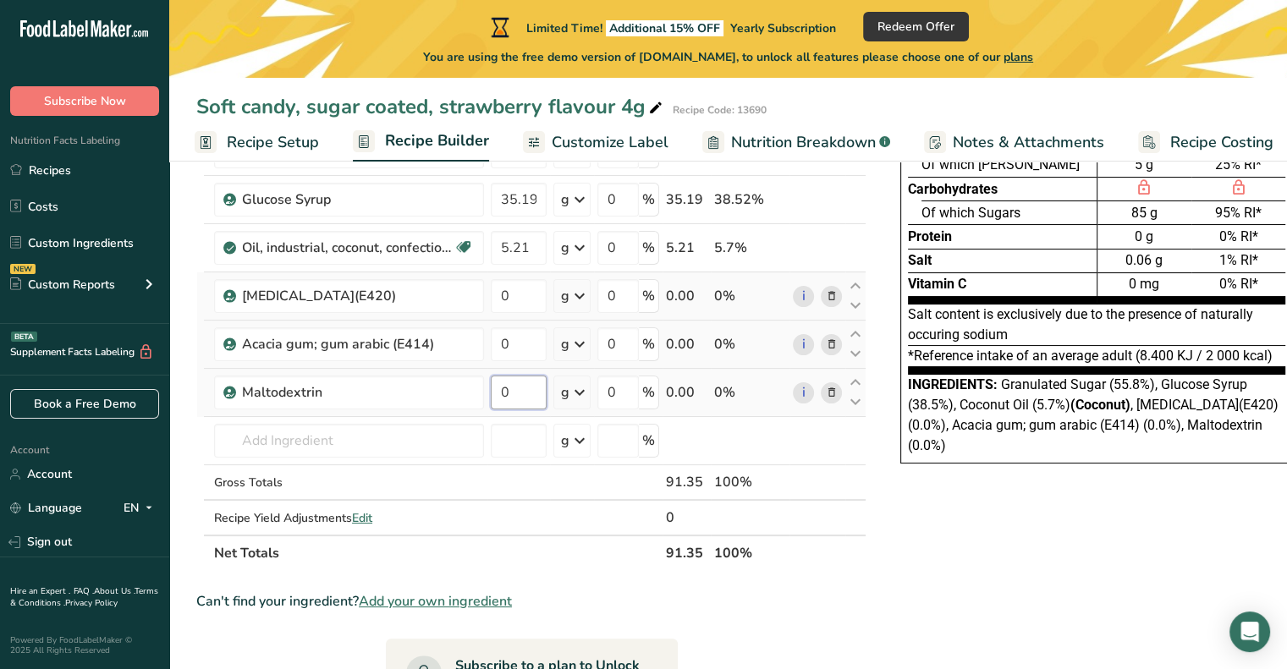
click at [522, 388] on input "0" at bounding box center [519, 393] width 56 height 34
type input "1"
type input "1.49"
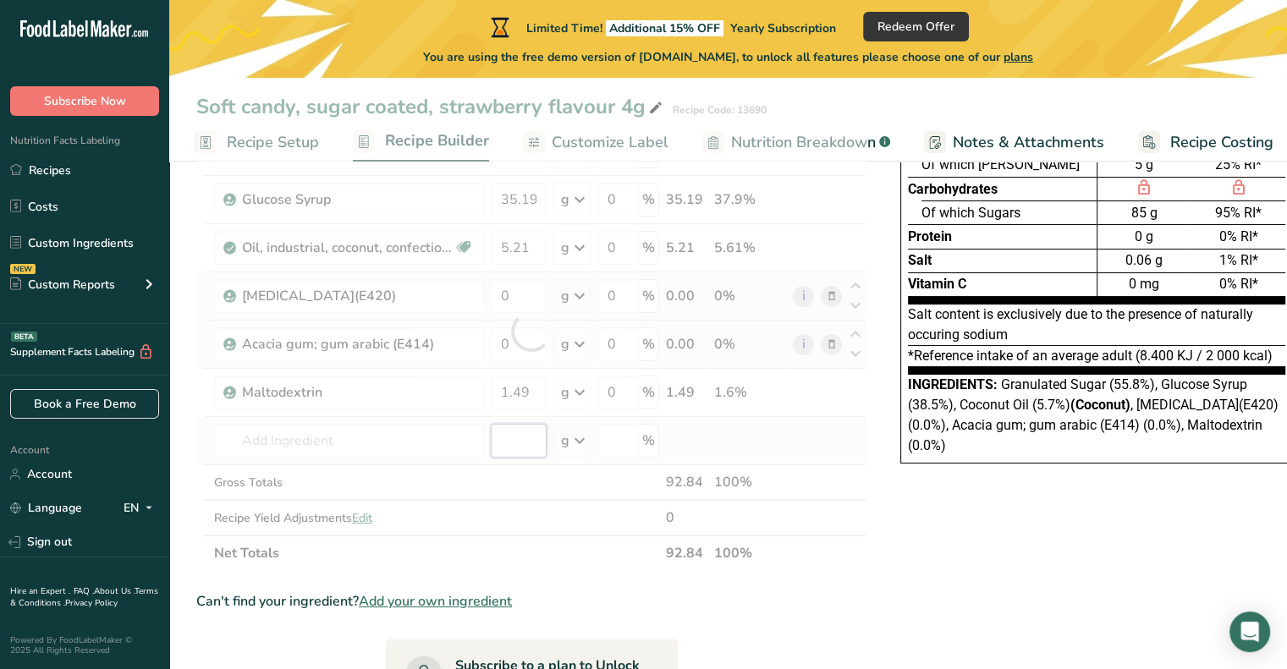
click at [530, 447] on div "Ingredient * Amount * Unit * Waste * .a-a{fill:#347362;}.b-a{fill:#fff;} Grams …" at bounding box center [531, 331] width 670 height 480
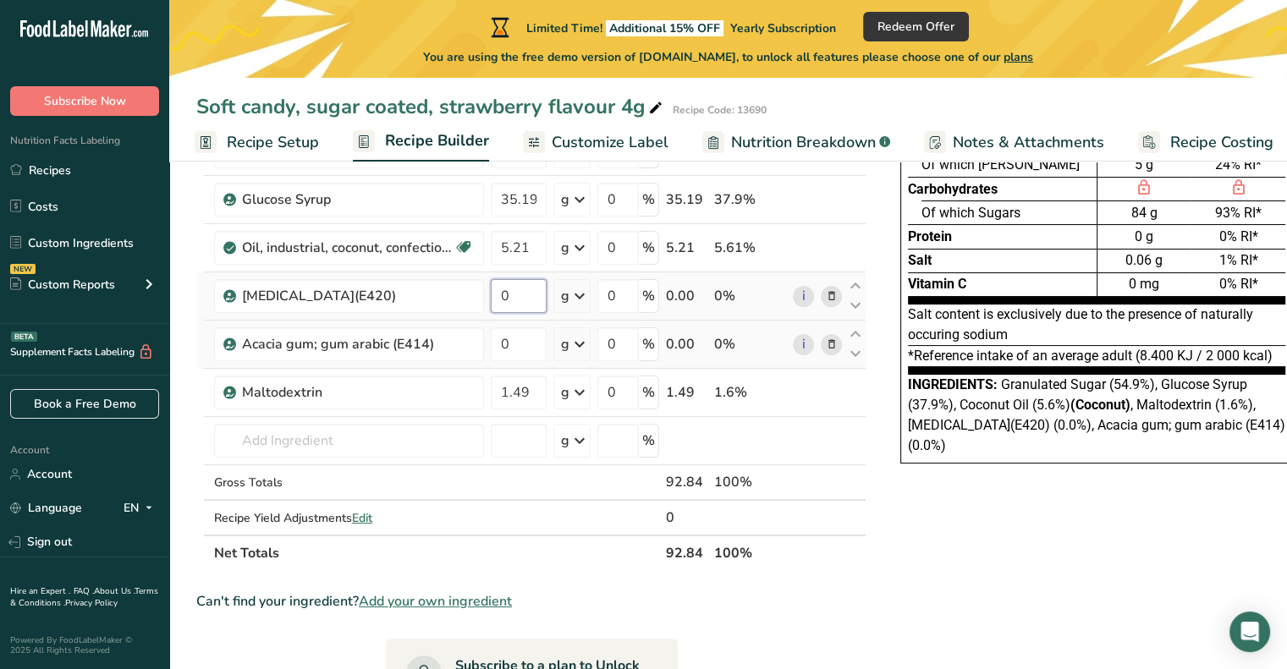
click at [506, 298] on input "0" at bounding box center [519, 296] width 56 height 34
type input "1"
type input "1.67"
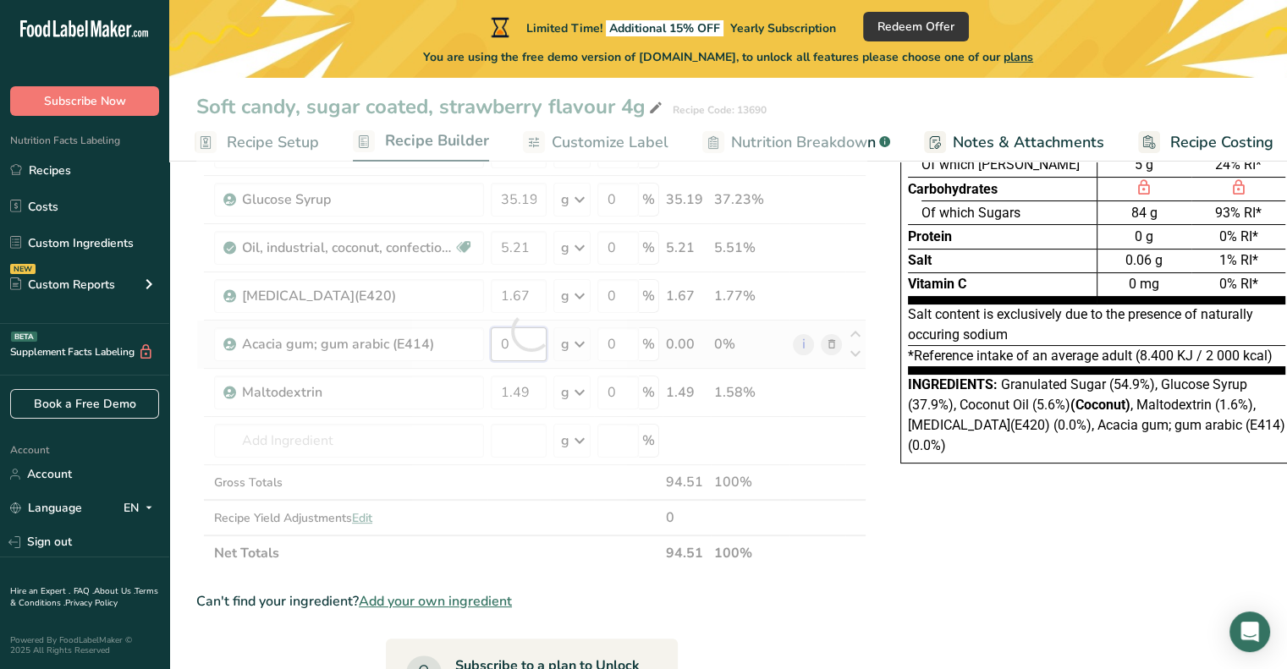
click at [532, 345] on div "Ingredient * Amount * Unit * Waste * .a-a{fill:#347362;}.b-a{fill:#fff;} Grams …" at bounding box center [531, 331] width 670 height 480
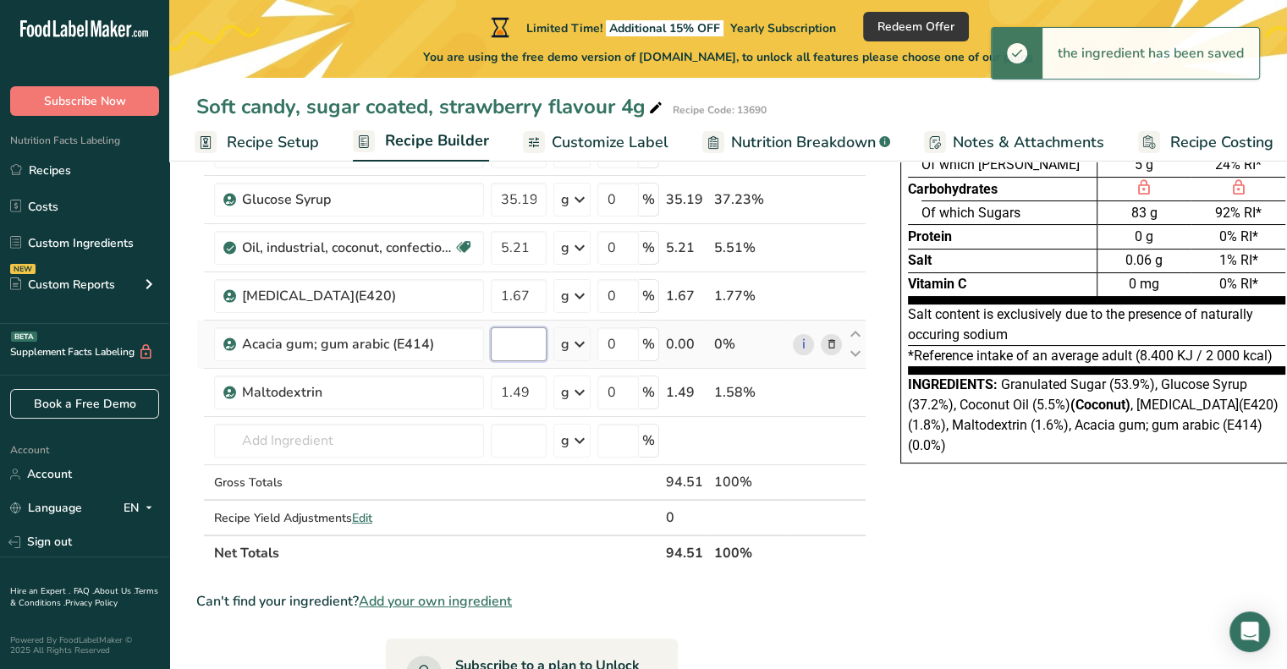
type input "1"
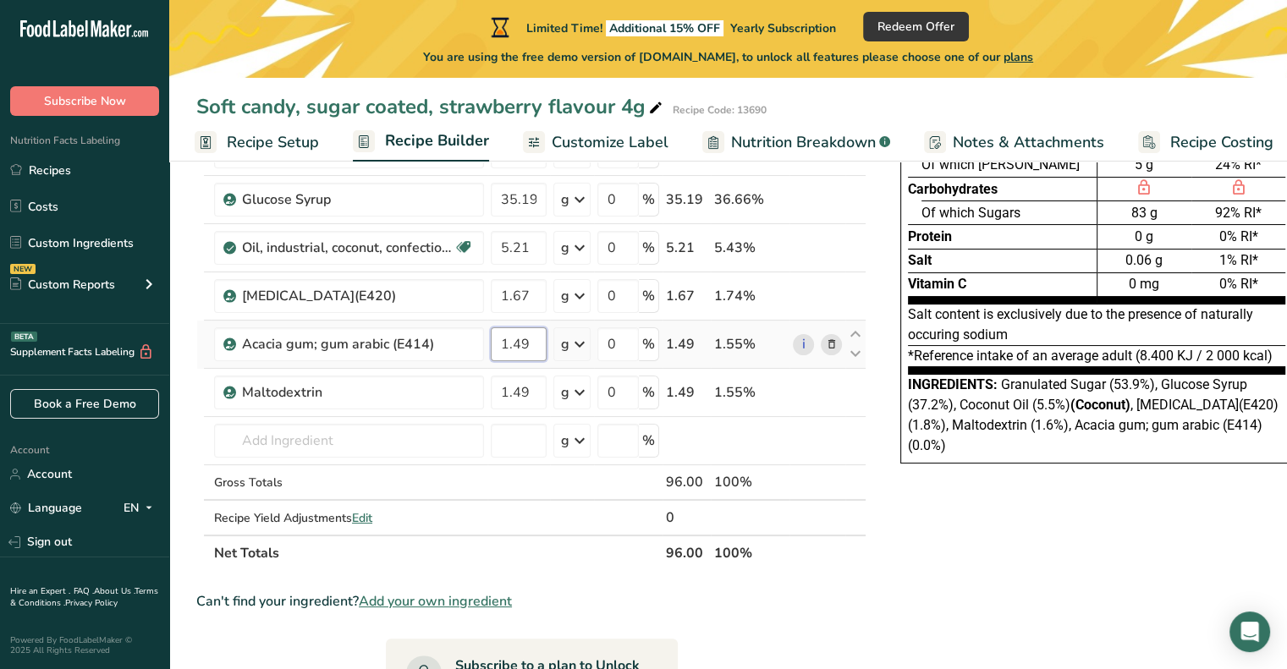
type input "1.49"
click at [530, 437] on div "Ingredient * Amount * Unit * Waste * .a-a{fill:#347362;}.b-a{fill:#fff;} Grams …" at bounding box center [531, 331] width 670 height 480
click at [275, 430] on input "text" at bounding box center [349, 441] width 270 height 34
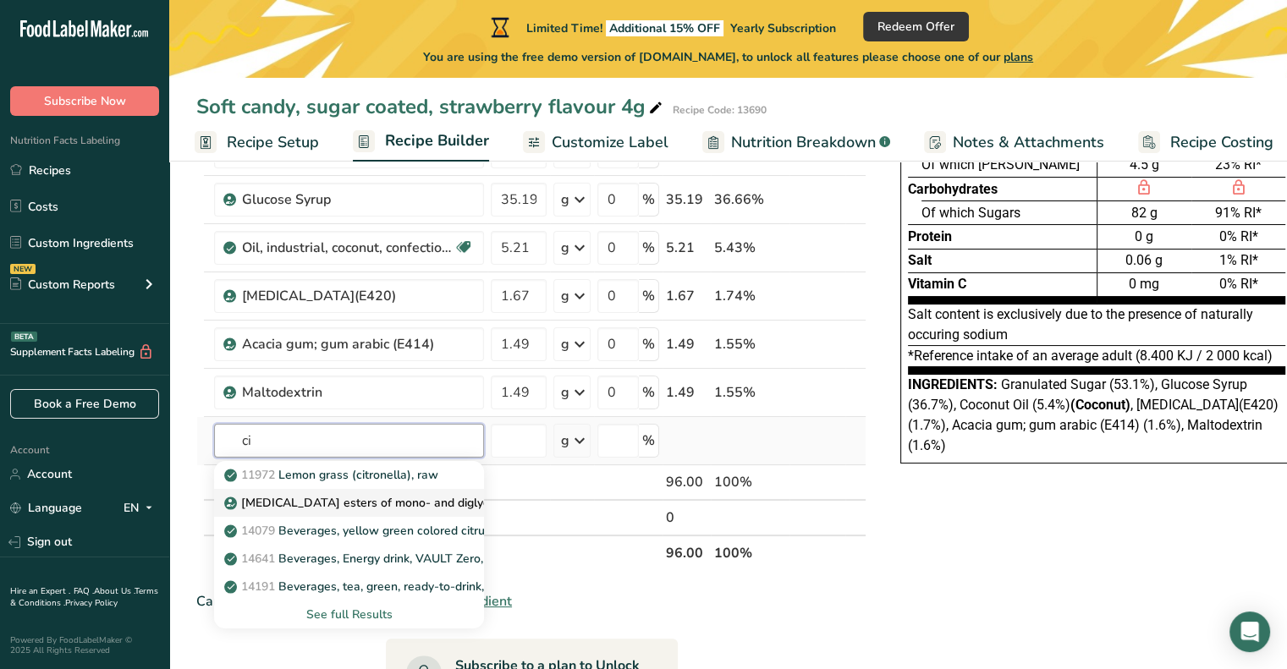
type input "c"
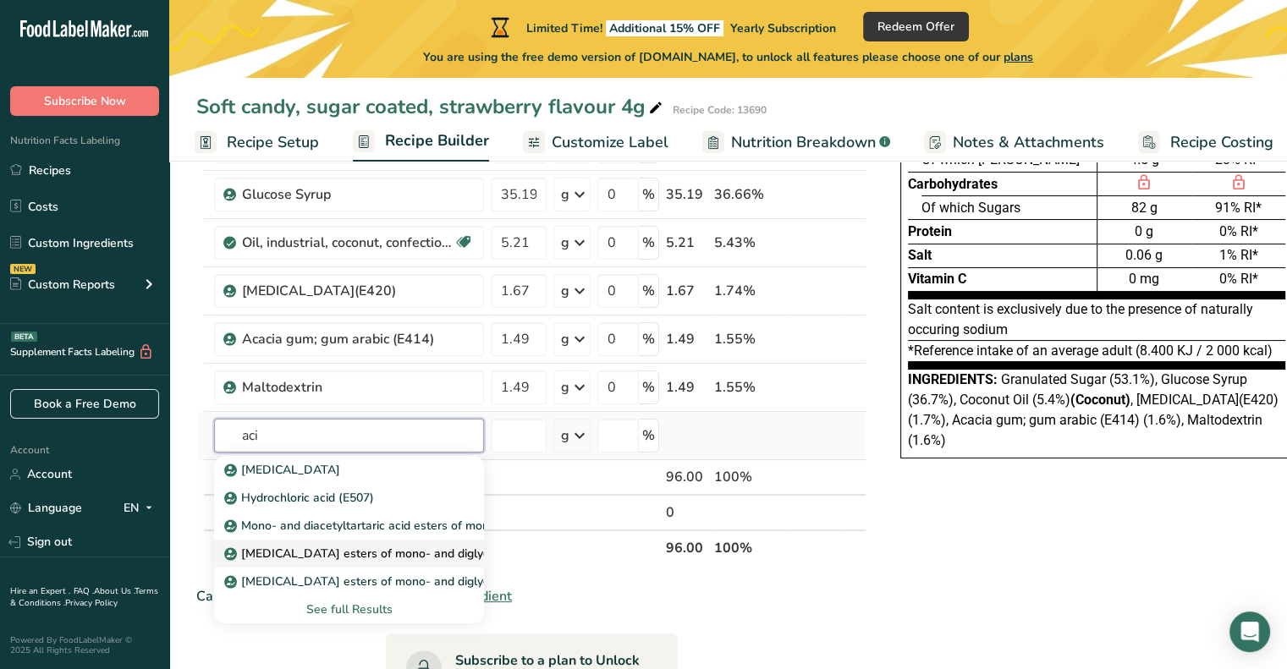
scroll to position [254, 0]
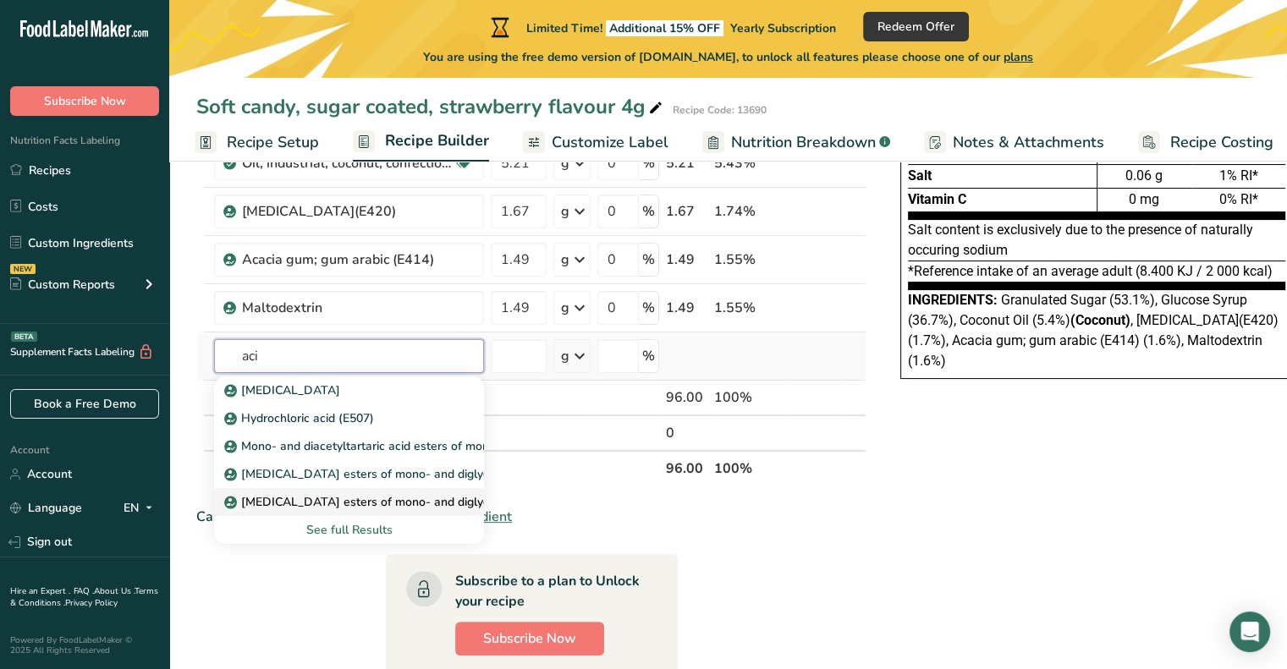
type input "aci"
click at [335, 500] on p "Citric acid esters of mono- and diglycerides of fatty acids (E472c)" at bounding box center [435, 502] width 414 height 18
type input "Citric acid esters of mono- and diglycerides of fatty acids (E472c)"
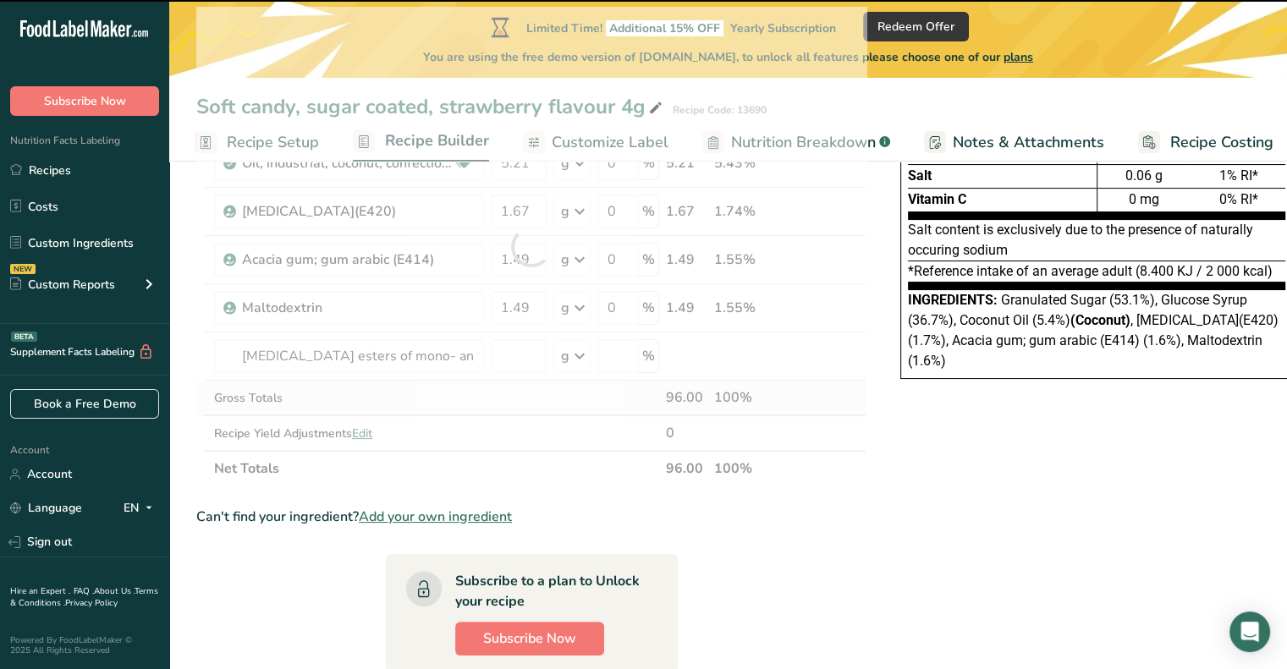
type input "0"
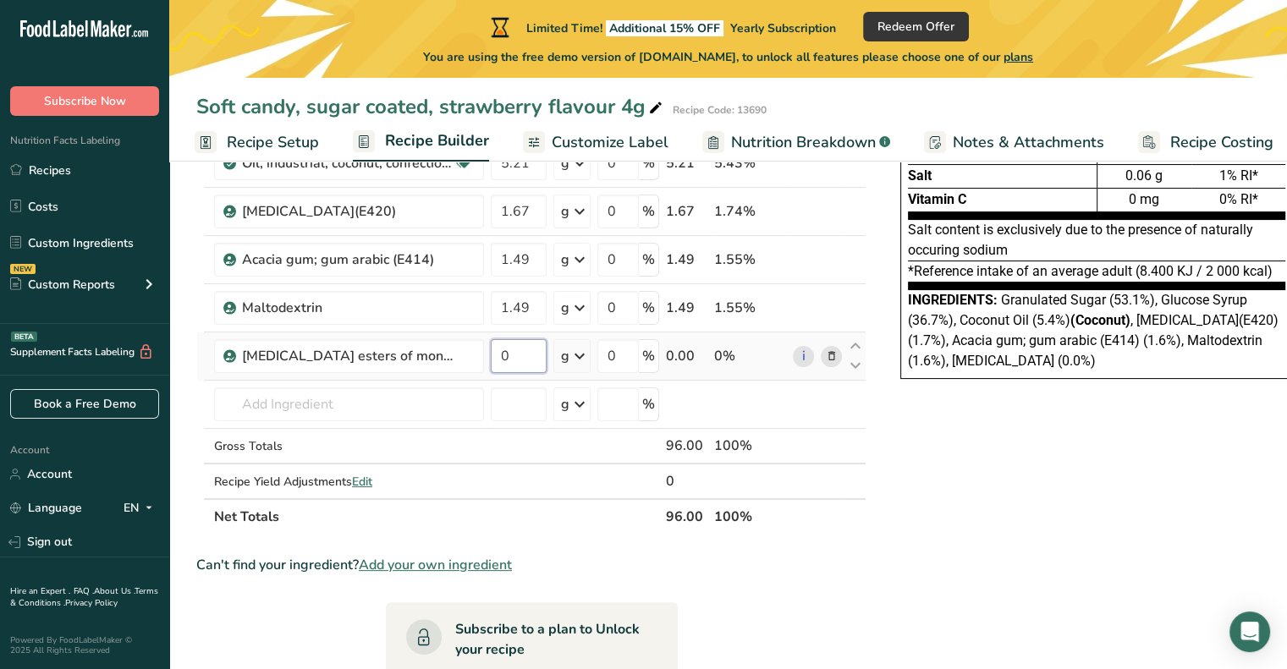
click at [525, 356] on input "0" at bounding box center [519, 356] width 56 height 34
type input "0.87"
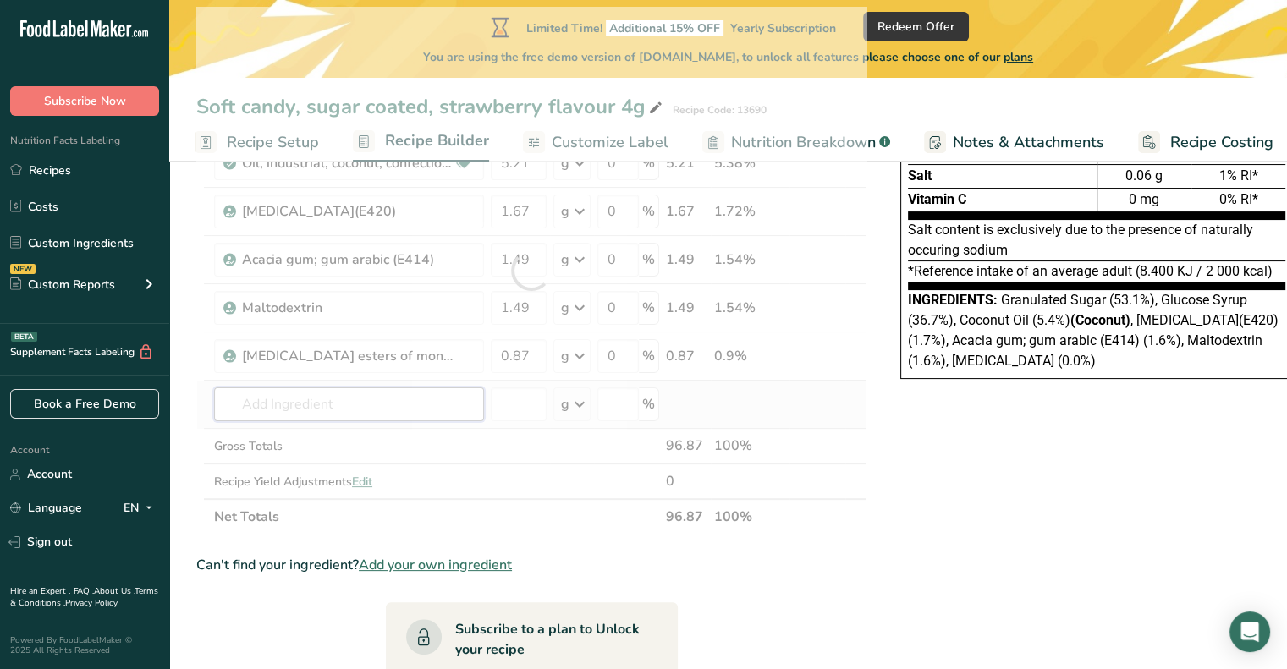
click at [382, 388] on div "Ingredient * Amount * Unit * Waste * .a-a{fill:#347362;}.b-a{fill:#fff;} Grams …" at bounding box center [531, 271] width 670 height 528
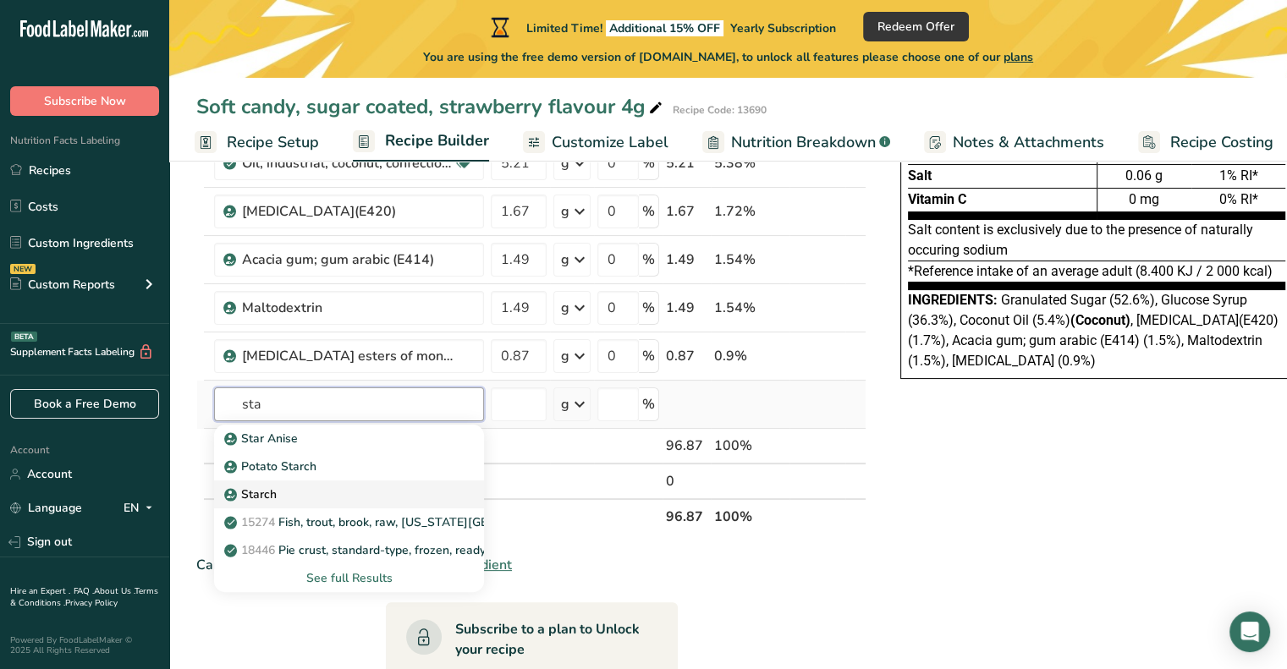
type input "sta"
click at [278, 490] on div "Starch" at bounding box center [336, 495] width 216 height 18
type input "Starch"
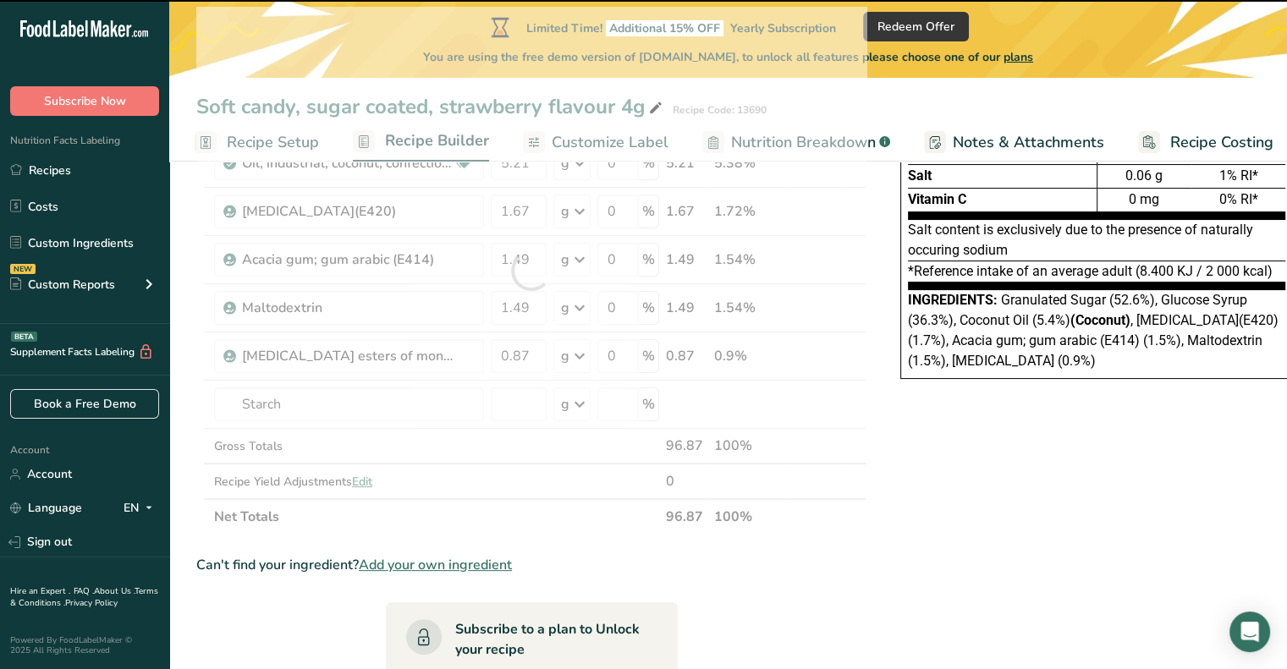
type input "0"
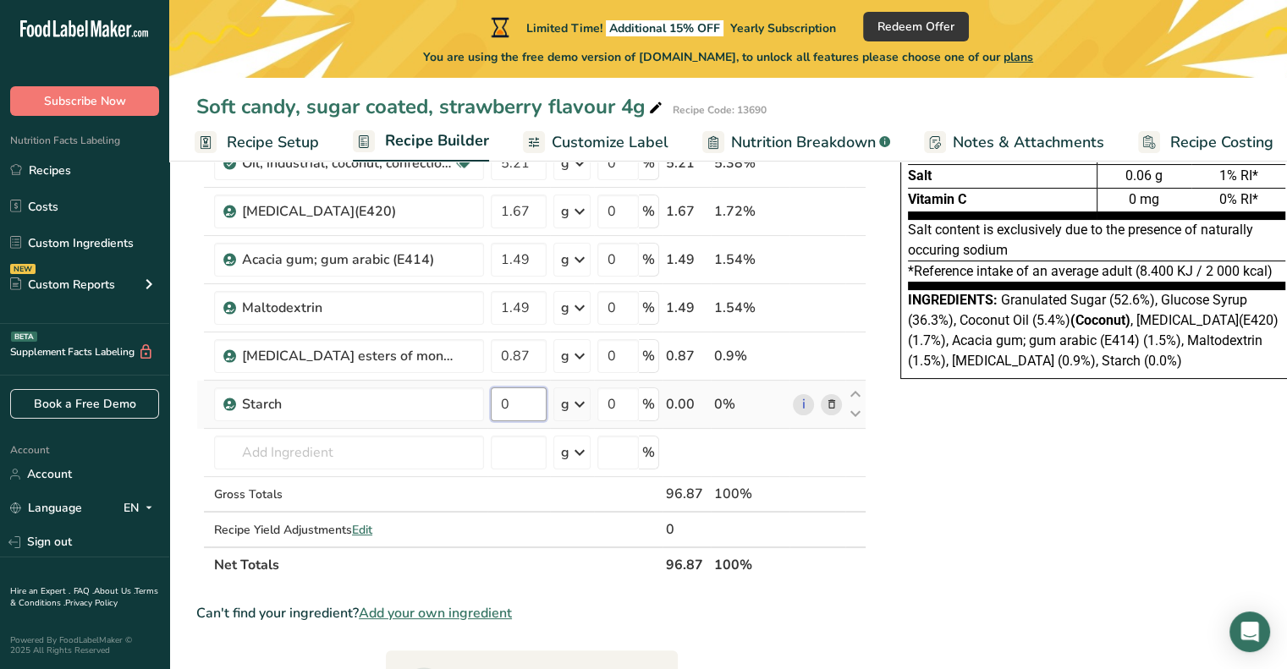
click at [525, 405] on input "0" at bounding box center [519, 404] width 56 height 34
type input "0.41"
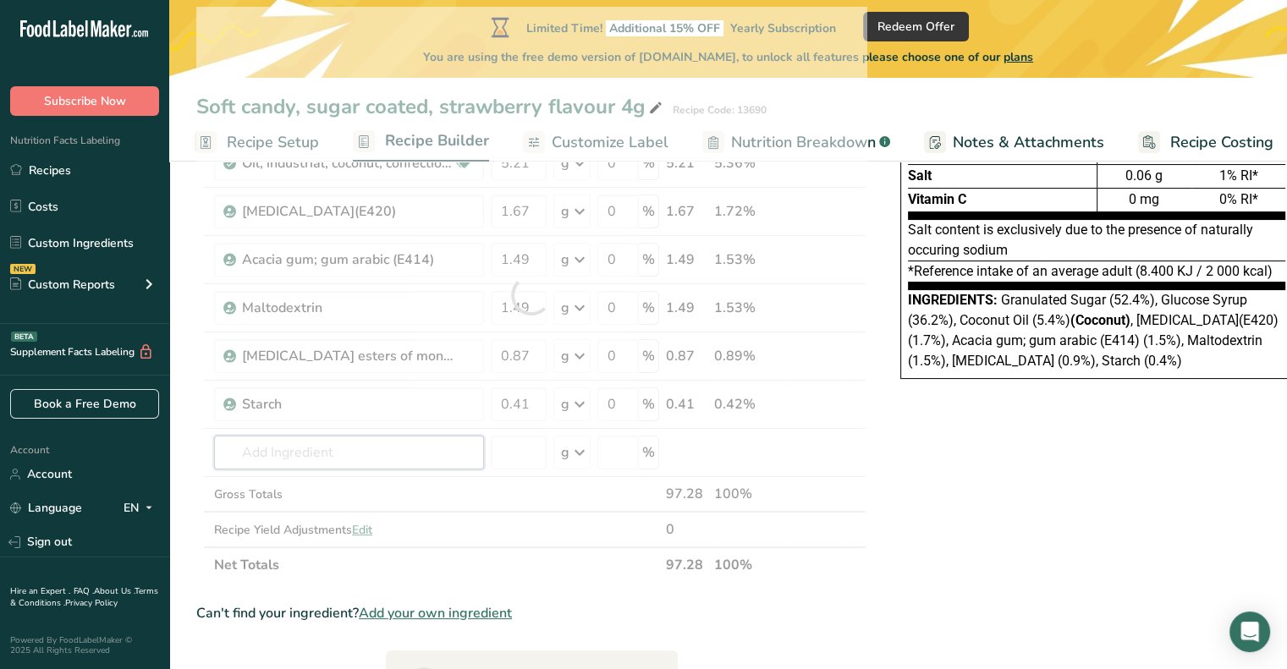
click at [267, 455] on div "Ingredient * Amount * Unit * Waste * .a-a{fill:#347362;}.b-a{fill:#fff;} Grams …" at bounding box center [531, 295] width 670 height 576
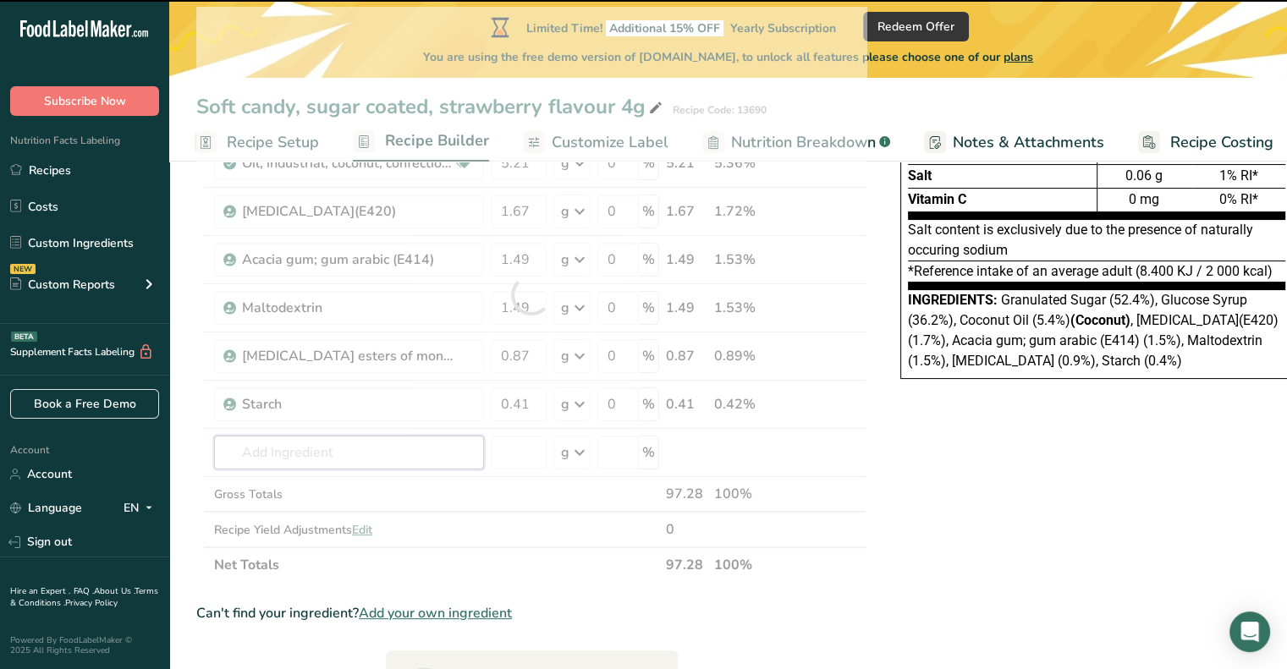
type input "f"
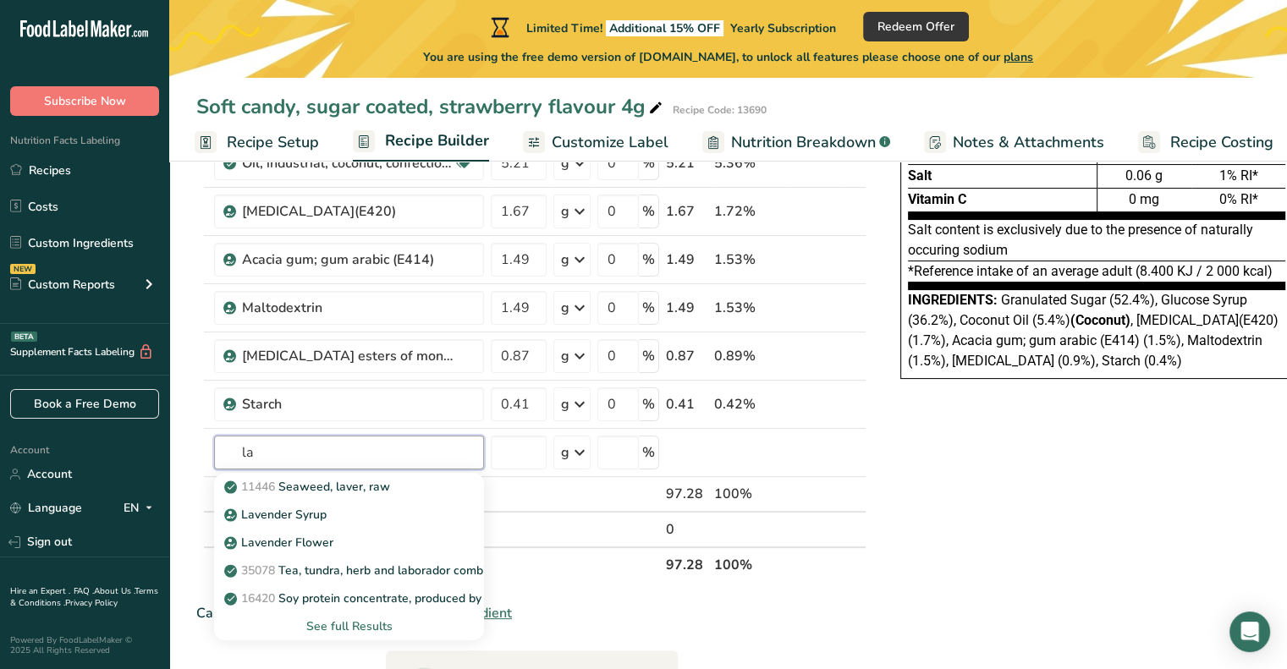
type input "l"
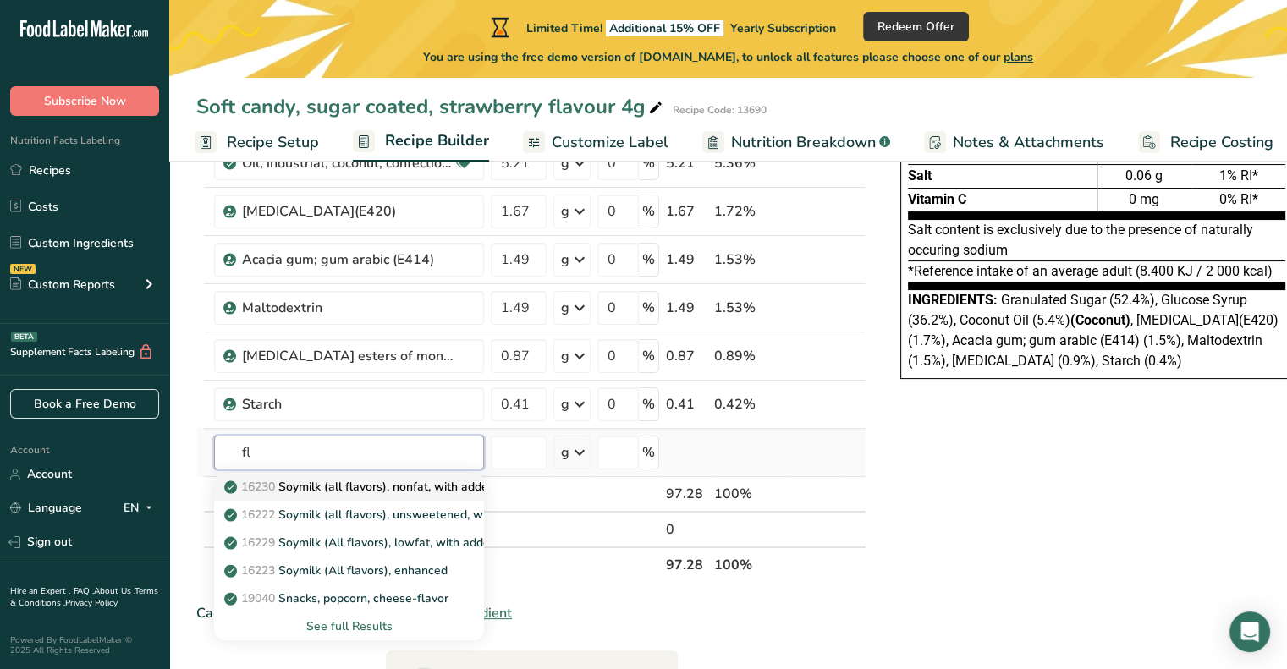
type input "f"
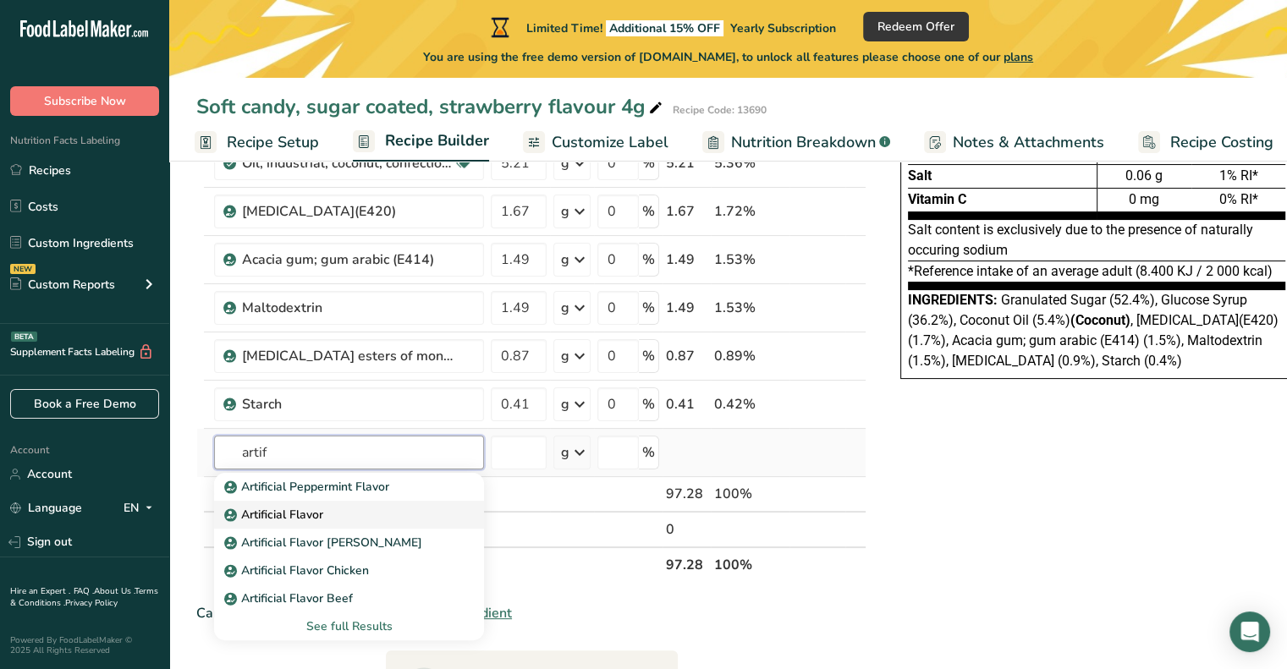
type input "artif"
click at [292, 508] on p "Artificial Flavor" at bounding box center [276, 515] width 96 height 18
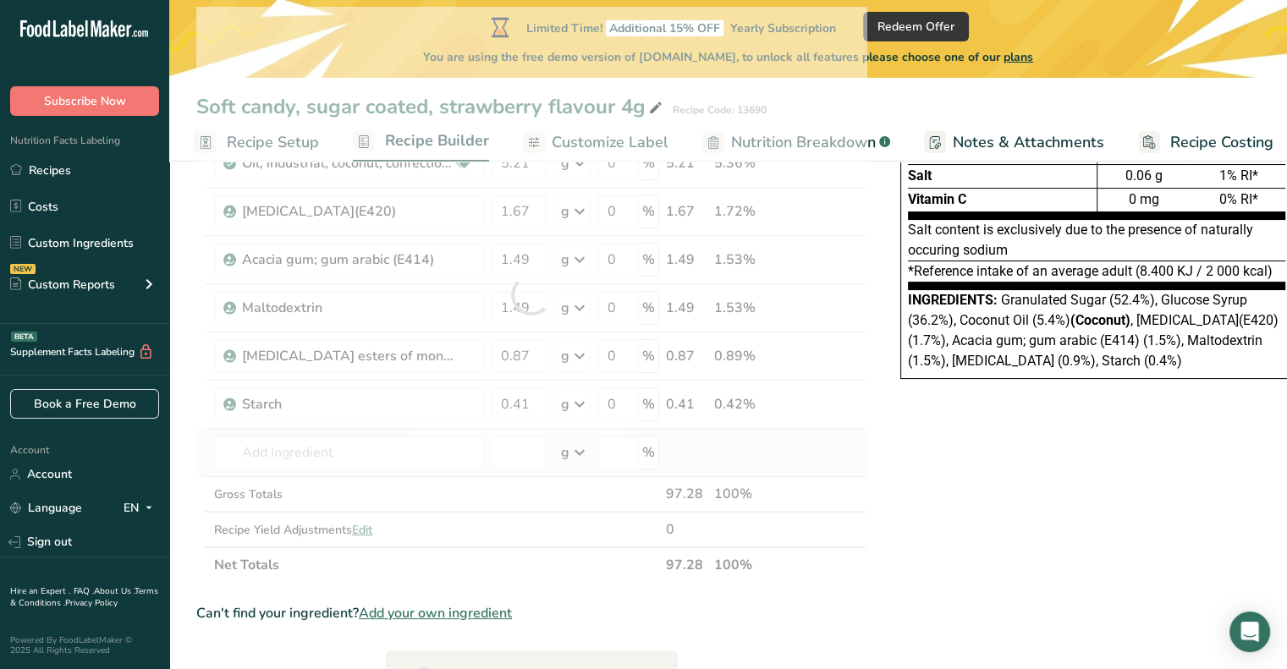
type input "Artificial Flavor"
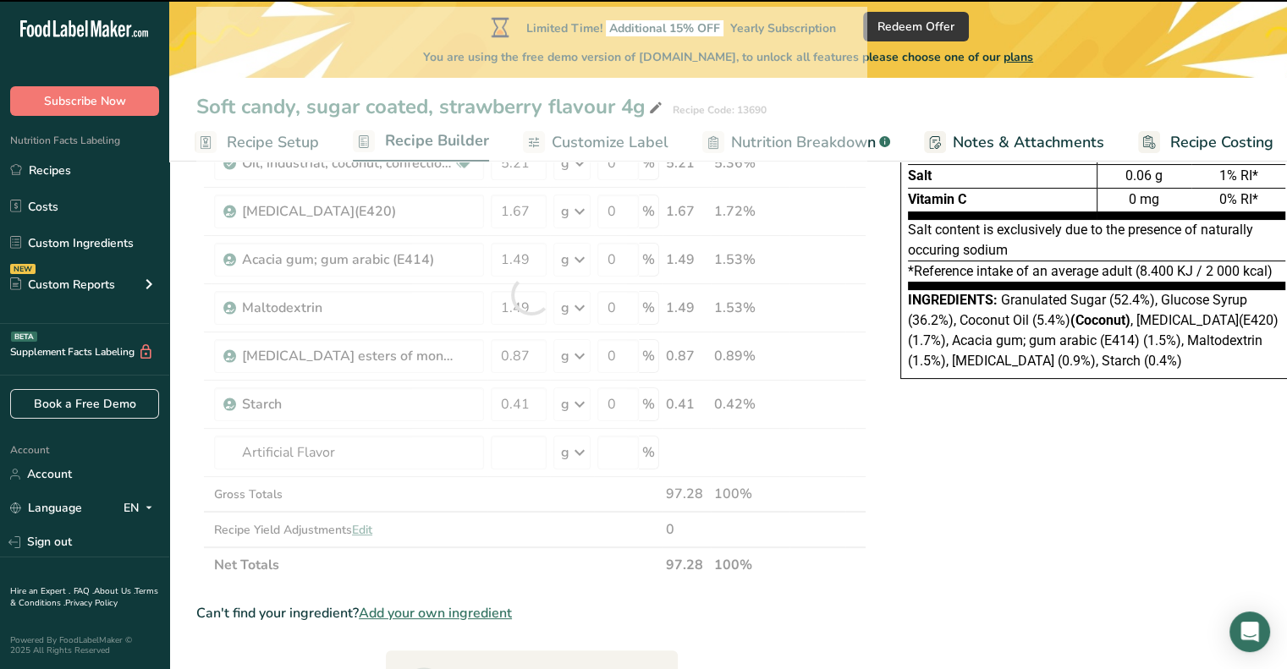
type input "0"
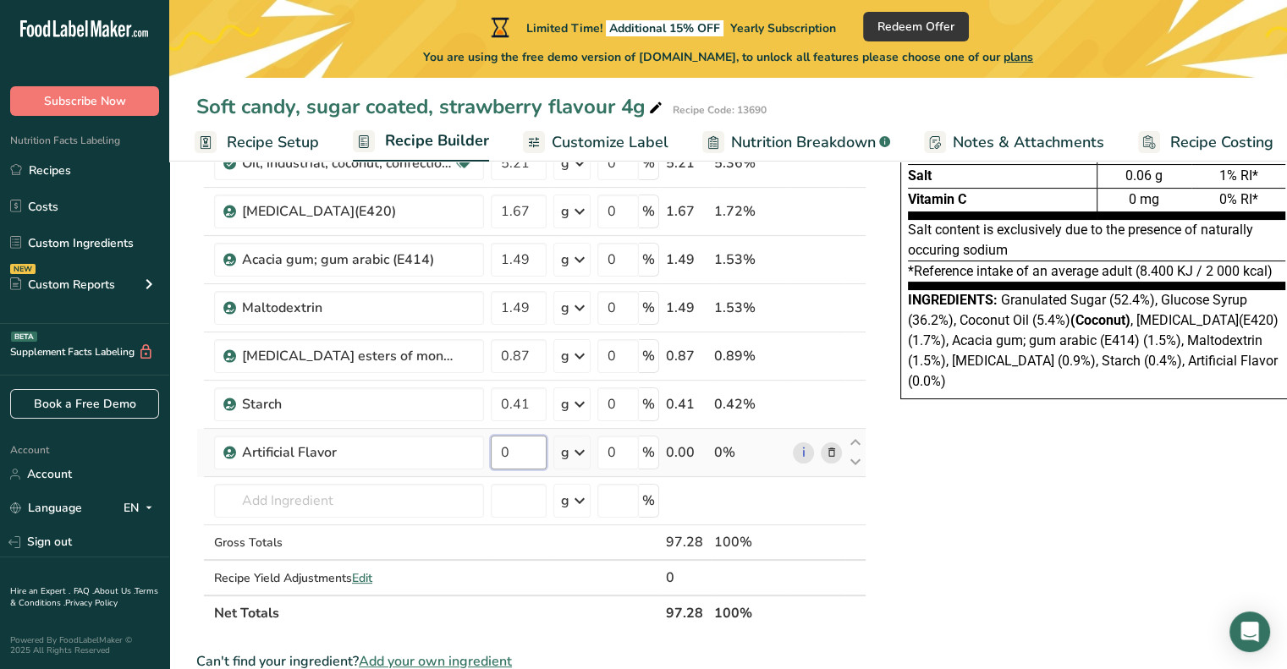
click at [514, 459] on input "0" at bounding box center [519, 453] width 56 height 34
type input "0.29"
click at [360, 500] on div "Ingredient * Amount * Unit * Waste * .a-a{fill:#347362;}.b-a{fill:#fff;} Grams …" at bounding box center [531, 319] width 670 height 624
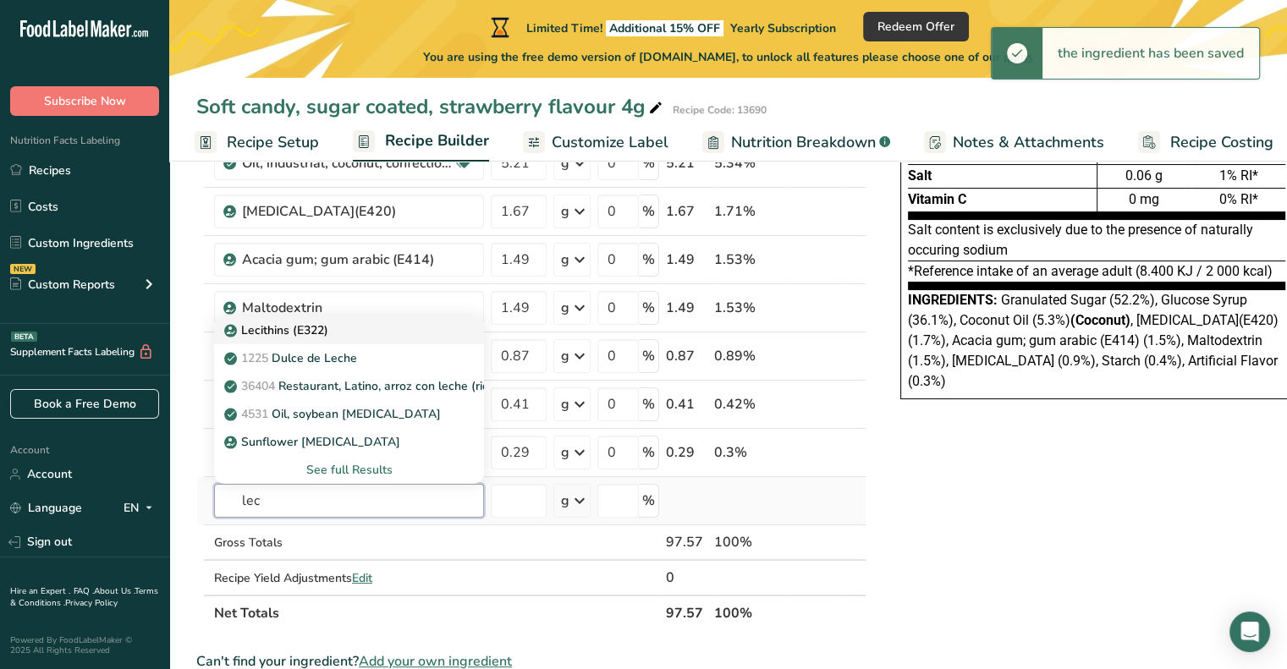
type input "lec"
click at [298, 333] on p "Lecithins (E322)" at bounding box center [278, 331] width 101 height 18
type input "Lecithins (E322)"
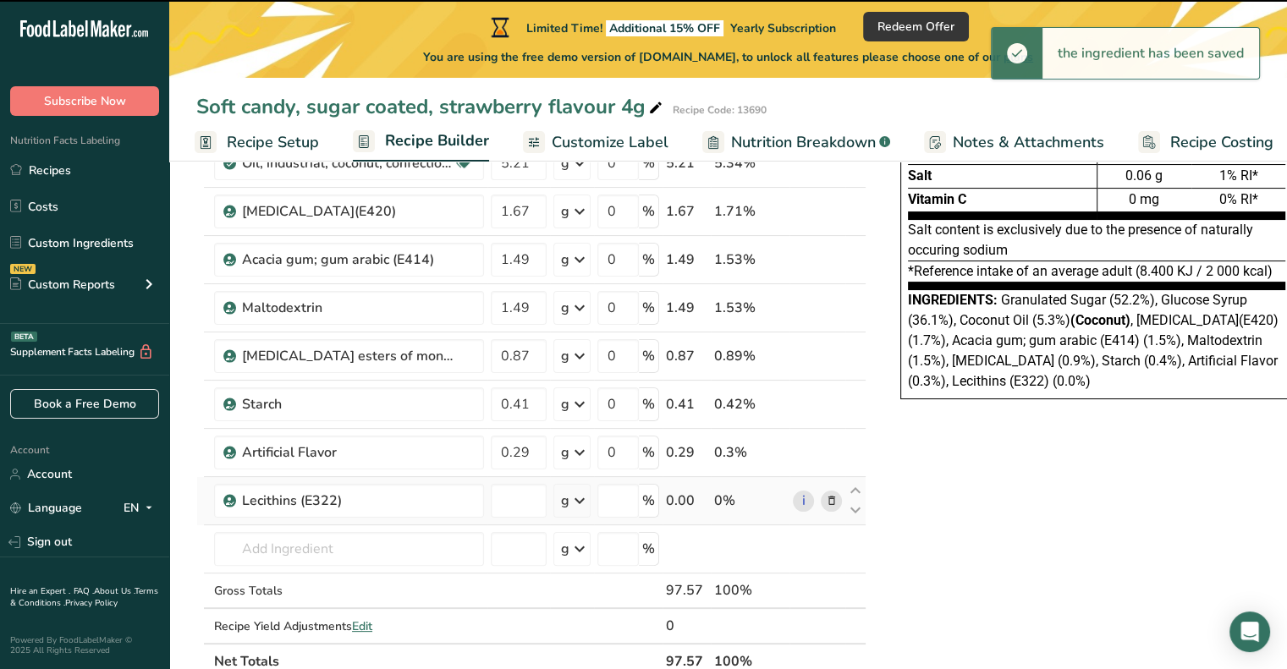
type input "0"
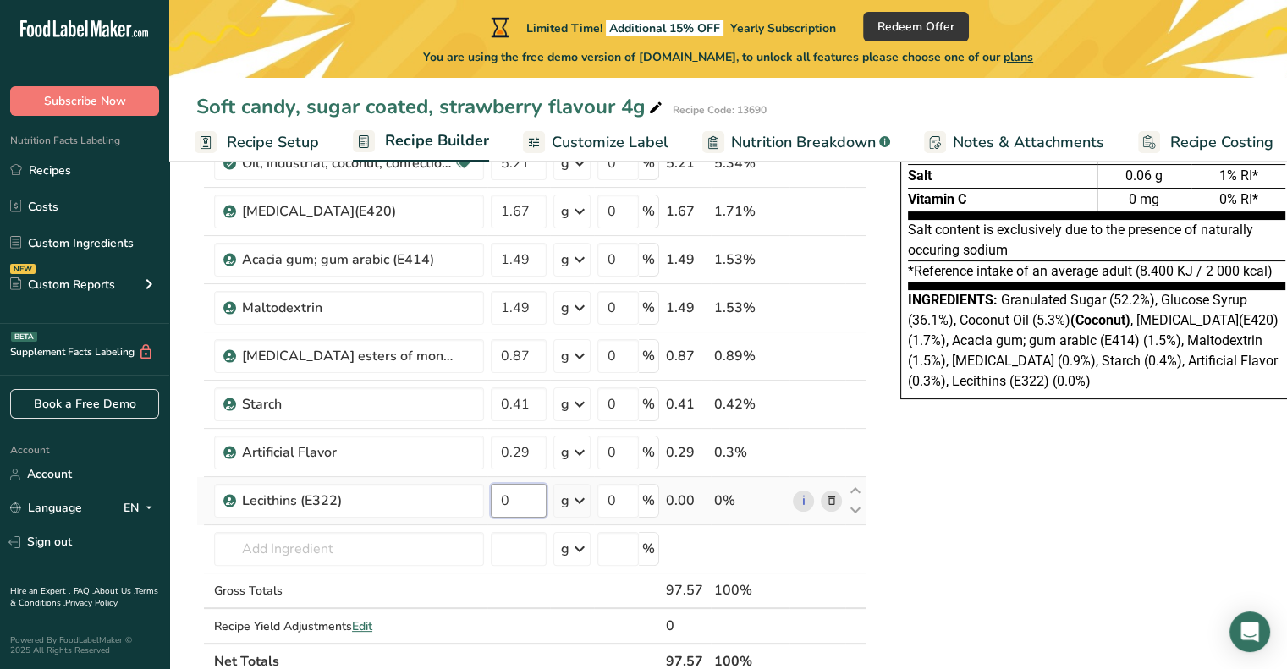
click at [525, 498] on input "0" at bounding box center [519, 501] width 56 height 34
type input "7"
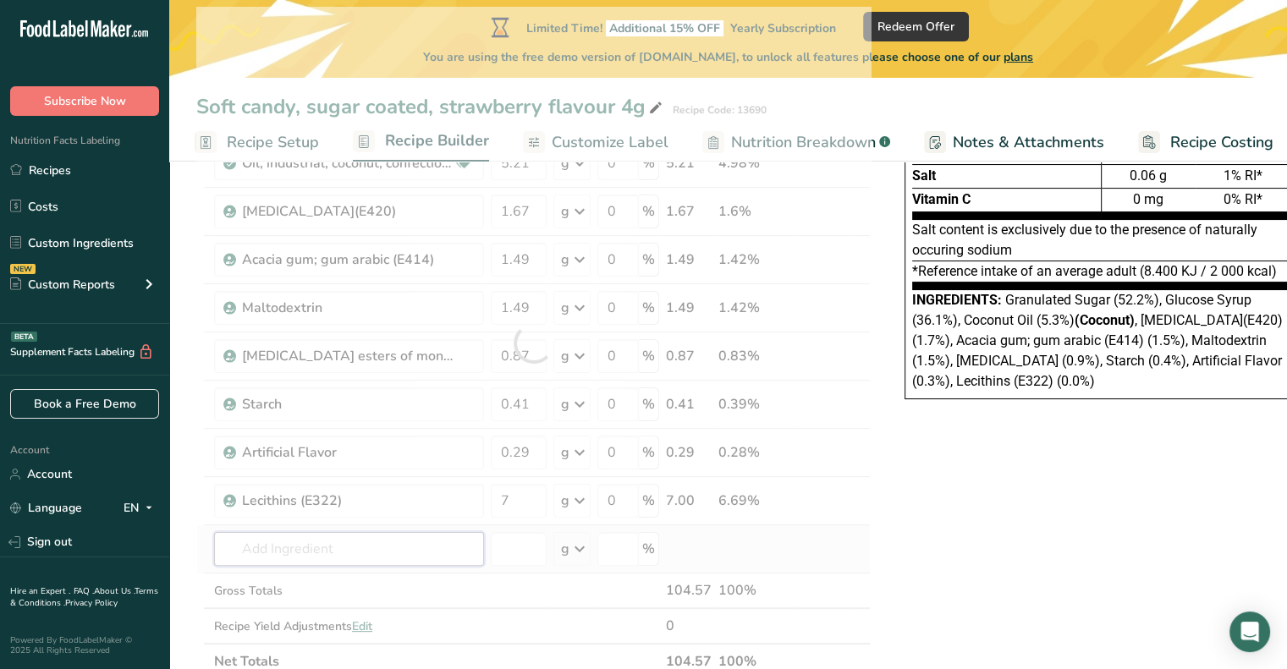
click at [320, 541] on div "Ingredient * Amount * Unit * Waste * .a-a{fill:#347362;}.b-a{fill:#fff;} Grams …" at bounding box center [533, 343] width 674 height 673
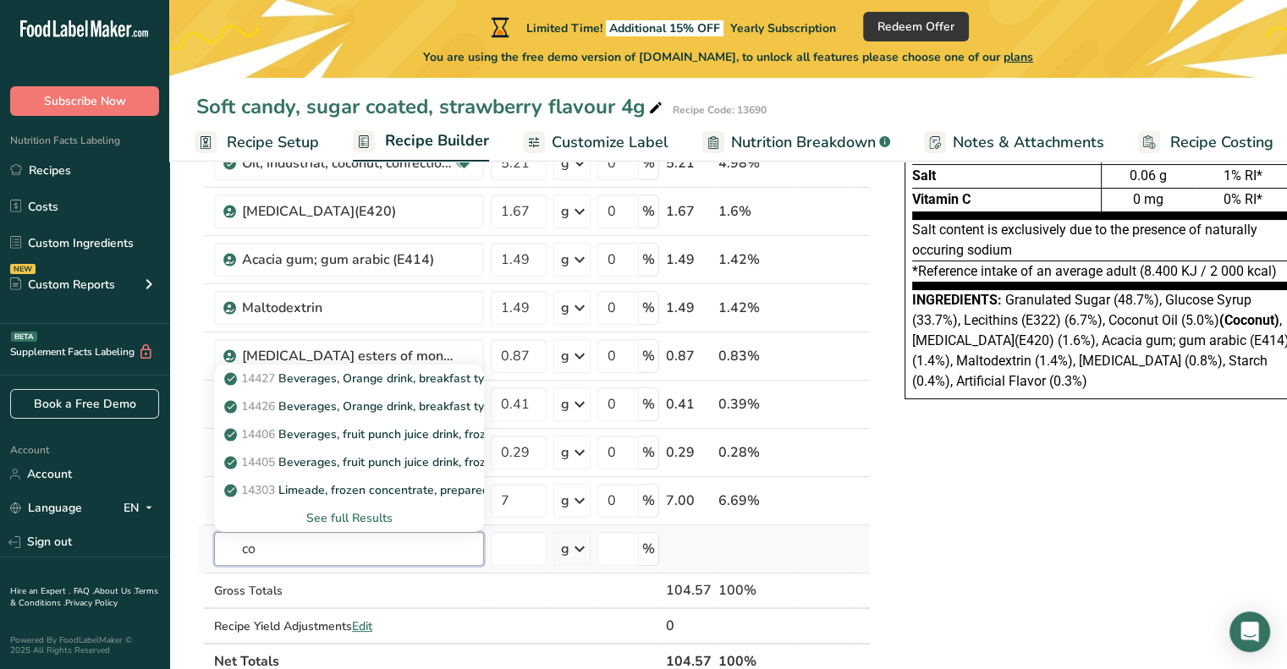
type input "c"
type input "car"
click at [507, 575] on td at bounding box center [518, 592] width 63 height 36
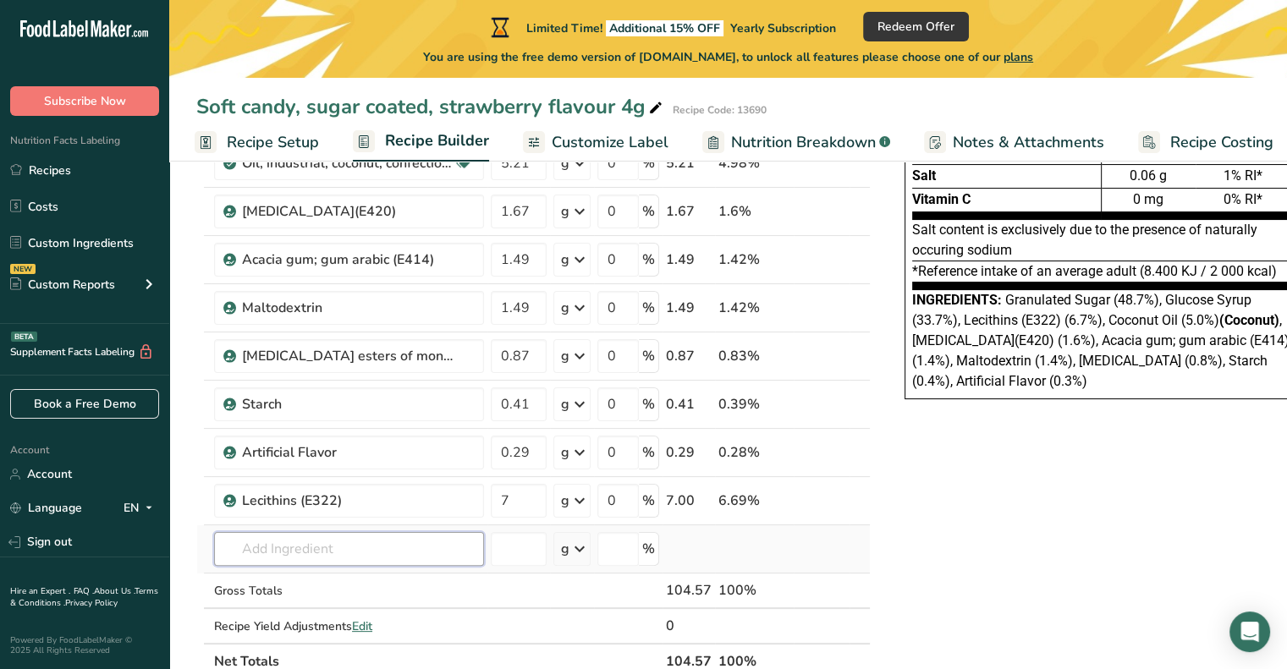
click at [300, 541] on input "text" at bounding box center [349, 549] width 270 height 34
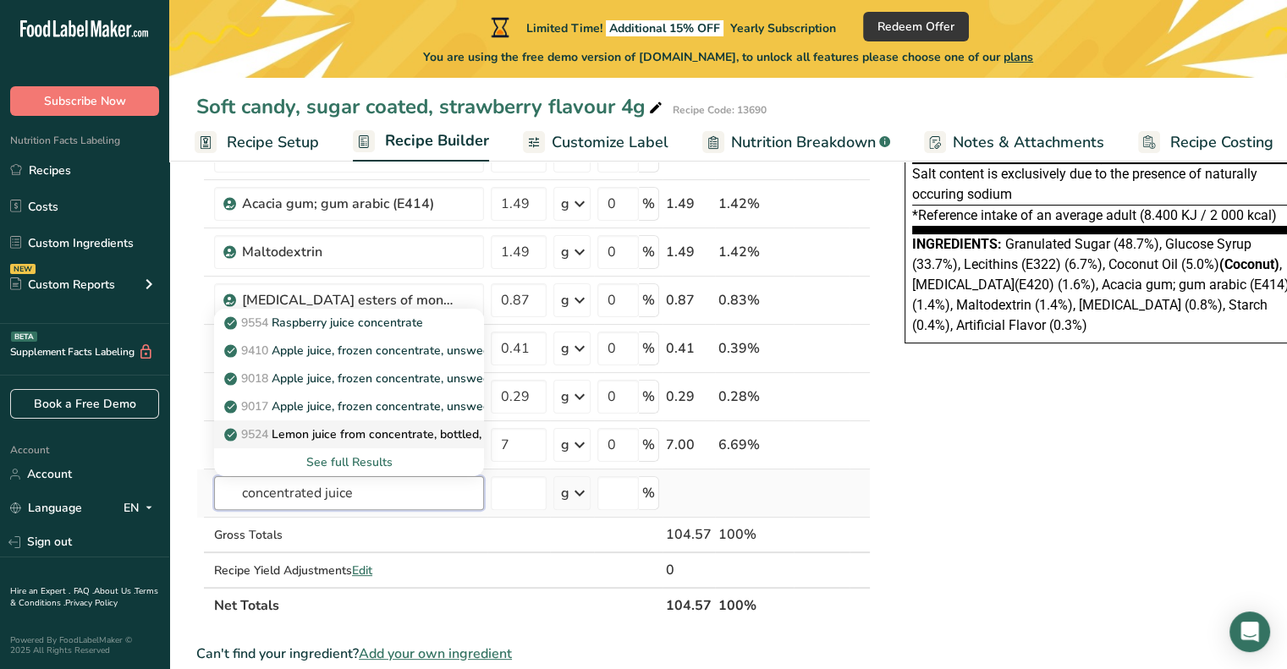
scroll to position [338, 0]
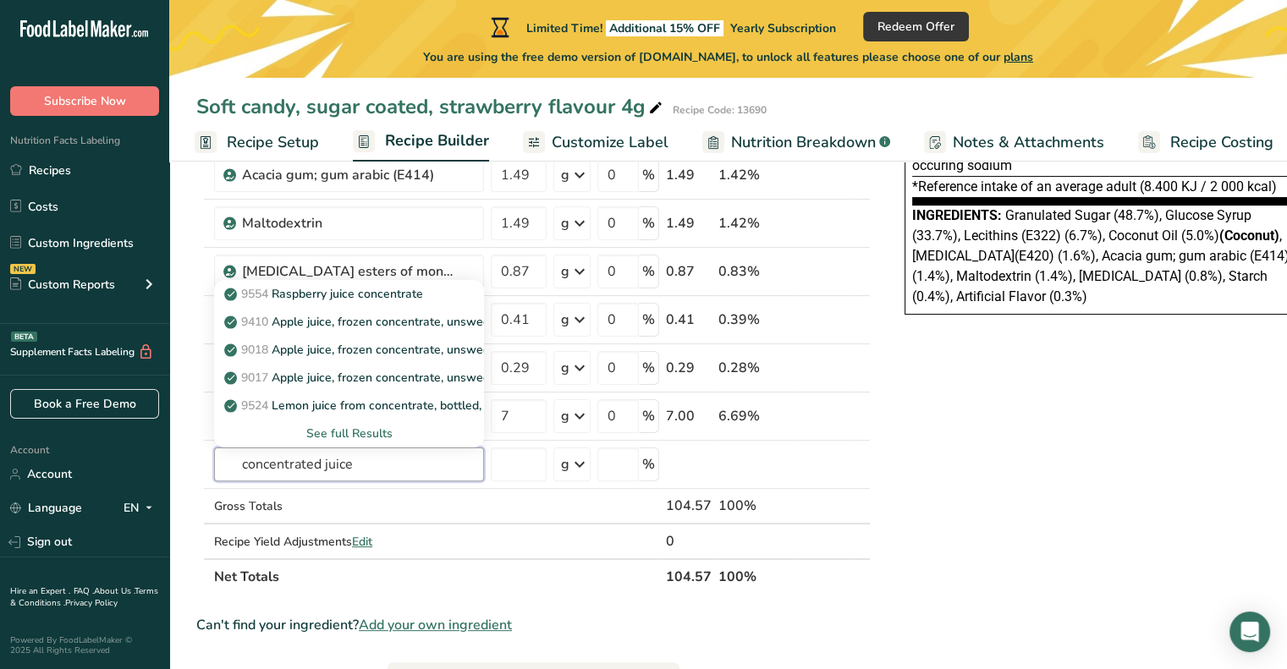
type input "concentrated juice"
type input "black caro"
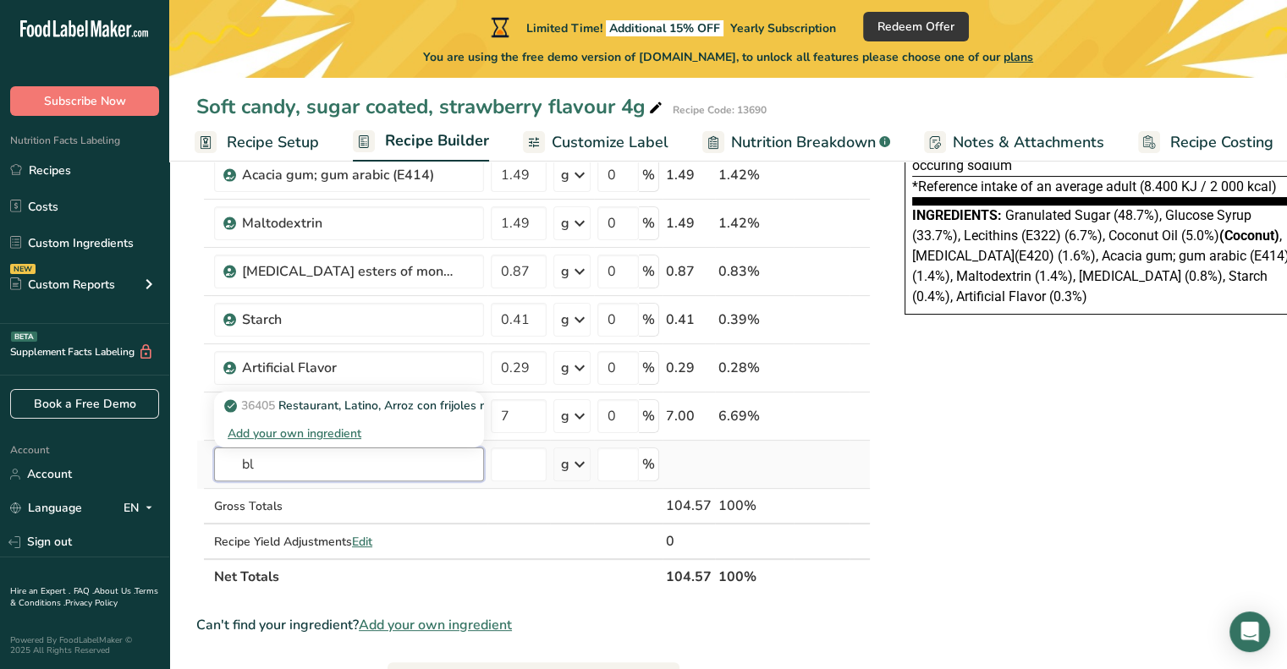
type input "b"
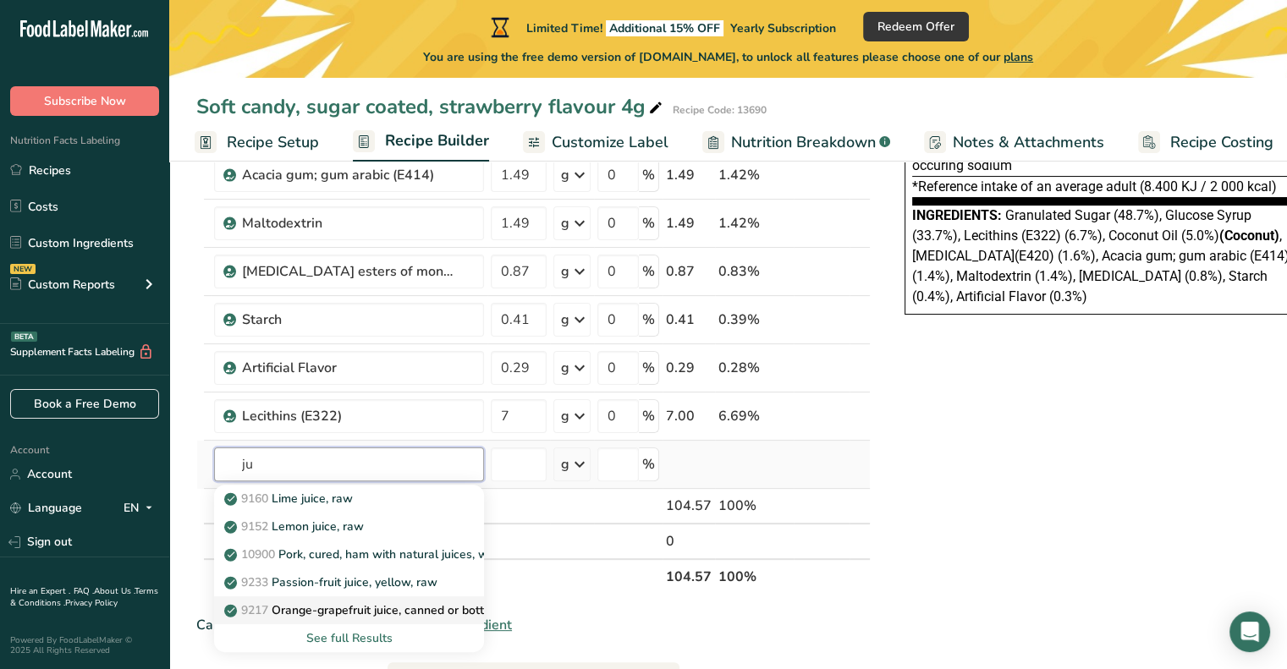
type input "j"
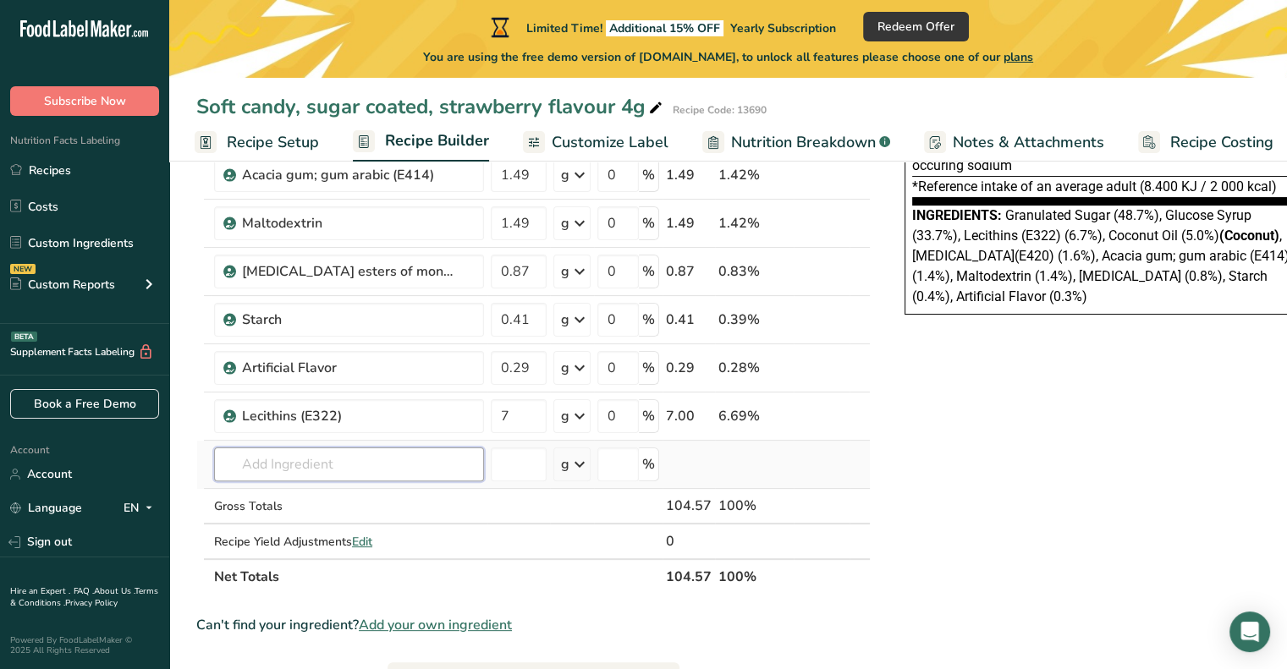
type input "c"
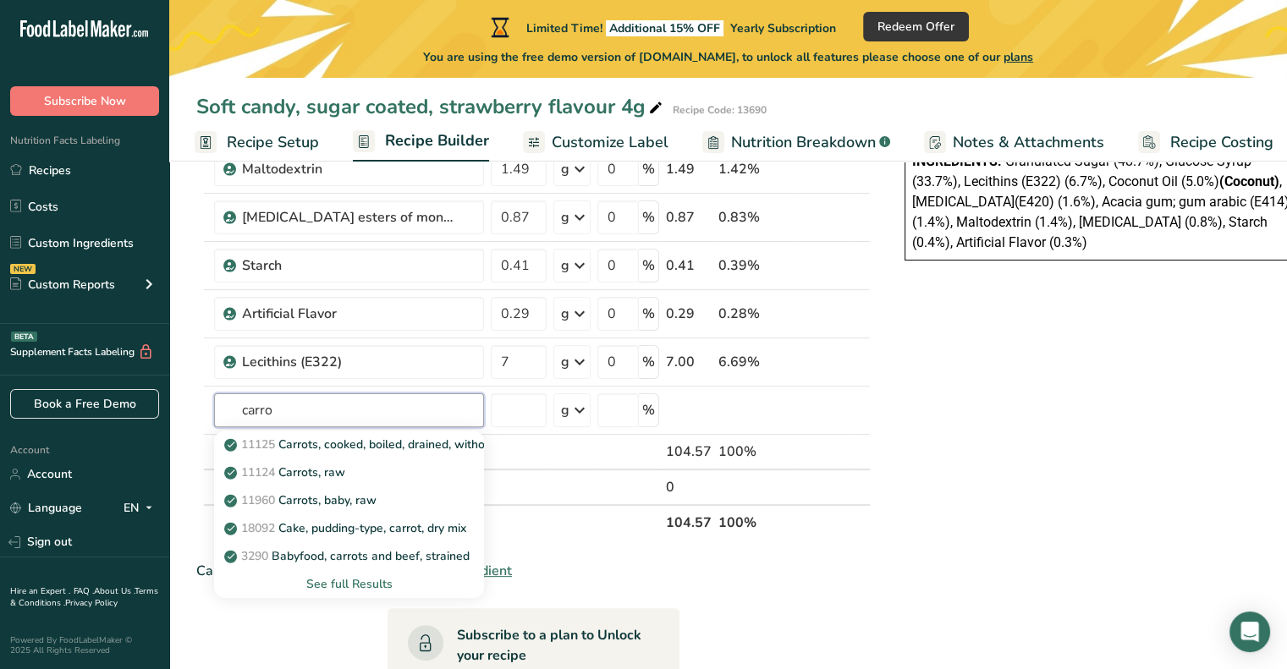
scroll to position [423, 0]
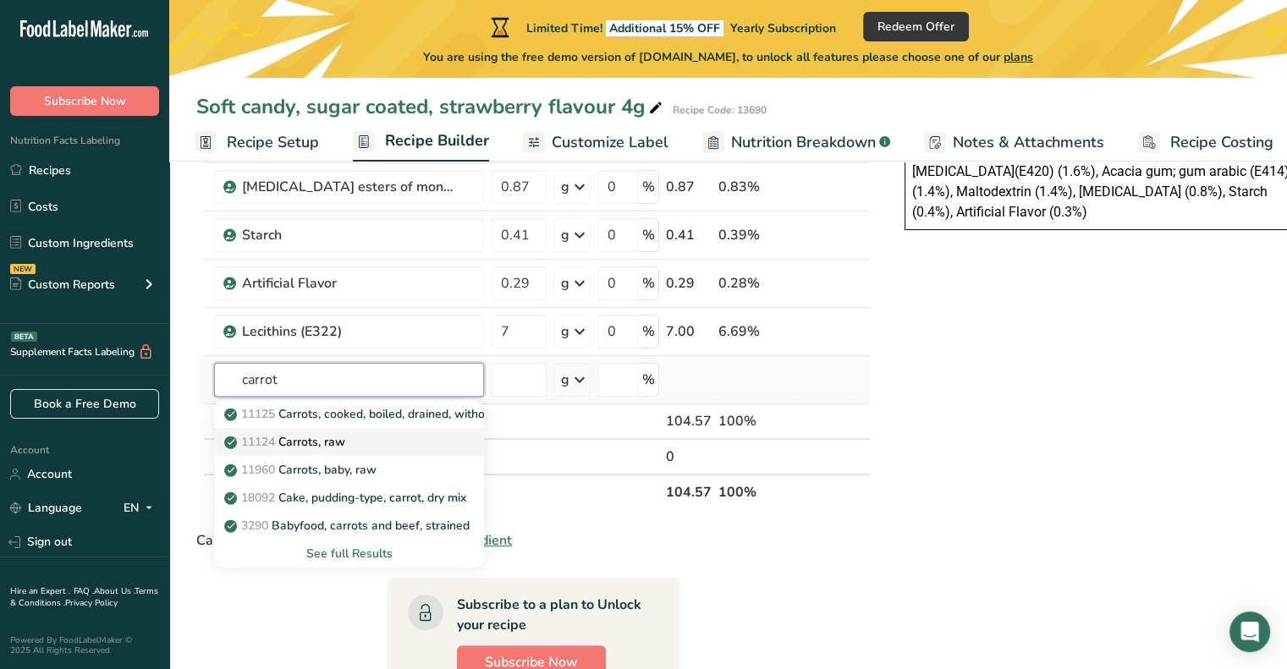
type input "carrot"
click at [322, 437] on p "11124 Carrots, raw" at bounding box center [287, 442] width 118 height 18
type input "Carrots, raw"
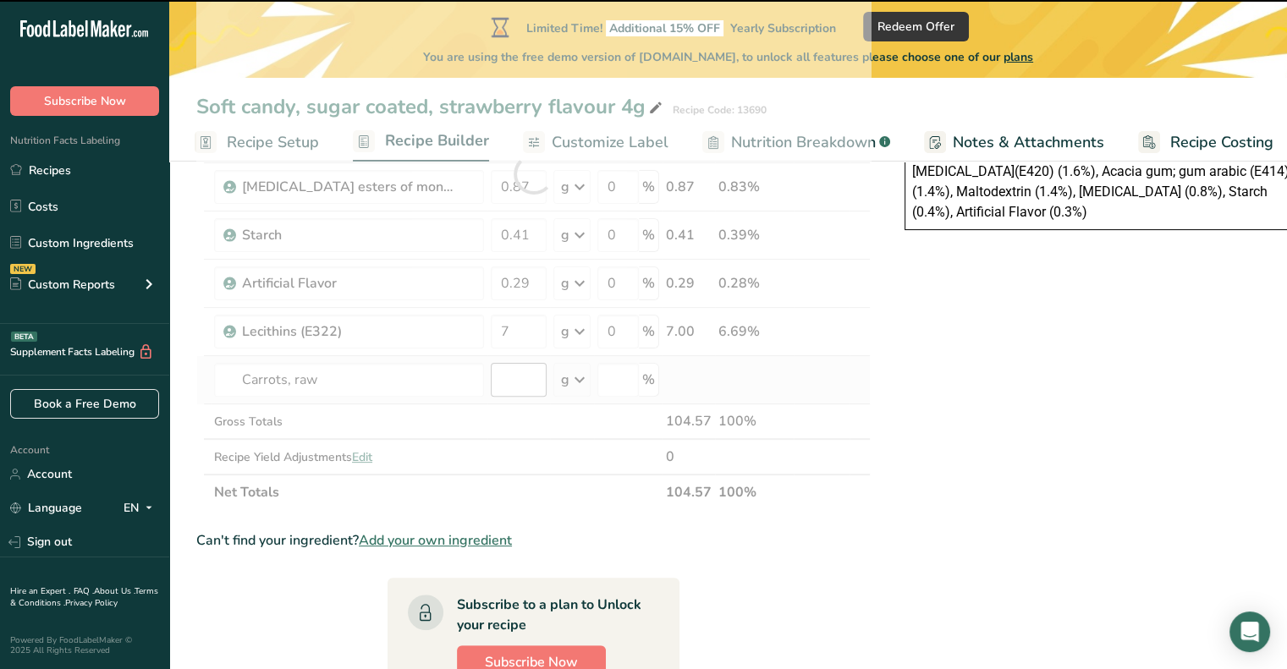
type input "0"
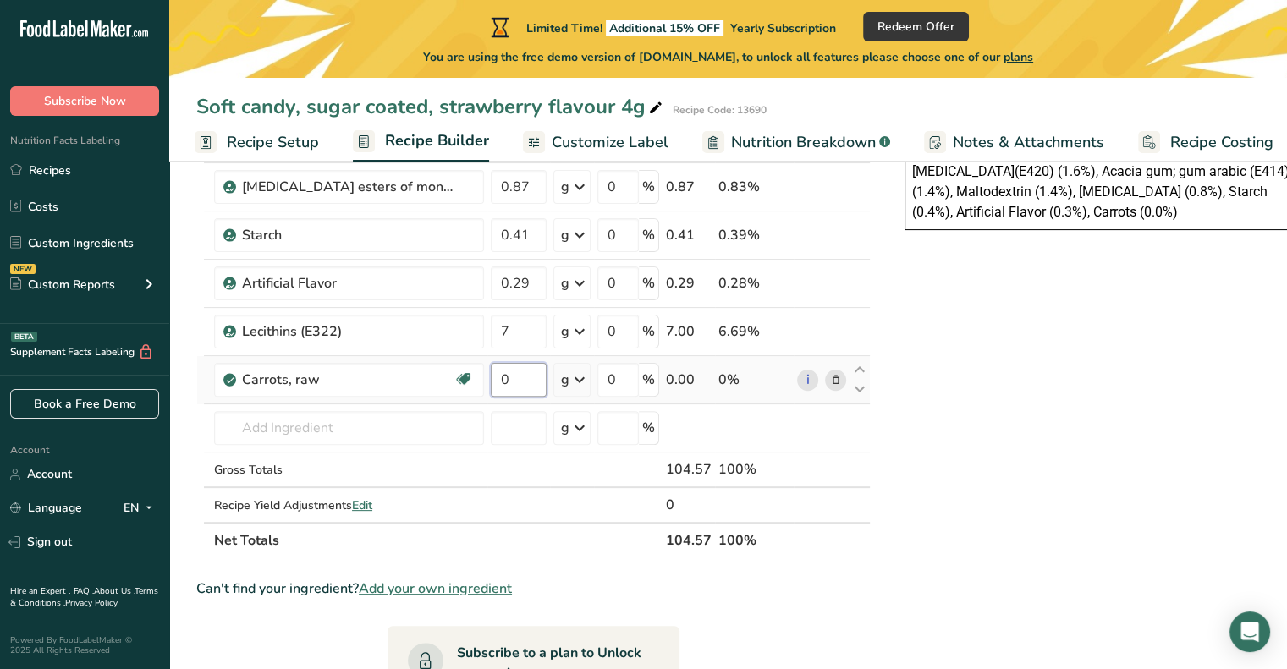
click at [510, 375] on input "0" at bounding box center [519, 380] width 56 height 34
type input "3"
type input "0"
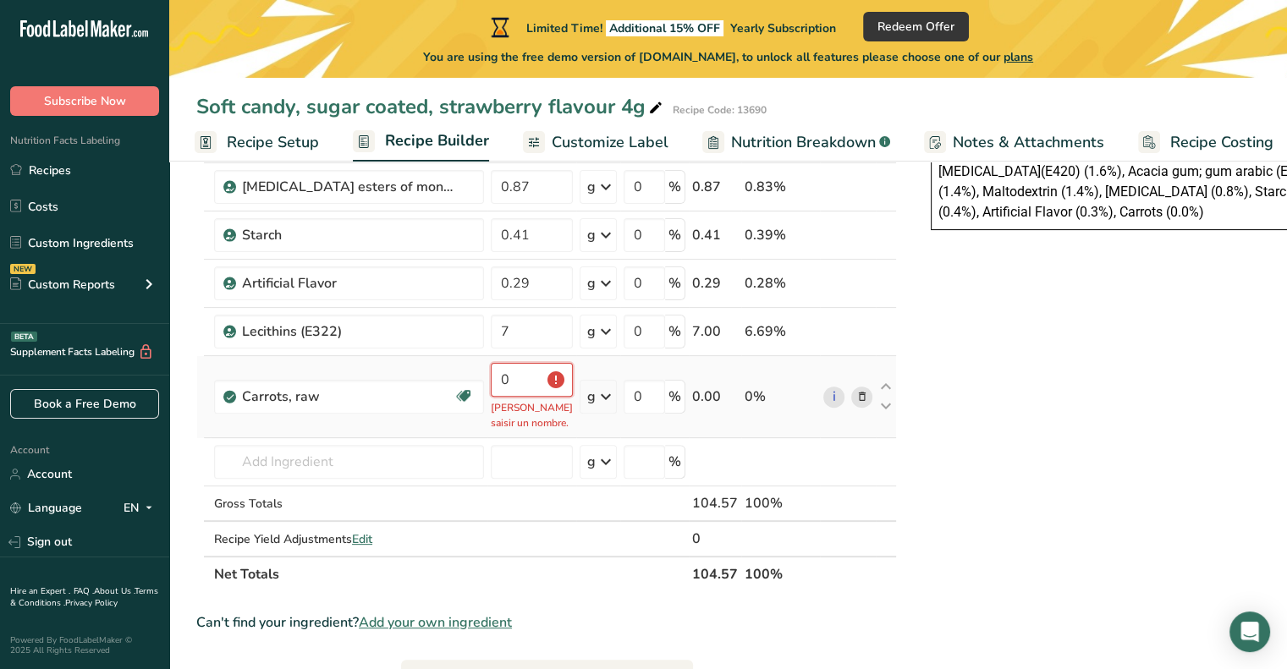
type input "3"
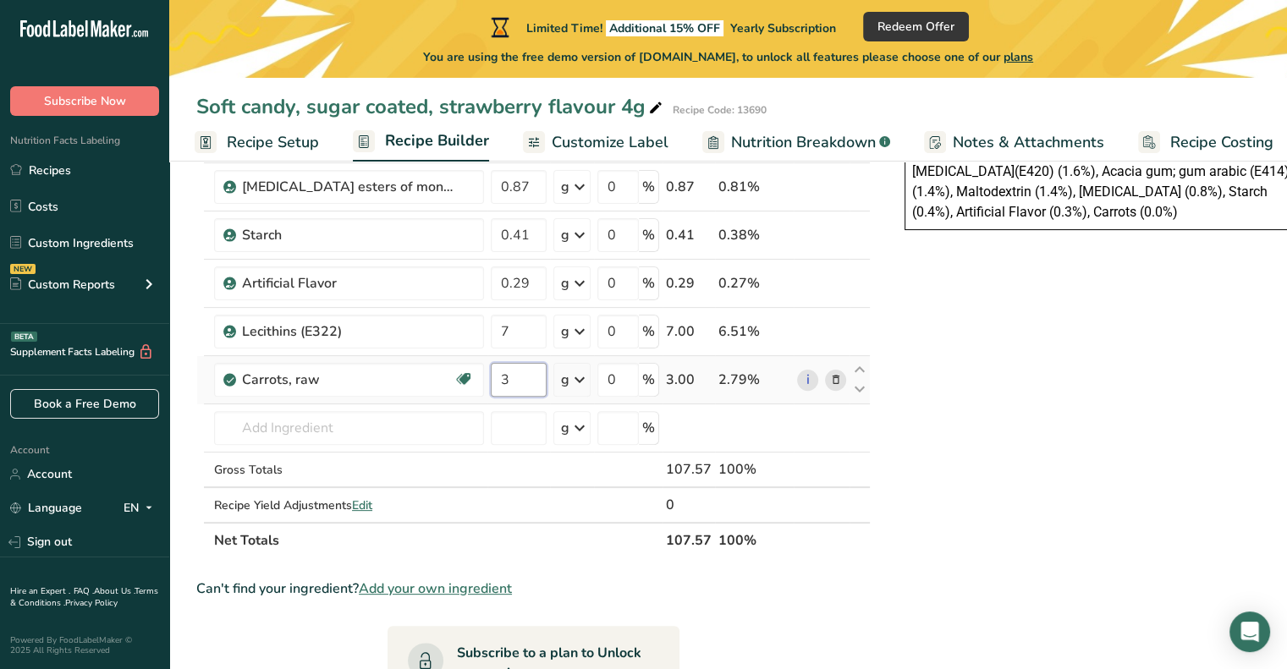
click at [528, 378] on input "3" at bounding box center [519, 380] width 56 height 34
click at [532, 334] on div "Ingredient * Amount * Unit * Waste * .a-a{fill:#347362;}.b-a{fill:#fff;} Grams …" at bounding box center [533, 198] width 674 height 721
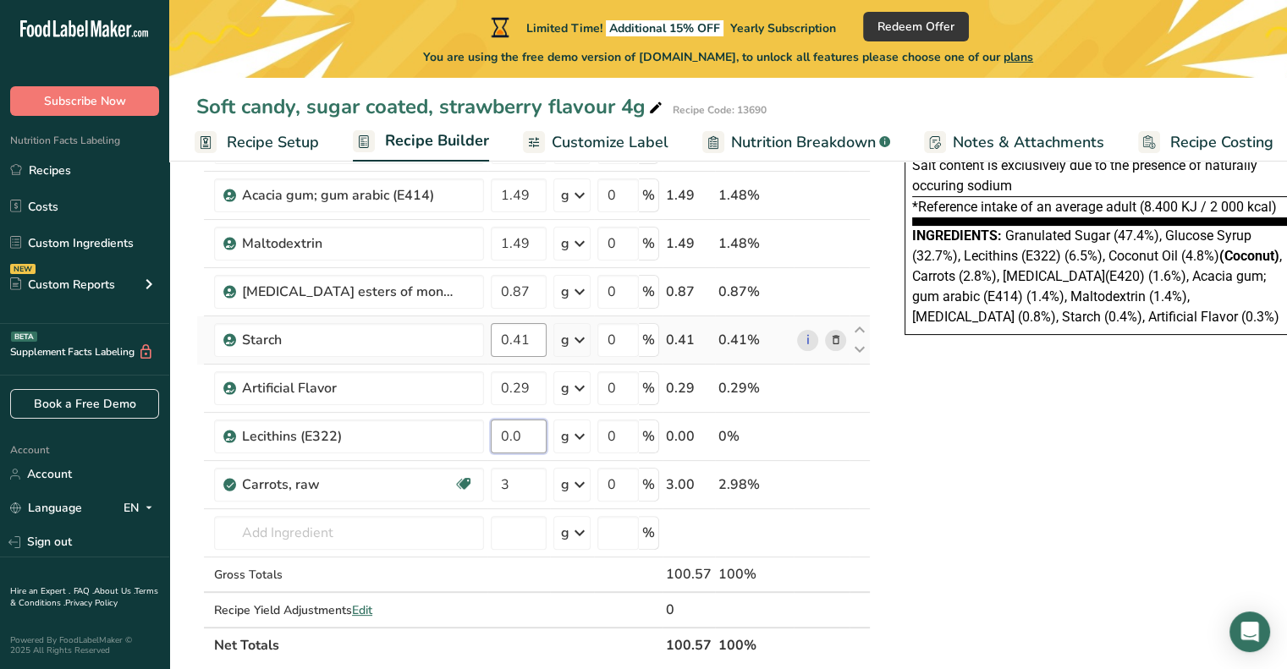
scroll to position [318, 0]
type input "0.07"
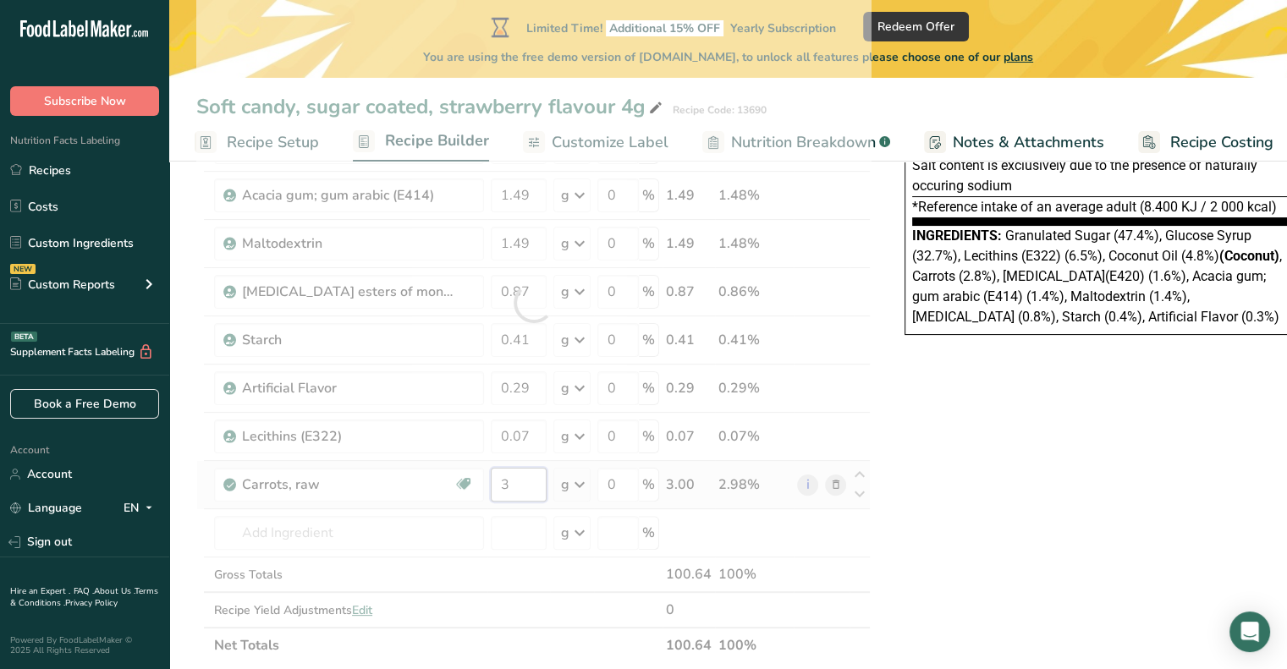
click at [523, 484] on div "Ingredient * Amount * Unit * Waste * .a-a{fill:#347362;}.b-a{fill:#fff;} Grams …" at bounding box center [533, 302] width 674 height 721
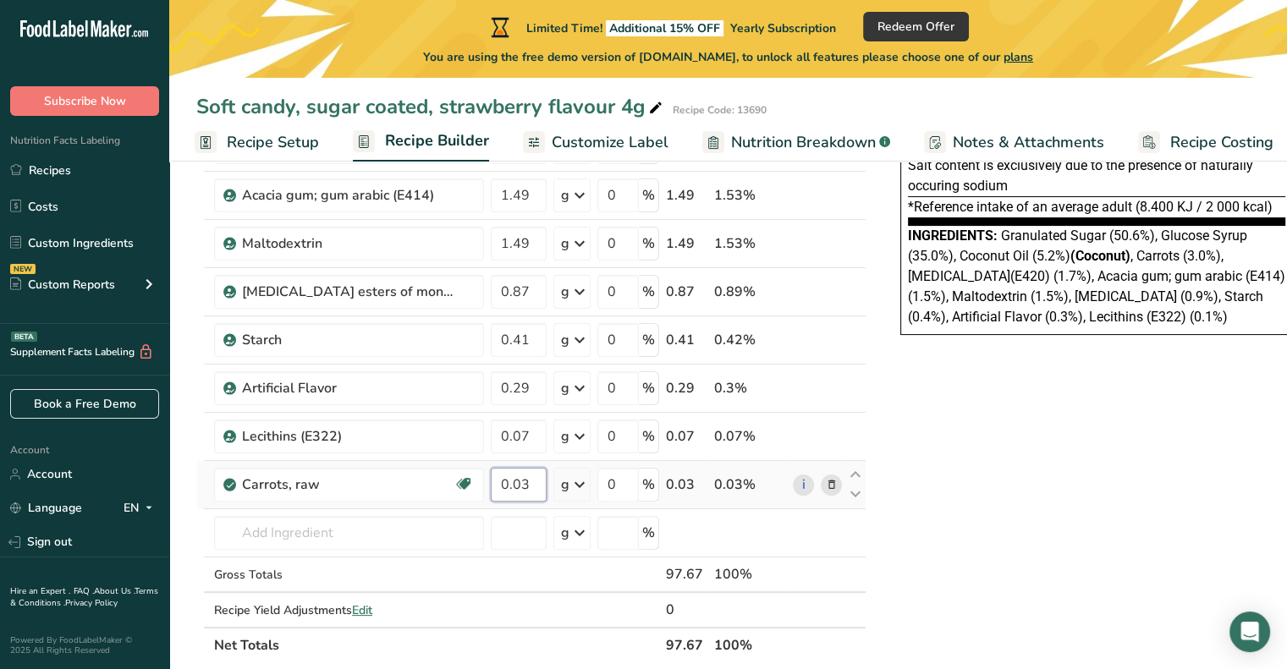
type input "0.03"
click at [1004, 547] on div "Nutrition Facts Energy Fat Of which Saturates Carbohydrates Of which Sugars Pro…" at bounding box center [1097, 508] width 440 height 1267
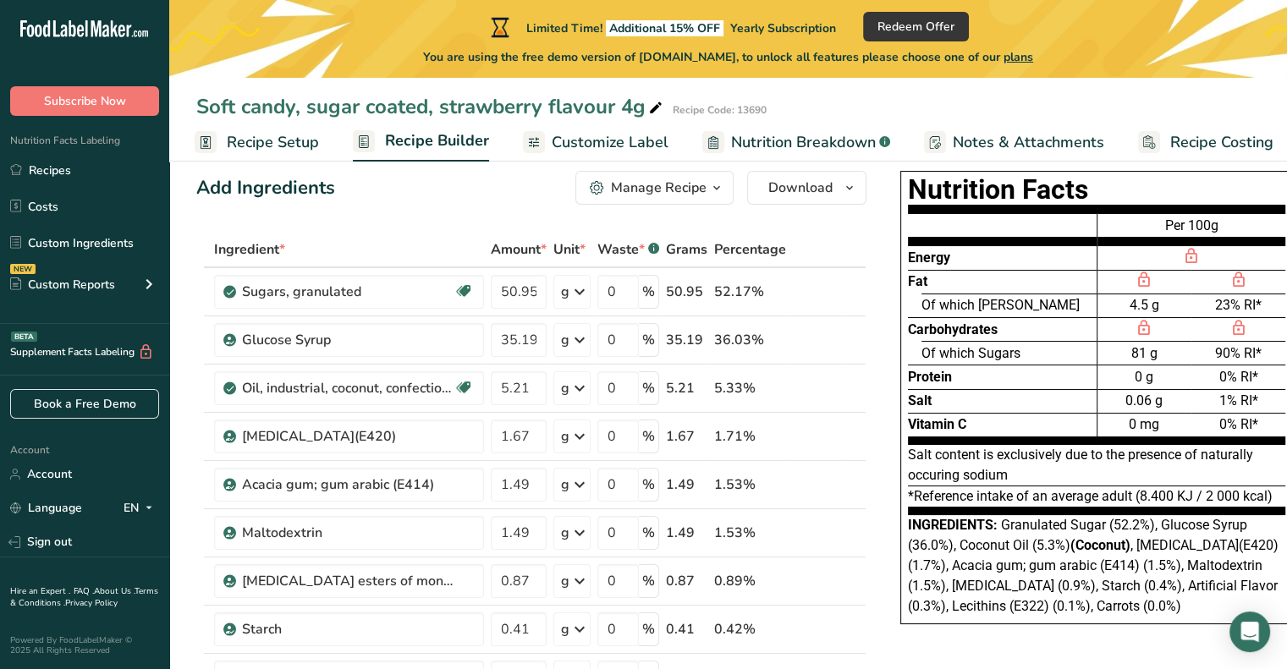
scroll to position [0, 0]
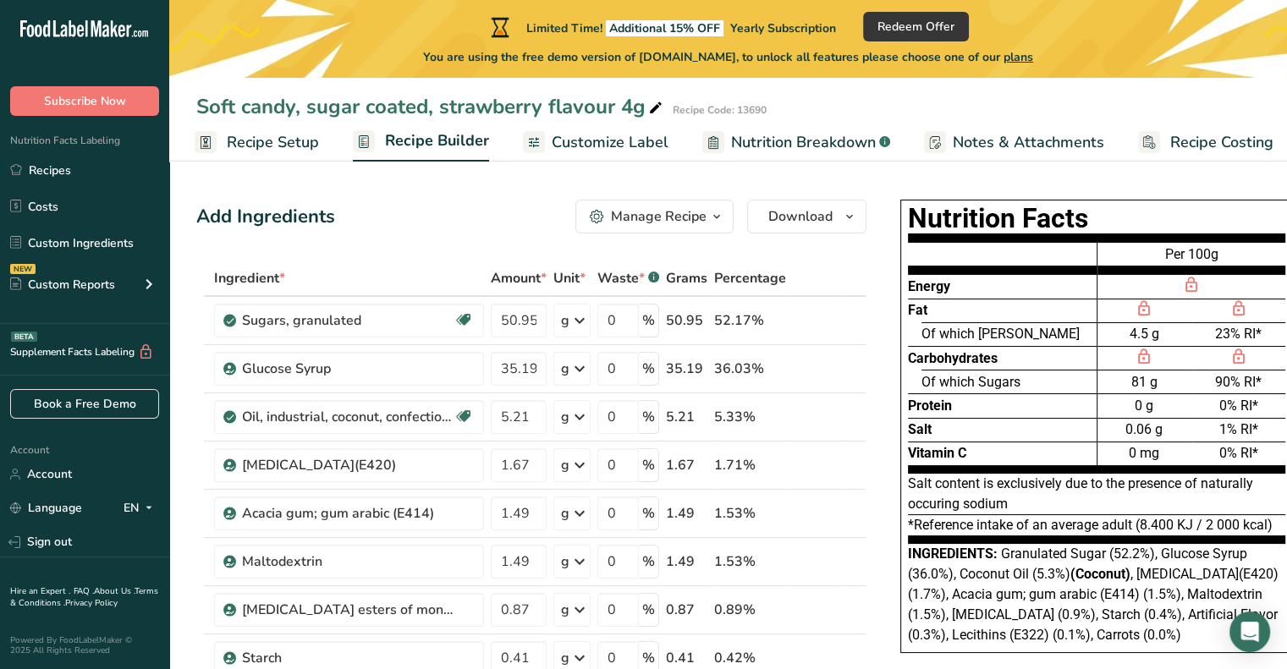
click at [714, 215] on icon "button" at bounding box center [717, 216] width 14 height 21
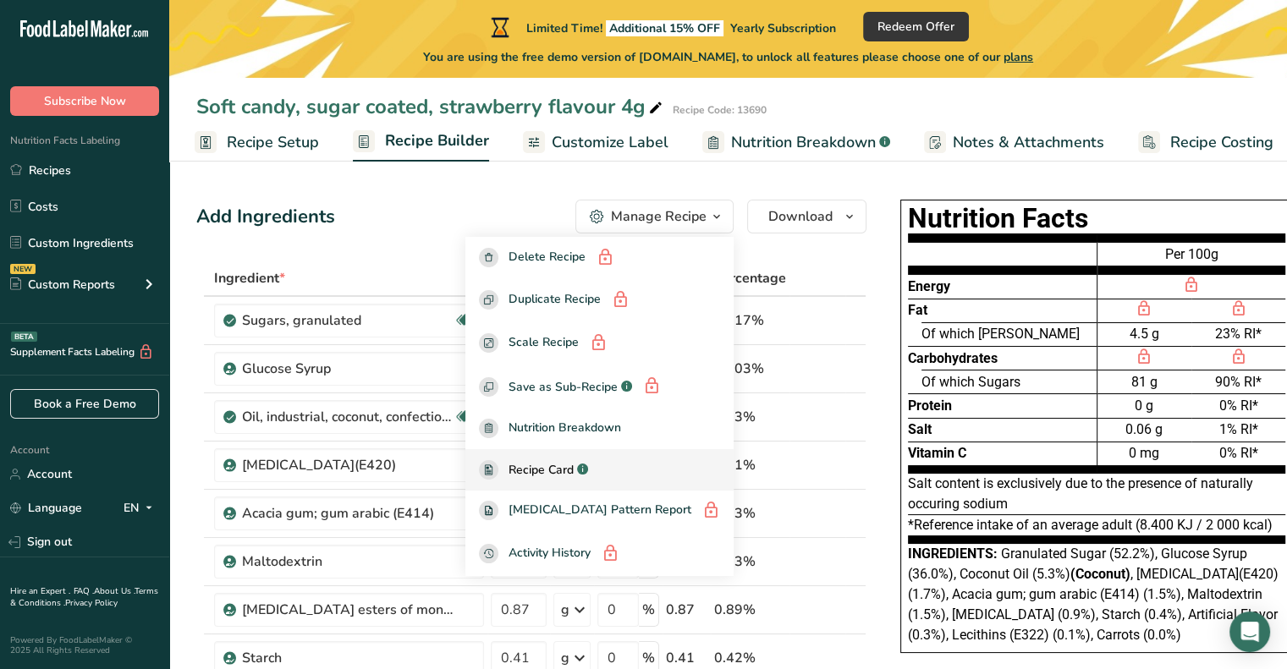
click at [574, 463] on span "Recipe Card" at bounding box center [540, 470] width 65 height 18
